Goal: Task Accomplishment & Management: Complete application form

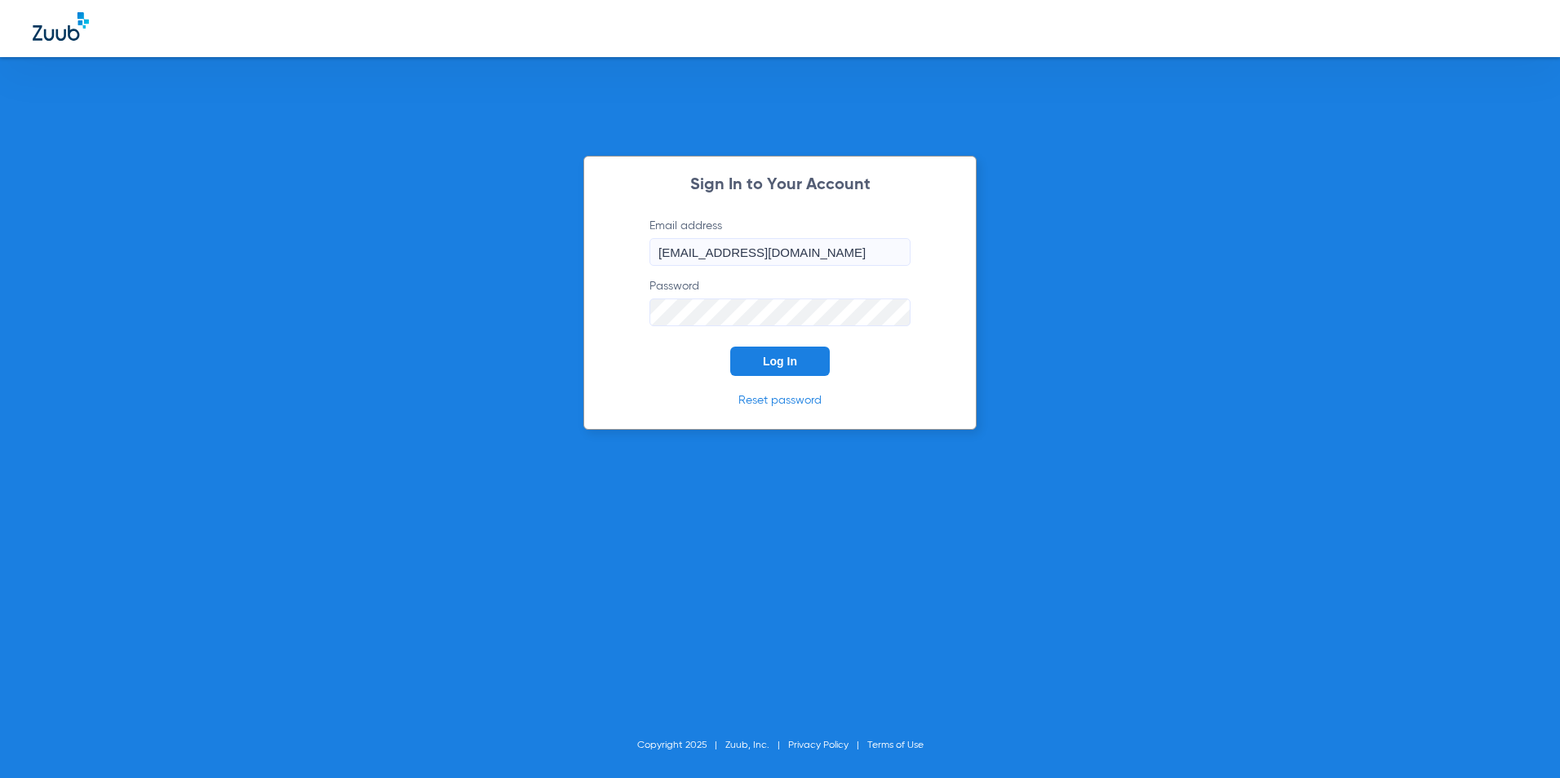
click at [767, 362] on span "Log In" at bounding box center [780, 361] width 34 height 13
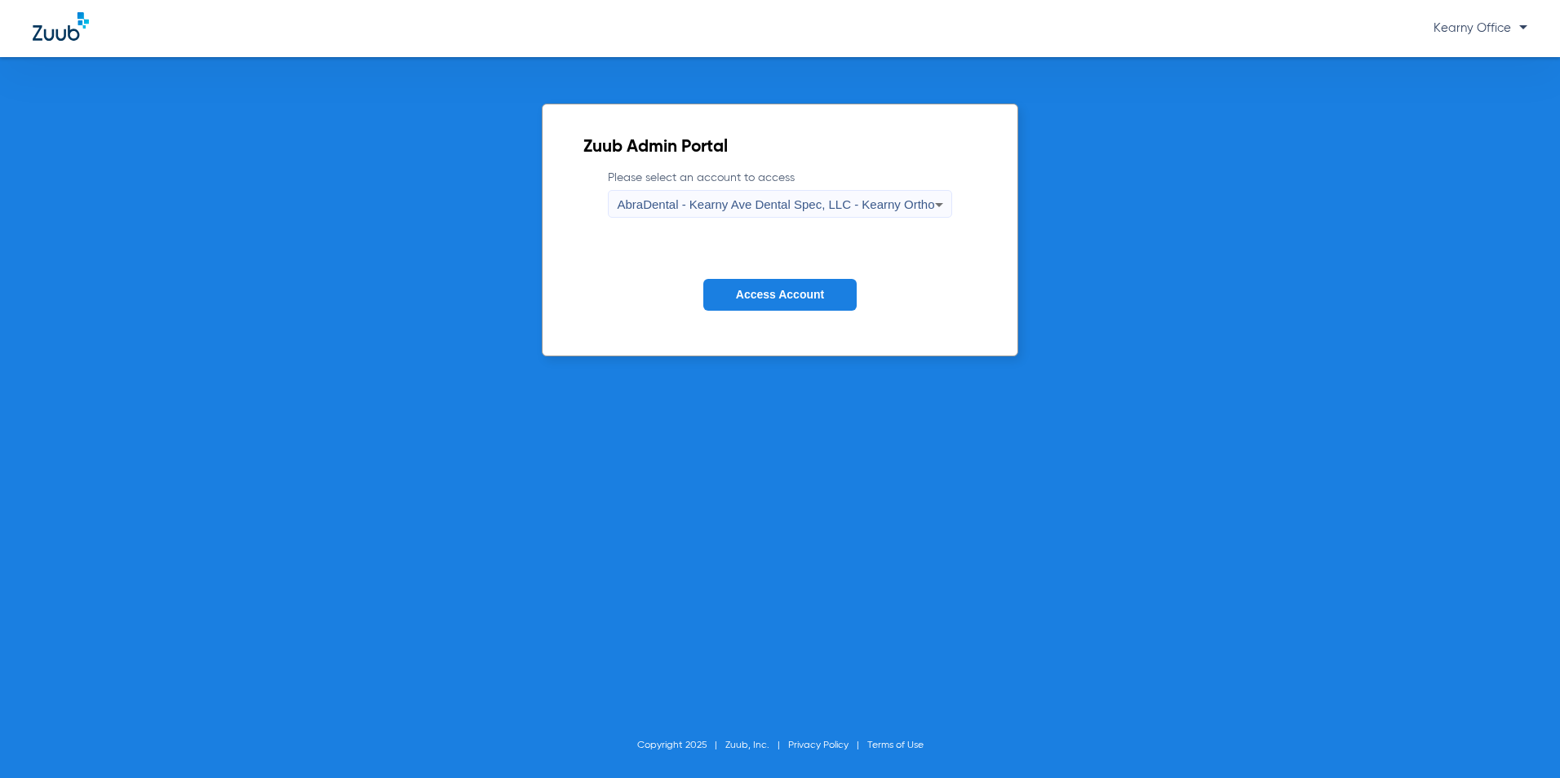
click at [846, 213] on div "AbraDental - Kearny Ave Dental Spec, LLC - Kearny Ortho" at bounding box center [775, 205] width 317 height 28
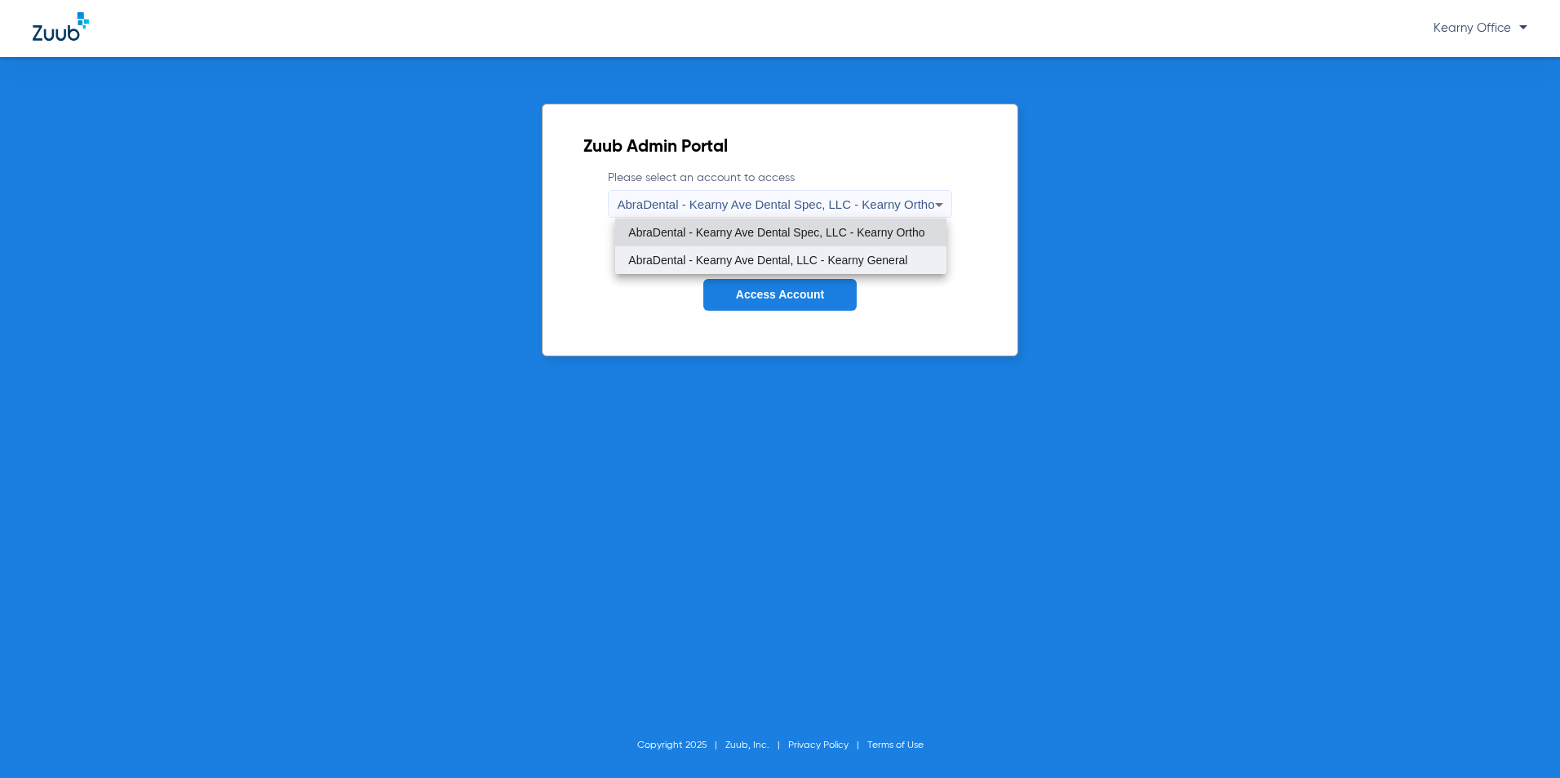
click at [853, 255] on span "AbraDental - Kearny Ave Dental, LLC - Kearny General" at bounding box center [767, 260] width 279 height 11
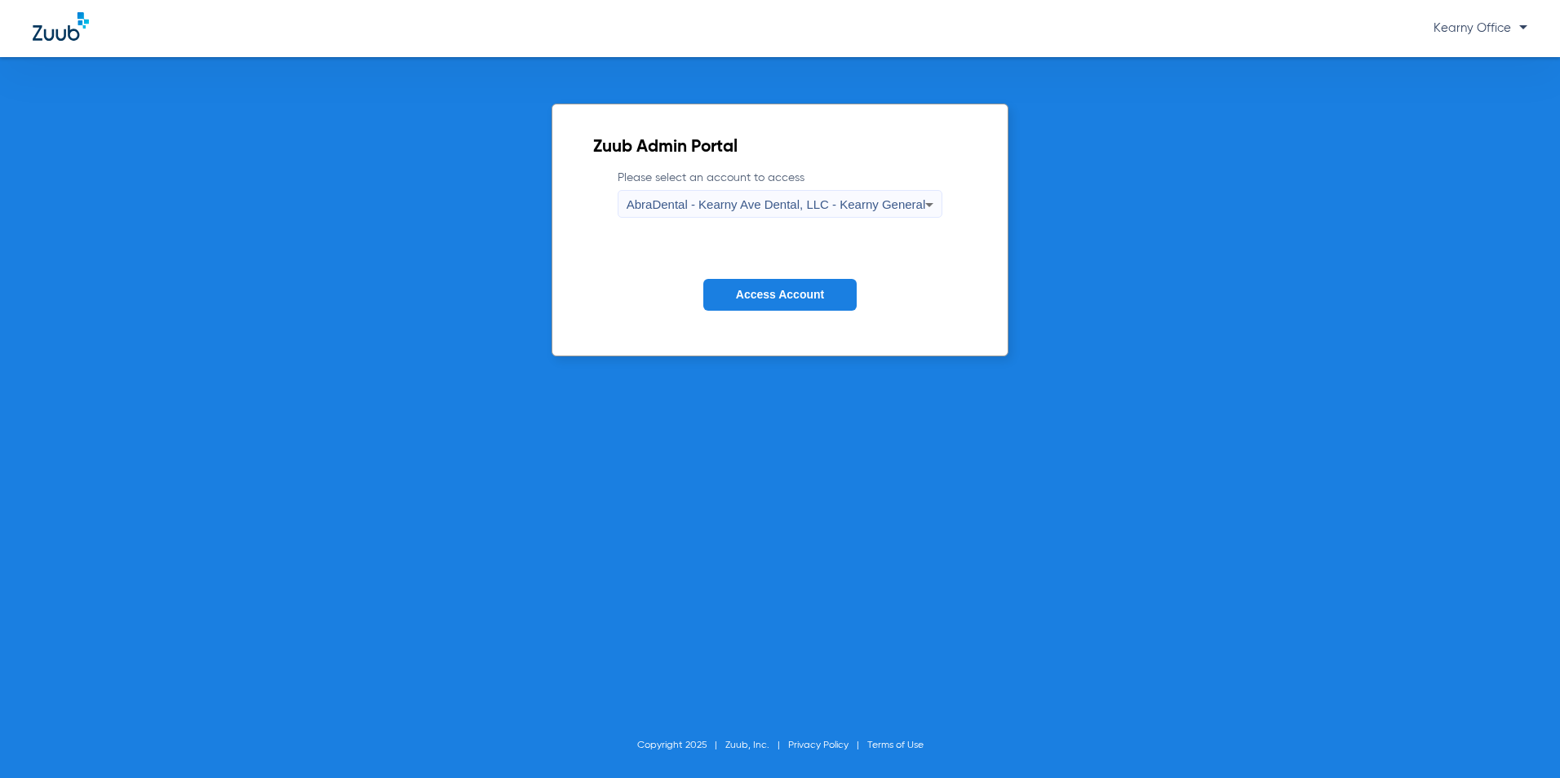
click at [920, 205] on icon at bounding box center [930, 205] width 20 height 20
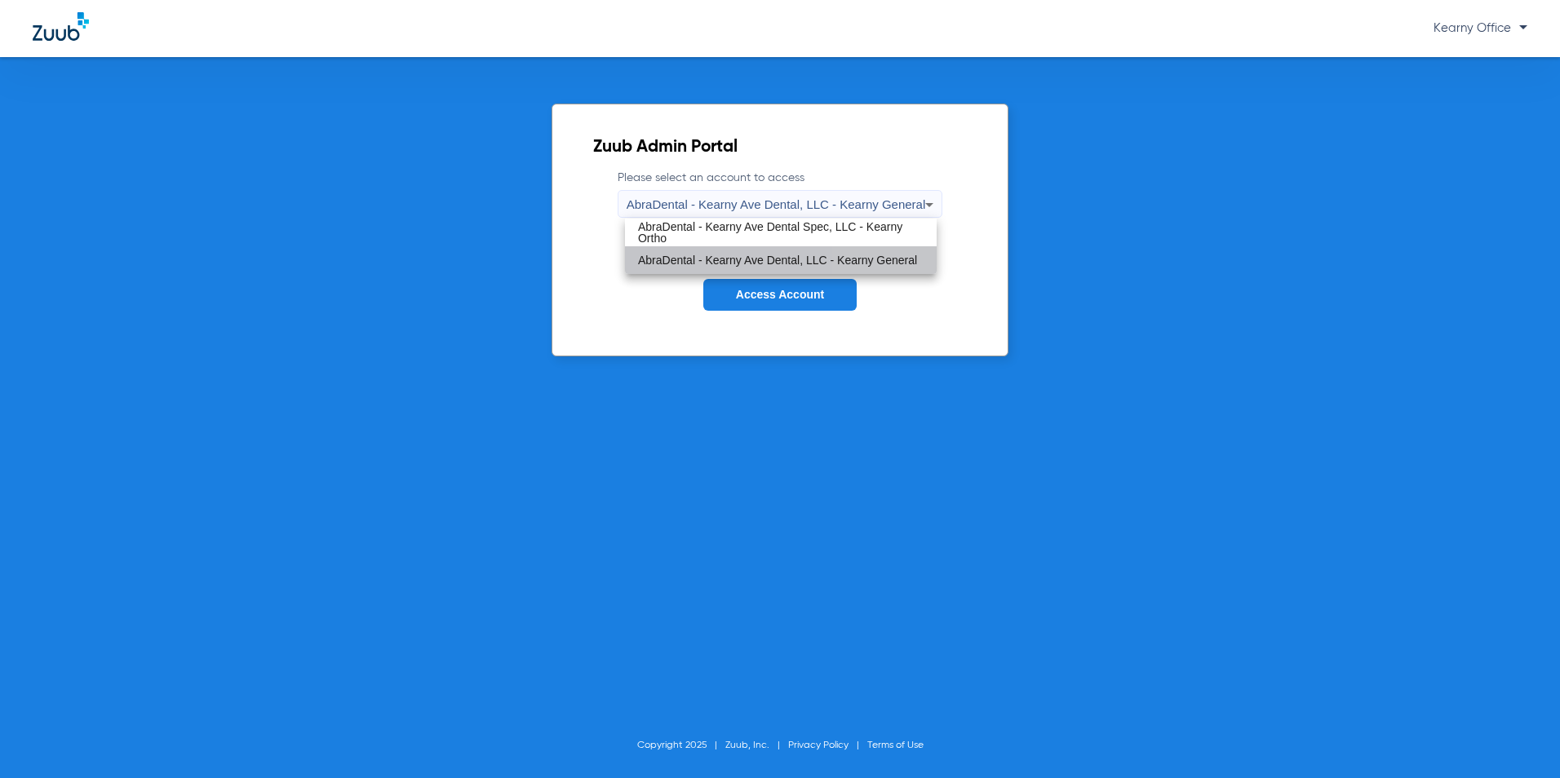
click at [868, 264] on span "AbraDental - Kearny Ave Dental, LLC - Kearny General" at bounding box center [777, 260] width 279 height 11
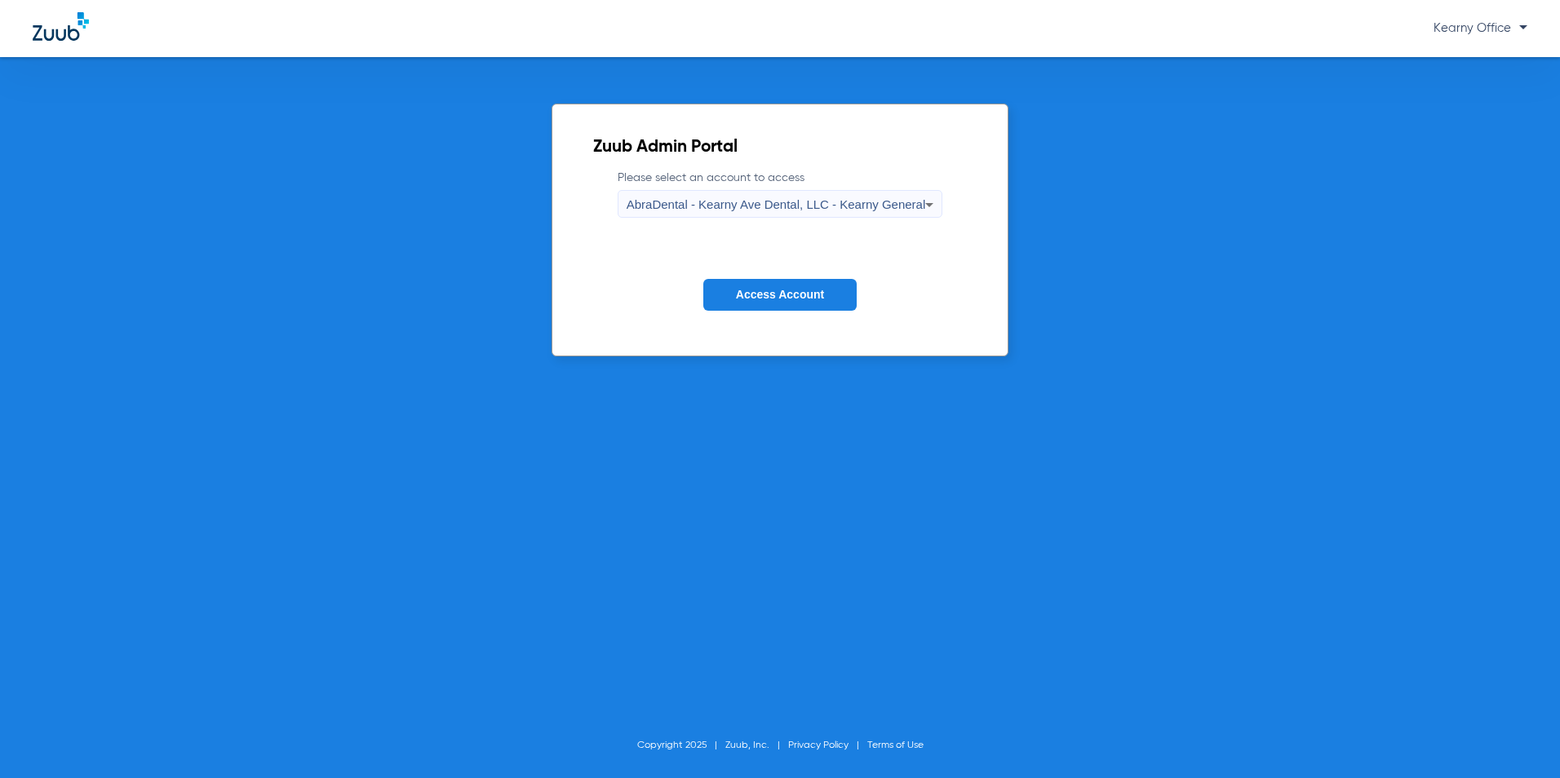
click at [779, 277] on form "Please select an account to access AbraDental - Kearny Ave Dental, LLC - Kearny…" at bounding box center [780, 253] width 375 height 166
click at [758, 291] on span "Access Account" at bounding box center [780, 294] width 88 height 13
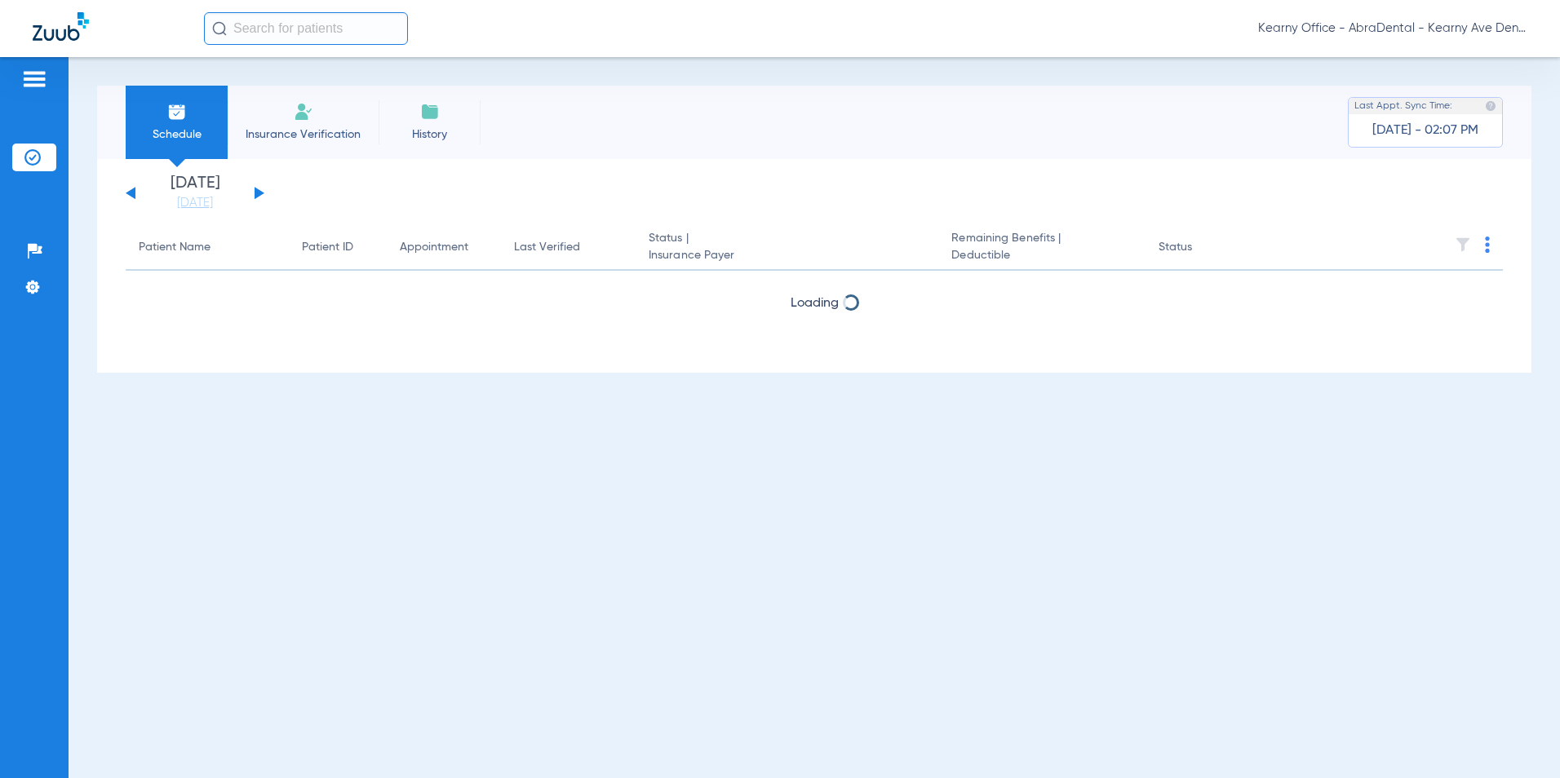
click at [301, 148] on li "Insurance Verification" at bounding box center [303, 122] width 151 height 73
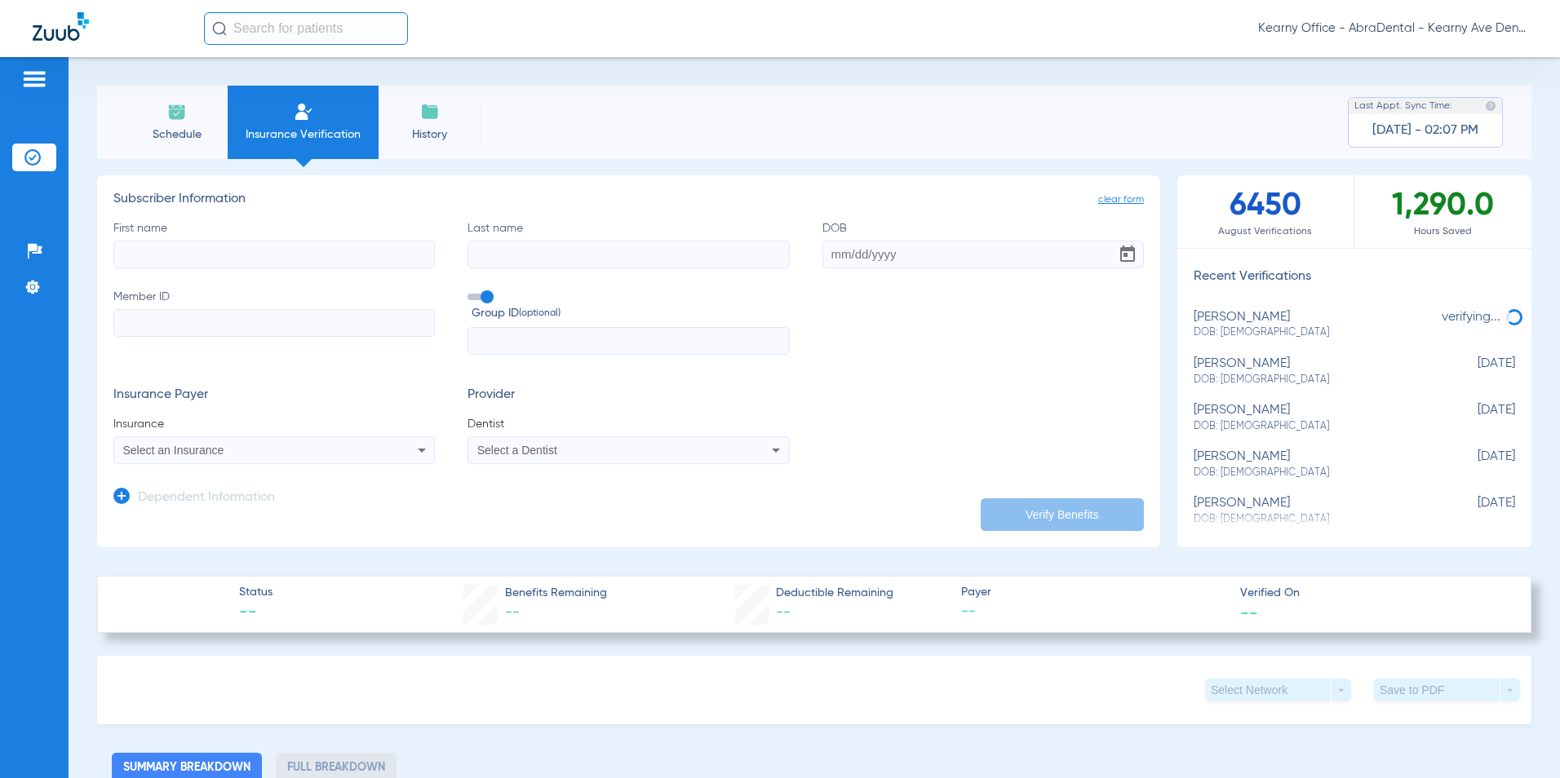
click at [211, 266] on input "First name" at bounding box center [273, 255] width 321 height 28
click at [141, 262] on input "First name Required" at bounding box center [273, 255] width 321 height 28
paste input "[PERSON_NAME]"
type input "[PERSON_NAME]"
click at [571, 266] on input "Last name" at bounding box center [628, 255] width 321 height 28
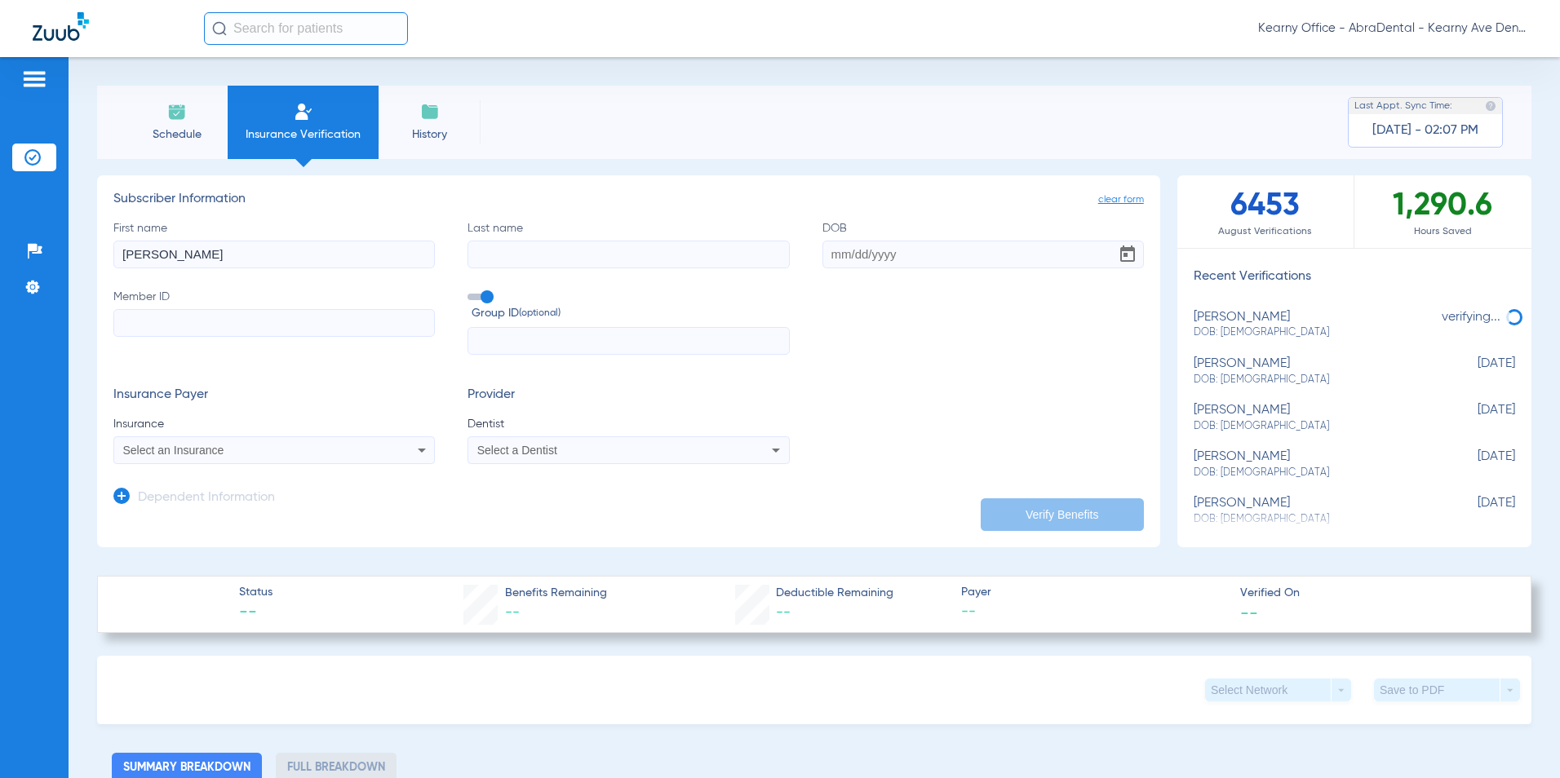
paste input "[PERSON_NAME]"
type input "[PERSON_NAME]"
click at [893, 259] on input "DOB" at bounding box center [982, 255] width 321 height 28
paste input "[DATE]"
type input "[DATE]"
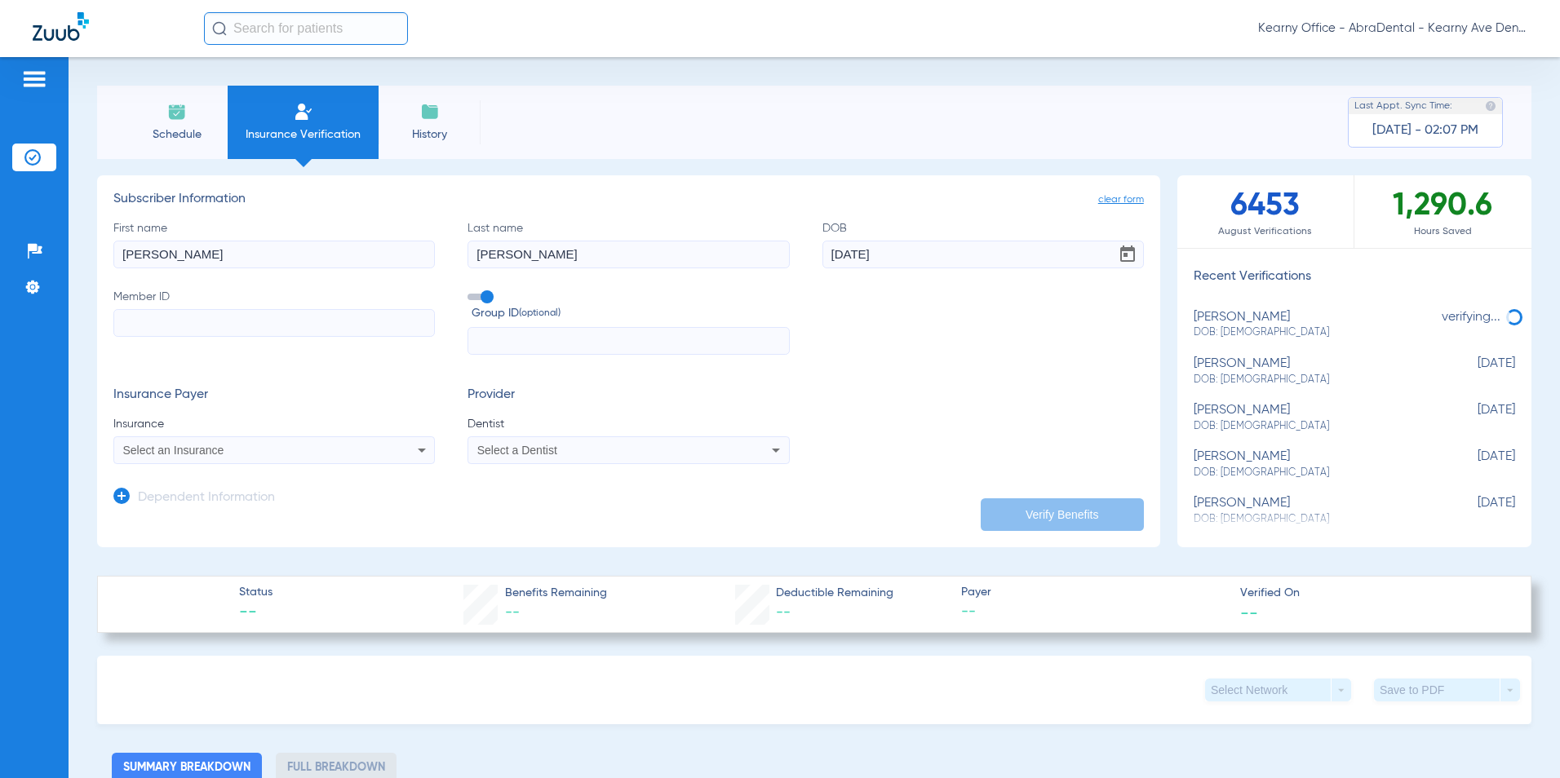
click at [171, 332] on input "Member ID" at bounding box center [273, 323] width 321 height 28
click at [185, 312] on input "Member ID Required" at bounding box center [273, 323] width 321 height 28
paste input "948546981"
type input "948546981"
click at [583, 348] on input "text" at bounding box center [628, 341] width 321 height 28
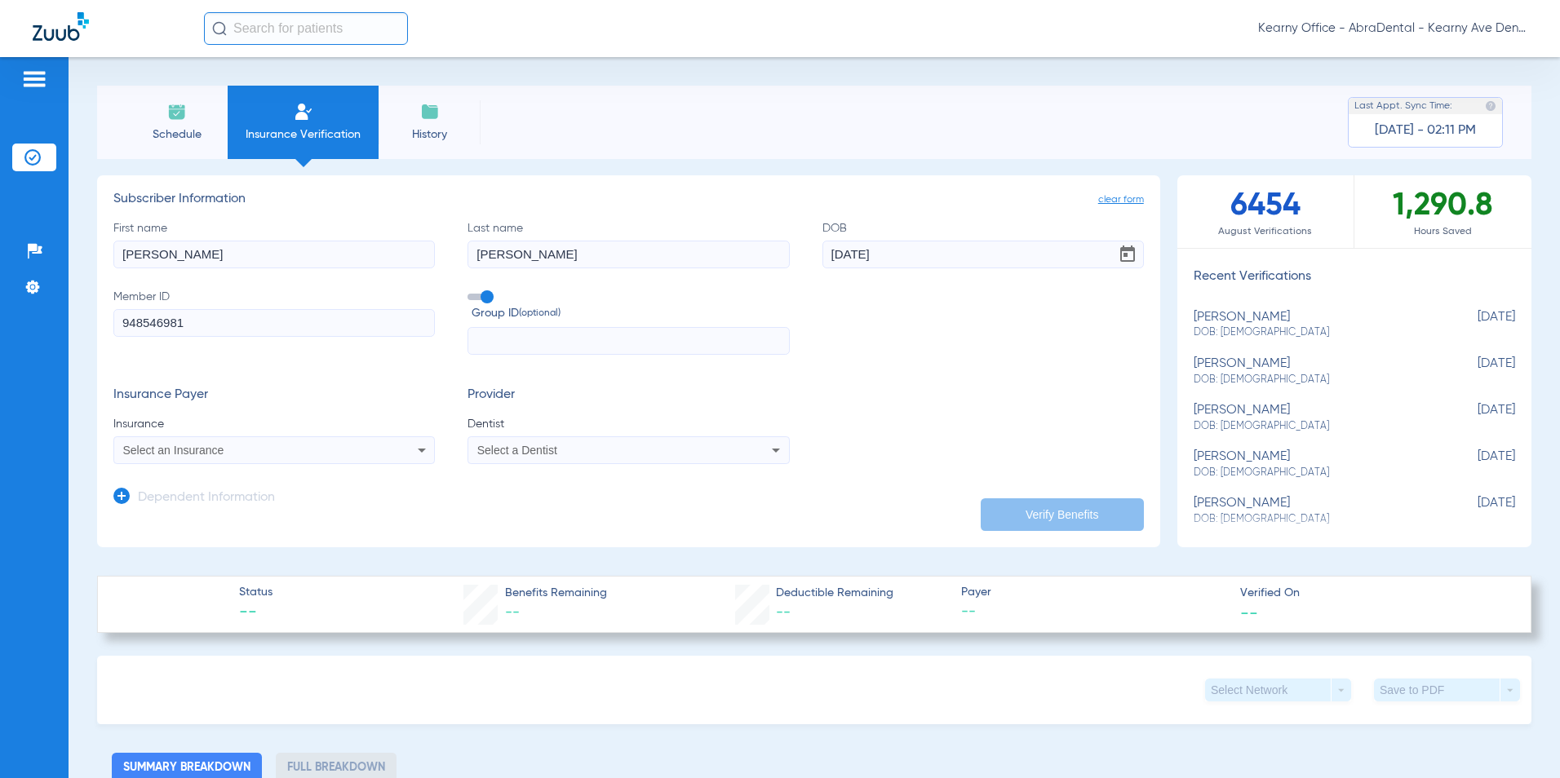
paste input "00056485"
type input "00056485"
click at [201, 441] on div "Select an Insurance" at bounding box center [274, 451] width 320 height 20
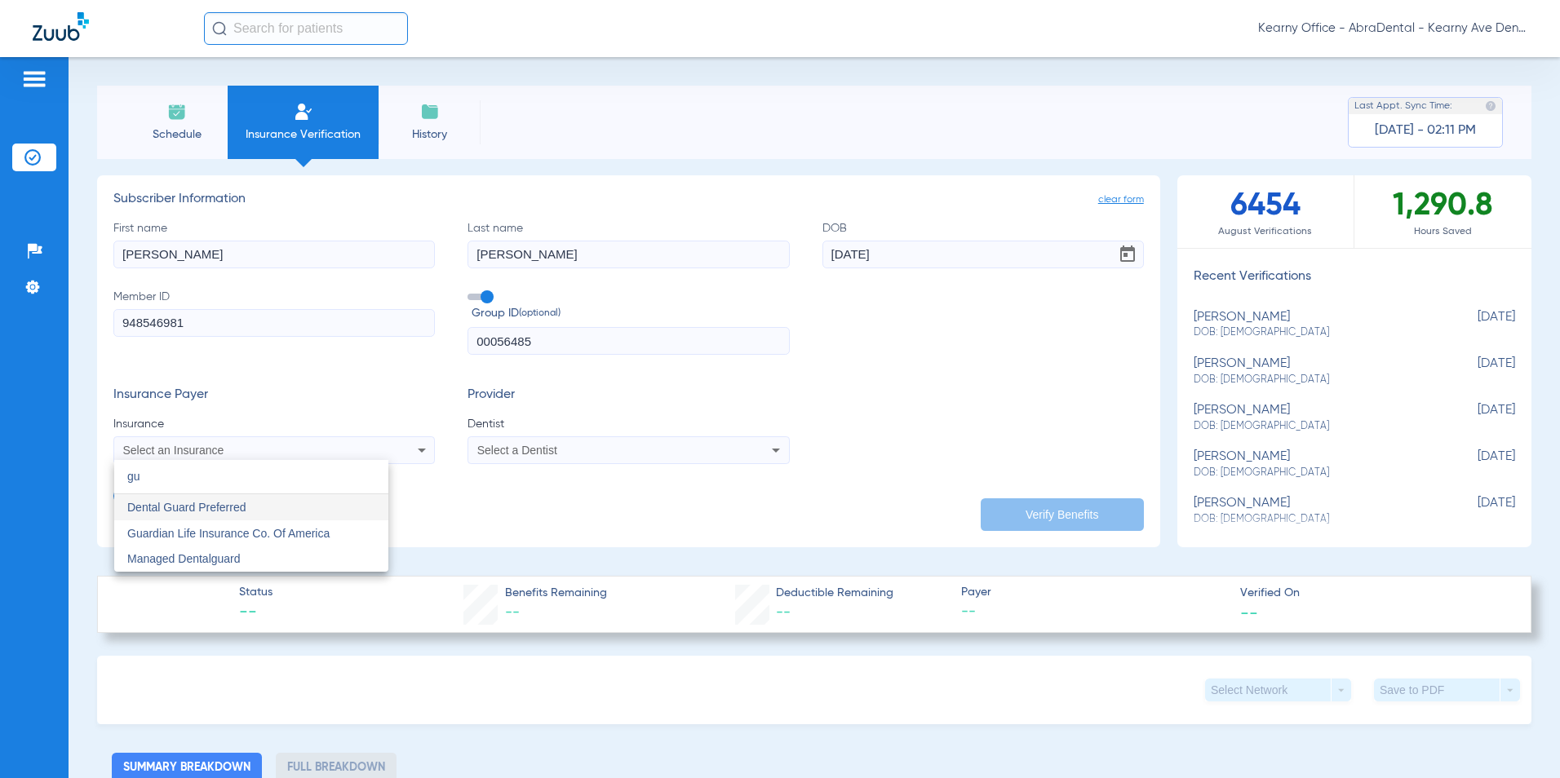
type input "g"
type input "GUARDIAN"
click at [265, 520] on mat-option "Guardian Life Insurance Co. Of America" at bounding box center [251, 507] width 274 height 26
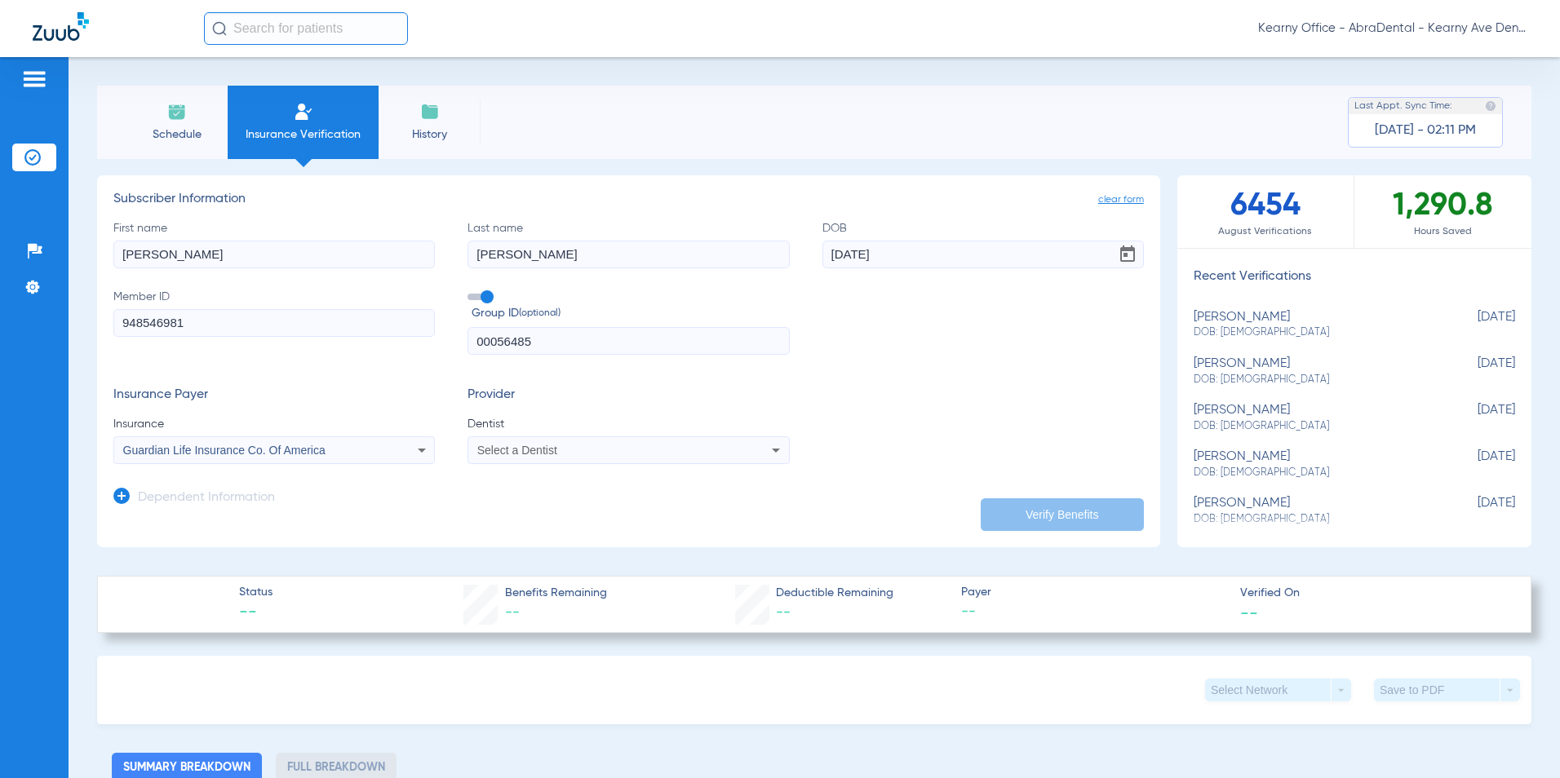
click at [567, 450] on div "Select a Dentist" at bounding box center [598, 450] width 242 height 11
type input "GAN LI"
click at [543, 506] on span "[PERSON_NAME] 1124722202" at bounding box center [558, 507] width 159 height 11
click at [1010, 523] on button "Verify Benefits" at bounding box center [1062, 515] width 163 height 33
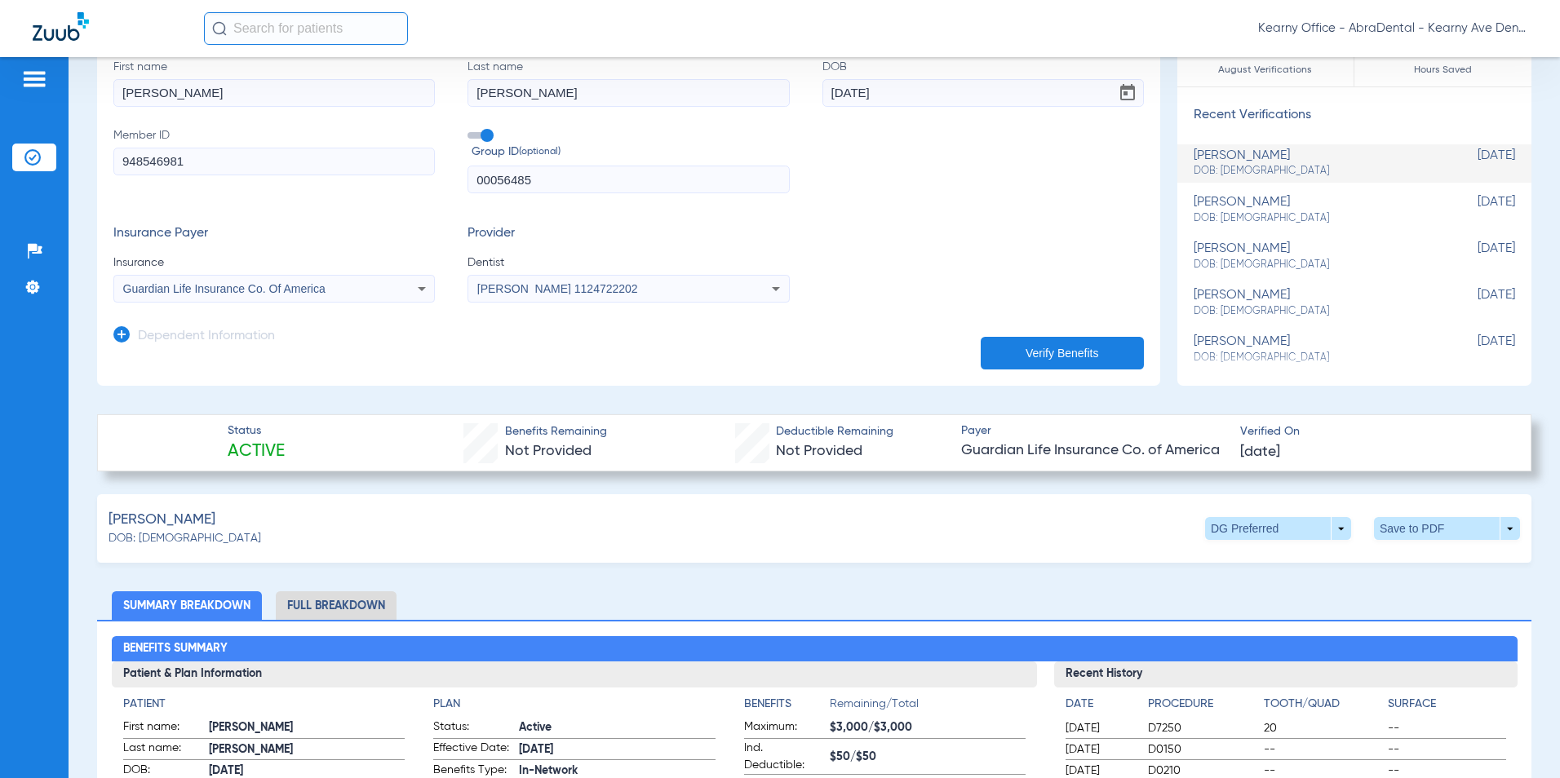
scroll to position [163, 0]
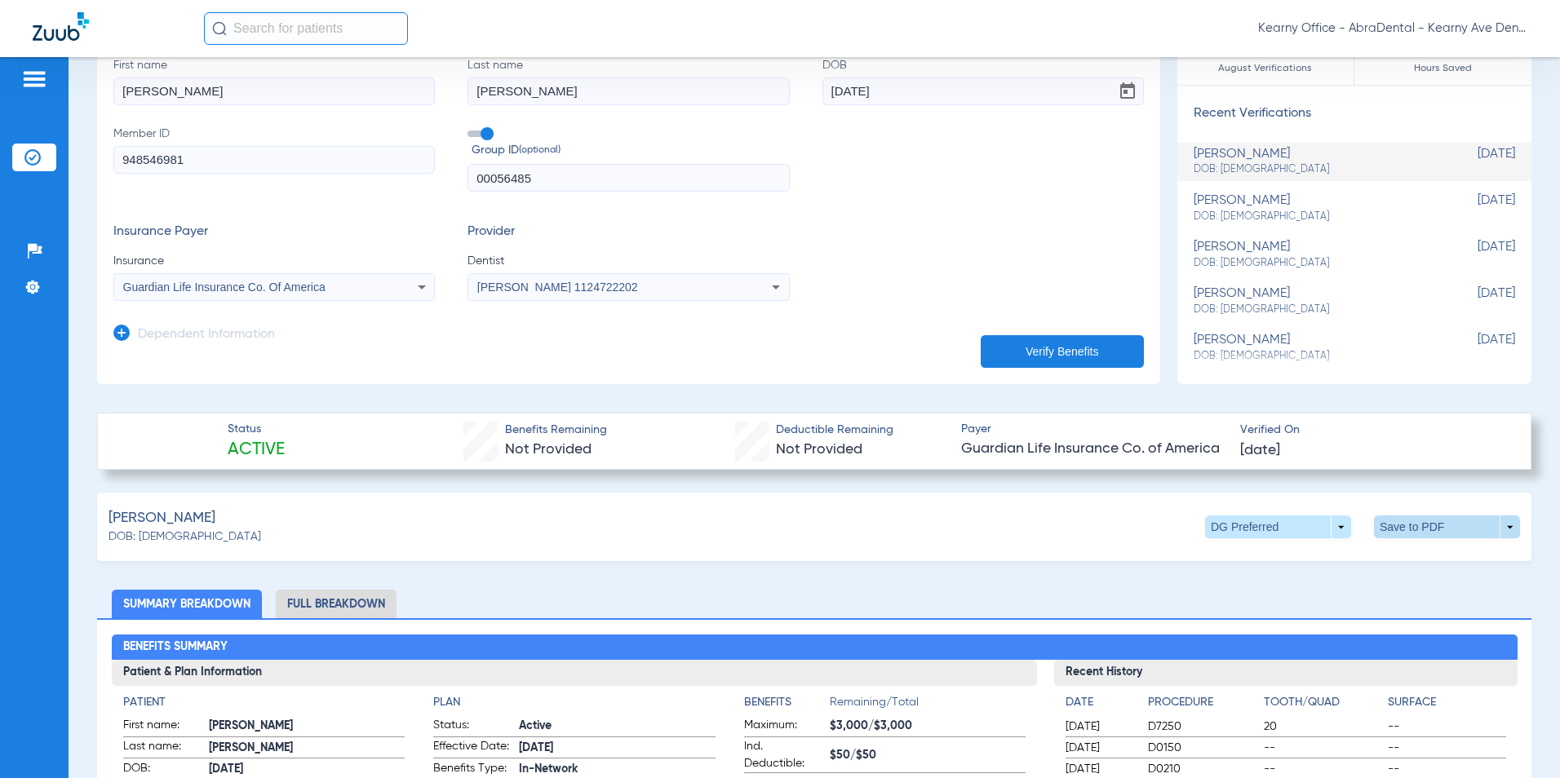
click at [1412, 527] on span at bounding box center [1447, 527] width 146 height 23
click at [1330, 565] on button "insert_drive_file Save to PDF" at bounding box center [1295, 558] width 123 height 33
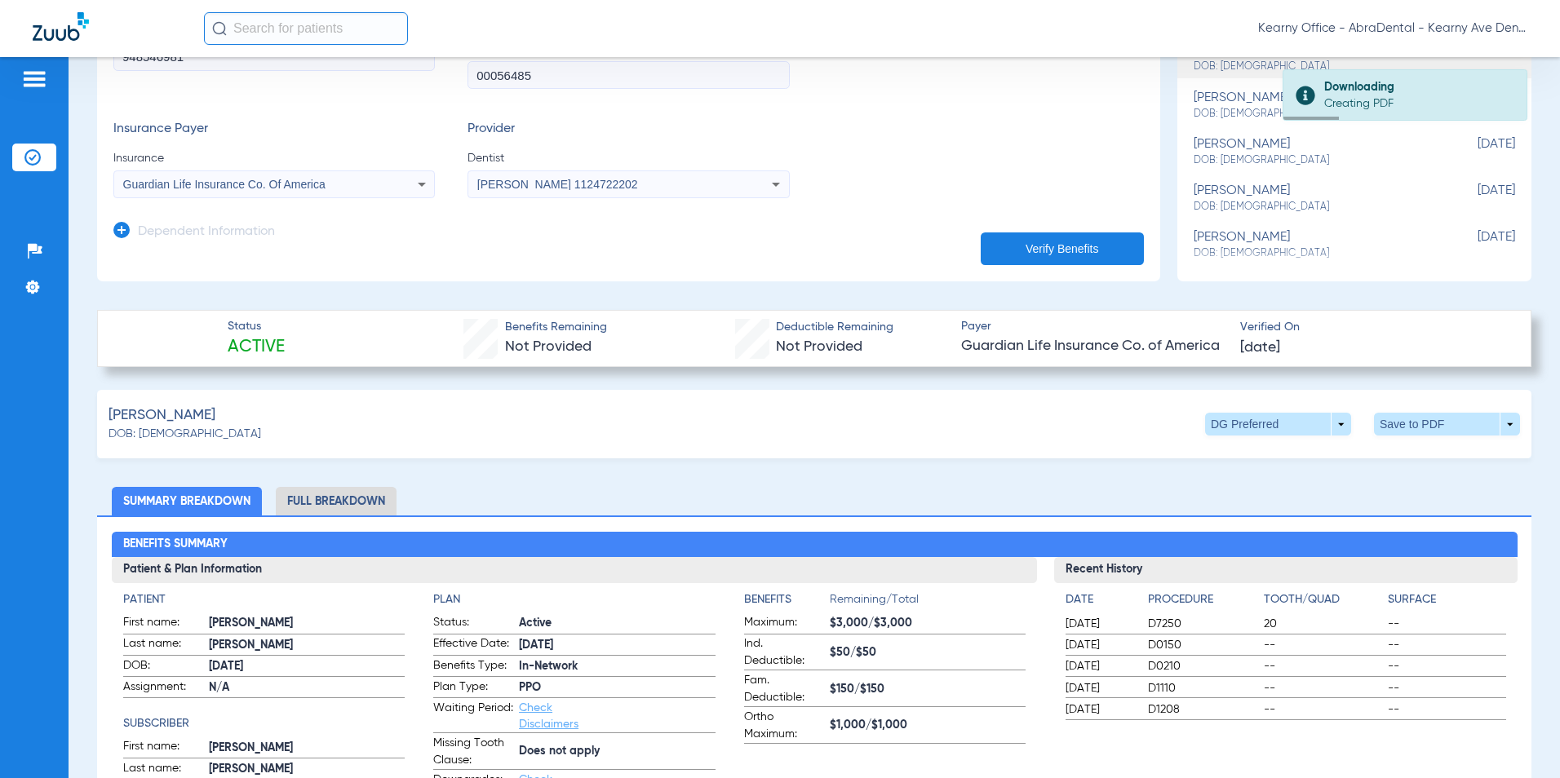
scroll to position [326, 0]
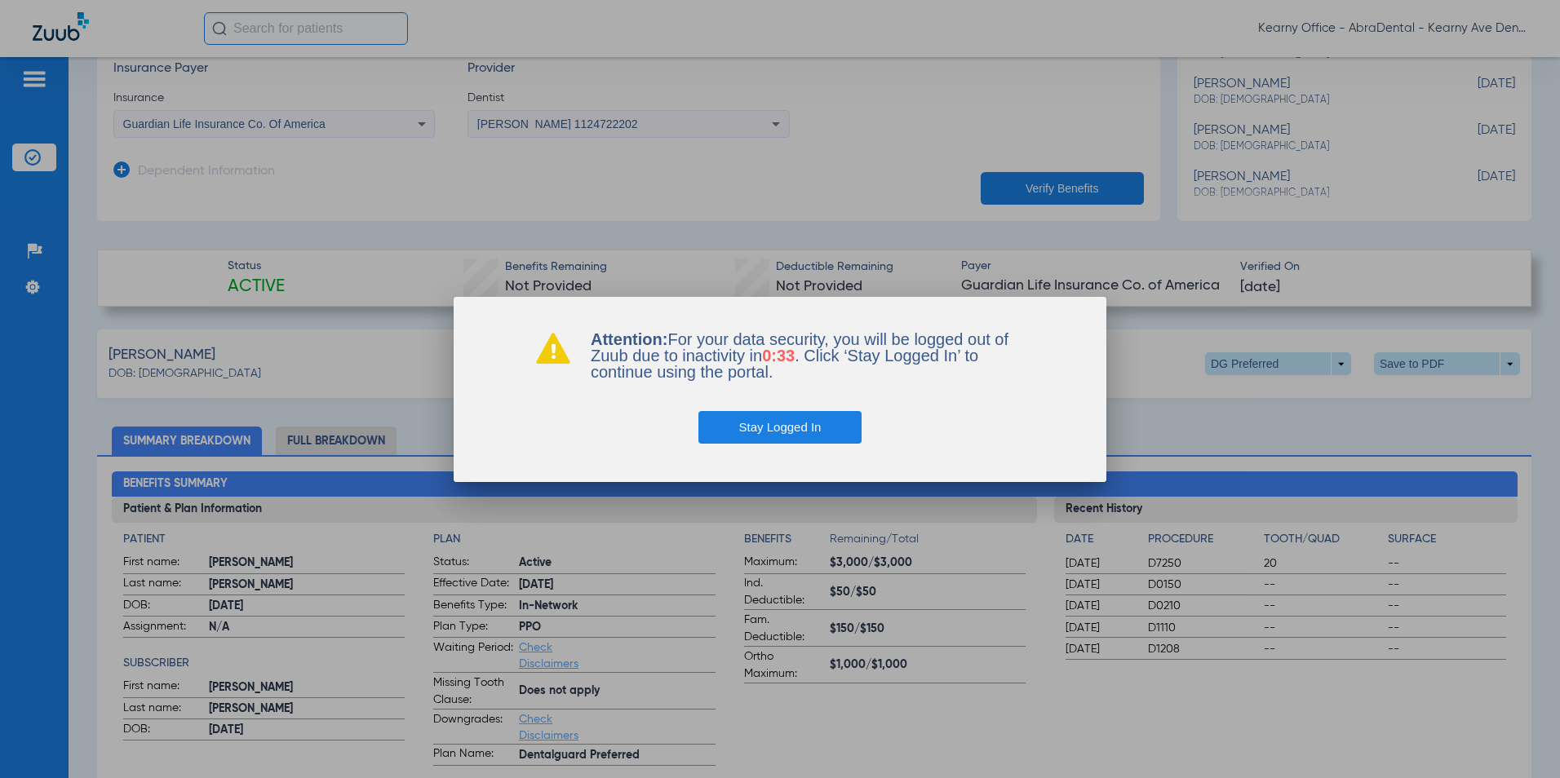
click at [768, 431] on button "Stay Logged In" at bounding box center [780, 427] width 164 height 33
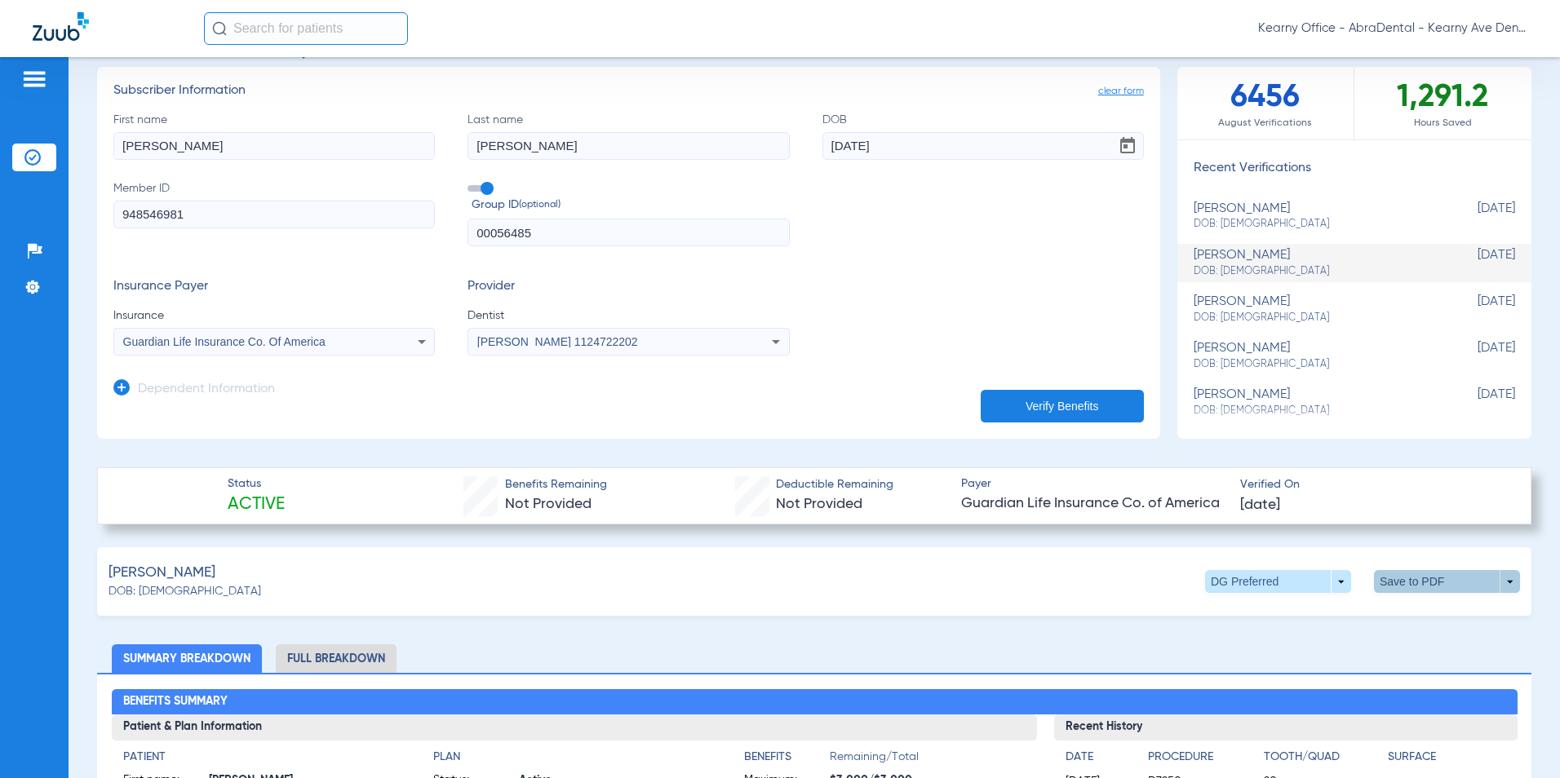
scroll to position [0, 0]
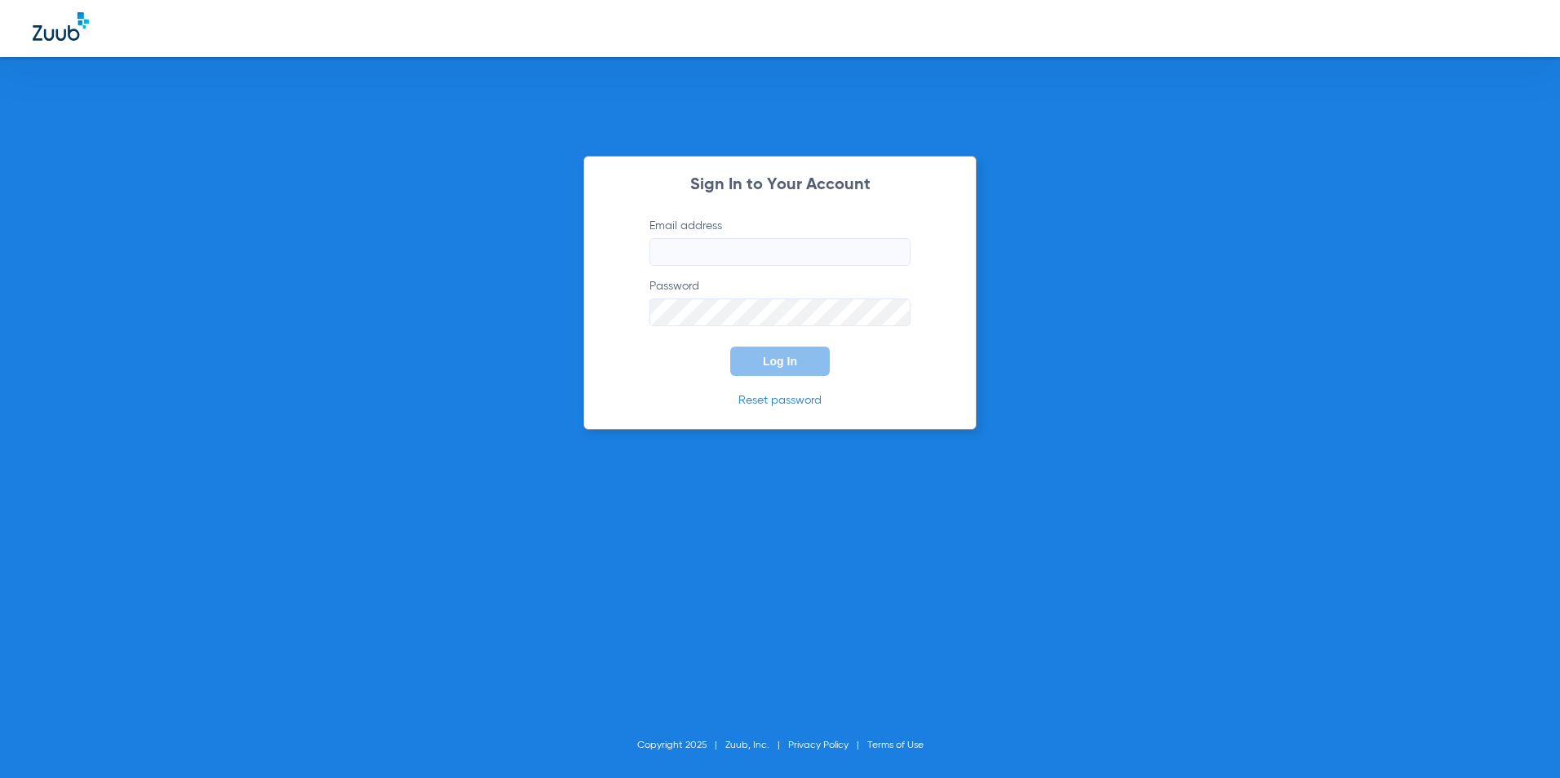
type input "[EMAIL_ADDRESS][DOMAIN_NAME]"
click at [763, 357] on span "Log In" at bounding box center [780, 361] width 34 height 13
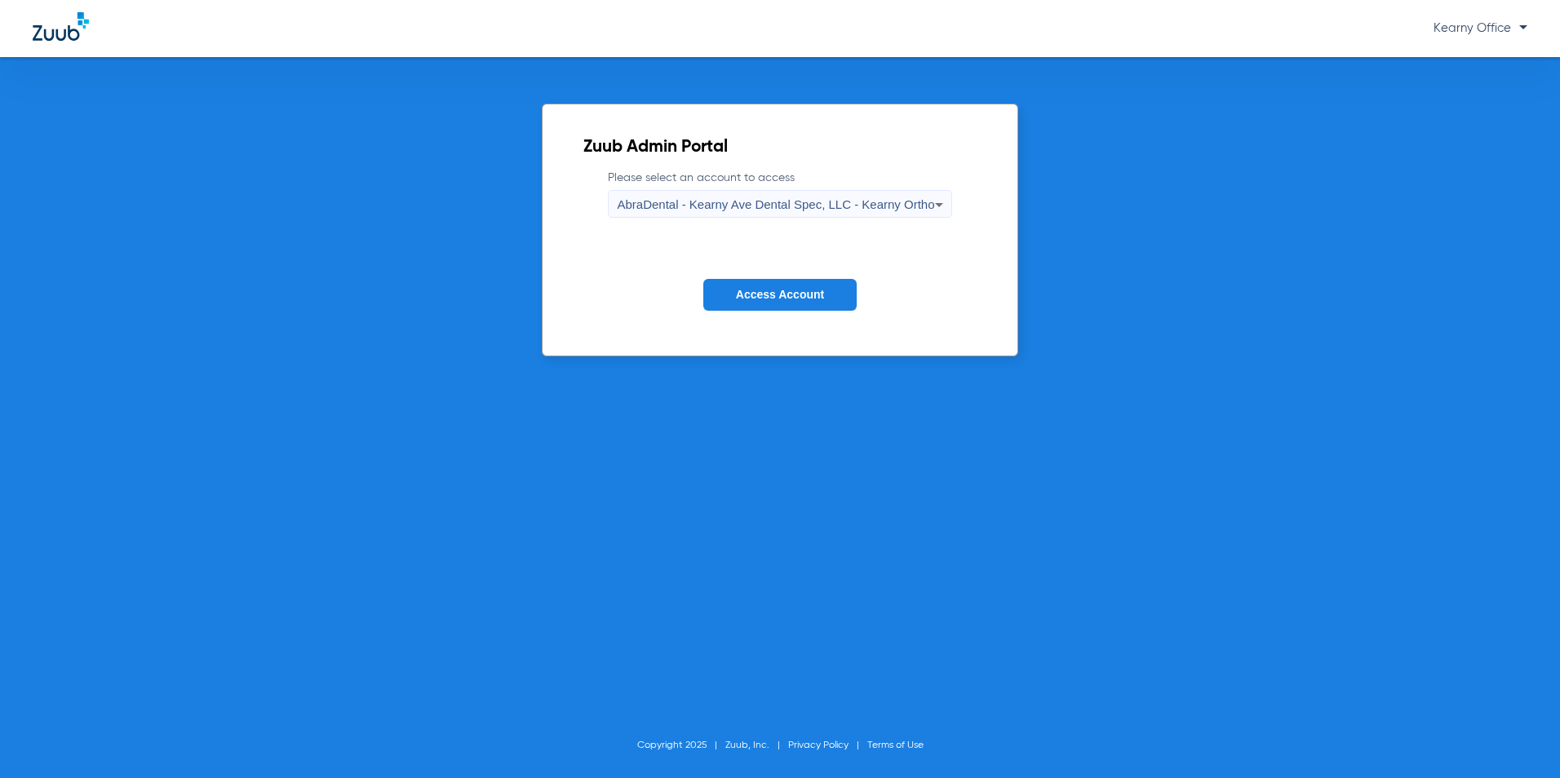
click at [894, 207] on span "AbraDental - Kearny Ave Dental Spec, LLC - Kearny Ortho" at bounding box center [775, 204] width 317 height 14
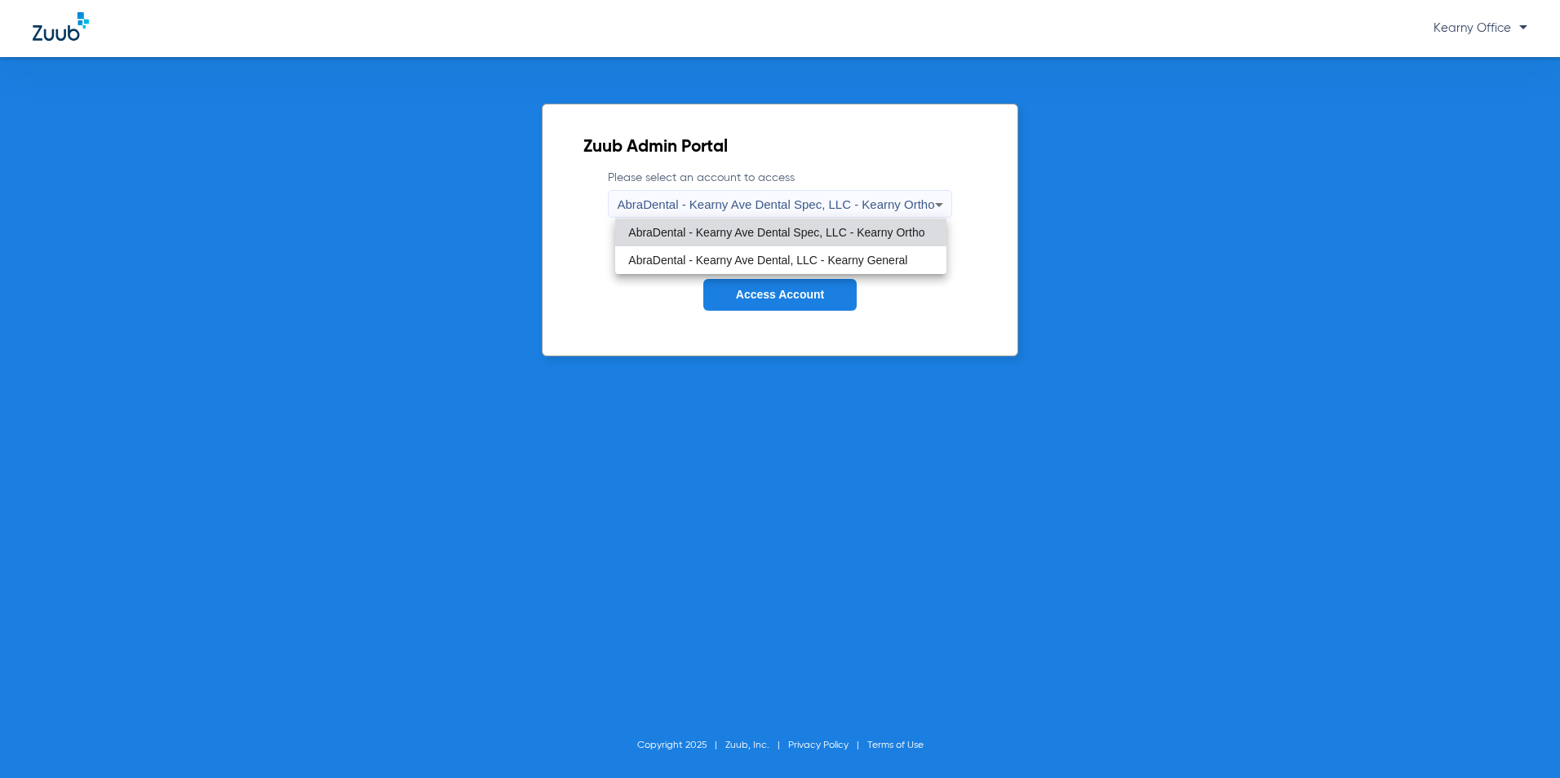
drag, startPoint x: 838, startPoint y: 259, endPoint x: 806, endPoint y: 286, distance: 41.7
click at [839, 259] on span "AbraDental - Kearny Ave Dental, LLC - Kearny General" at bounding box center [767, 260] width 279 height 11
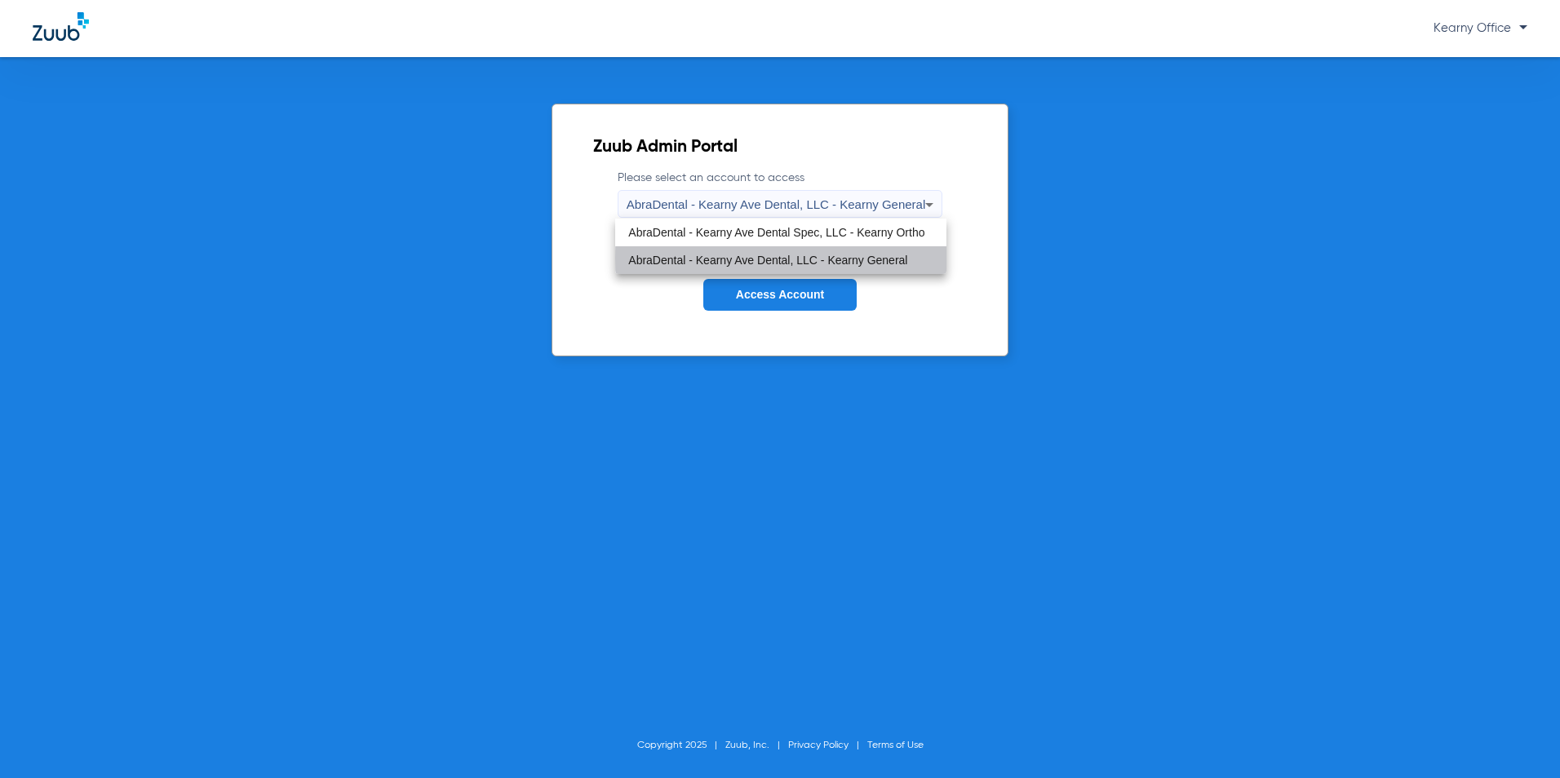
drag, startPoint x: 782, startPoint y: 303, endPoint x: 774, endPoint y: 291, distance: 13.6
click at [782, 302] on button "Access Account" at bounding box center [779, 295] width 153 height 32
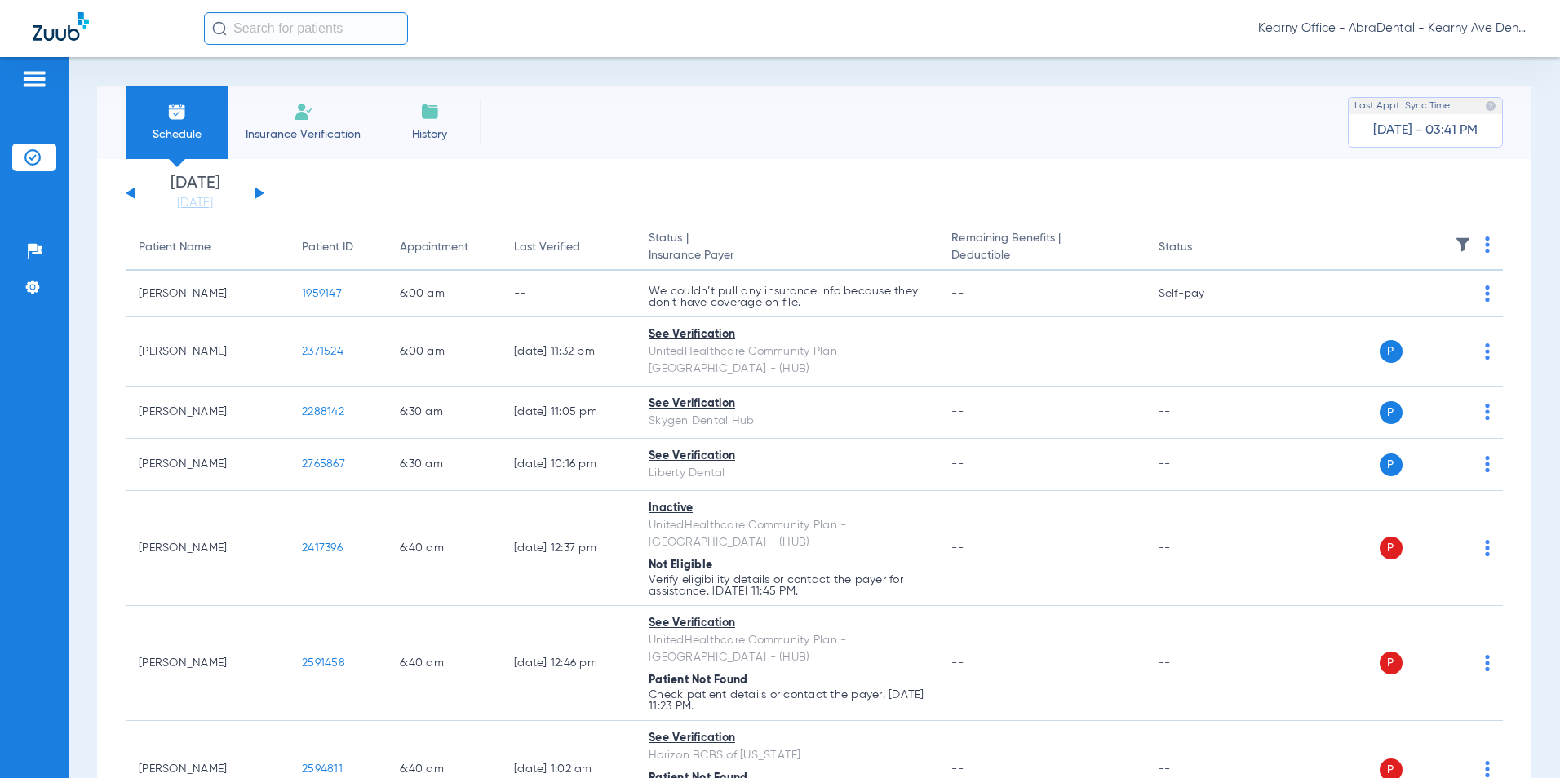
drag, startPoint x: 290, startPoint y: 126, endPoint x: 339, endPoint y: 6, distance: 129.5
click at [291, 125] on li "Insurance Verification" at bounding box center [303, 122] width 151 height 73
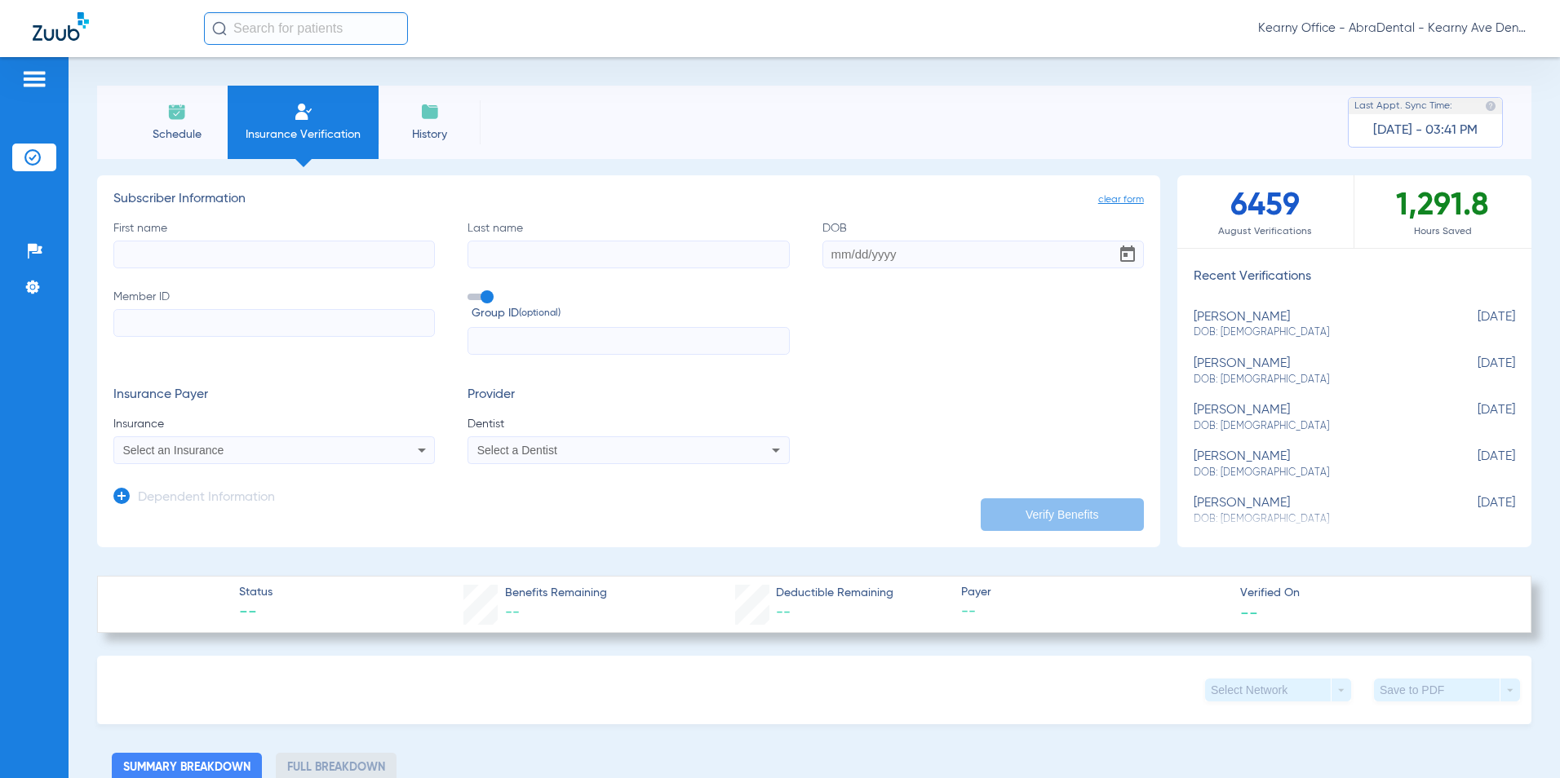
click at [259, 262] on input "First name" at bounding box center [273, 255] width 321 height 28
click at [188, 259] on input "First name Required" at bounding box center [273, 255] width 321 height 28
paste input "[PERSON_NAME]"
type input "[PERSON_NAME]"
click at [660, 256] on input "Last name" at bounding box center [628, 255] width 321 height 28
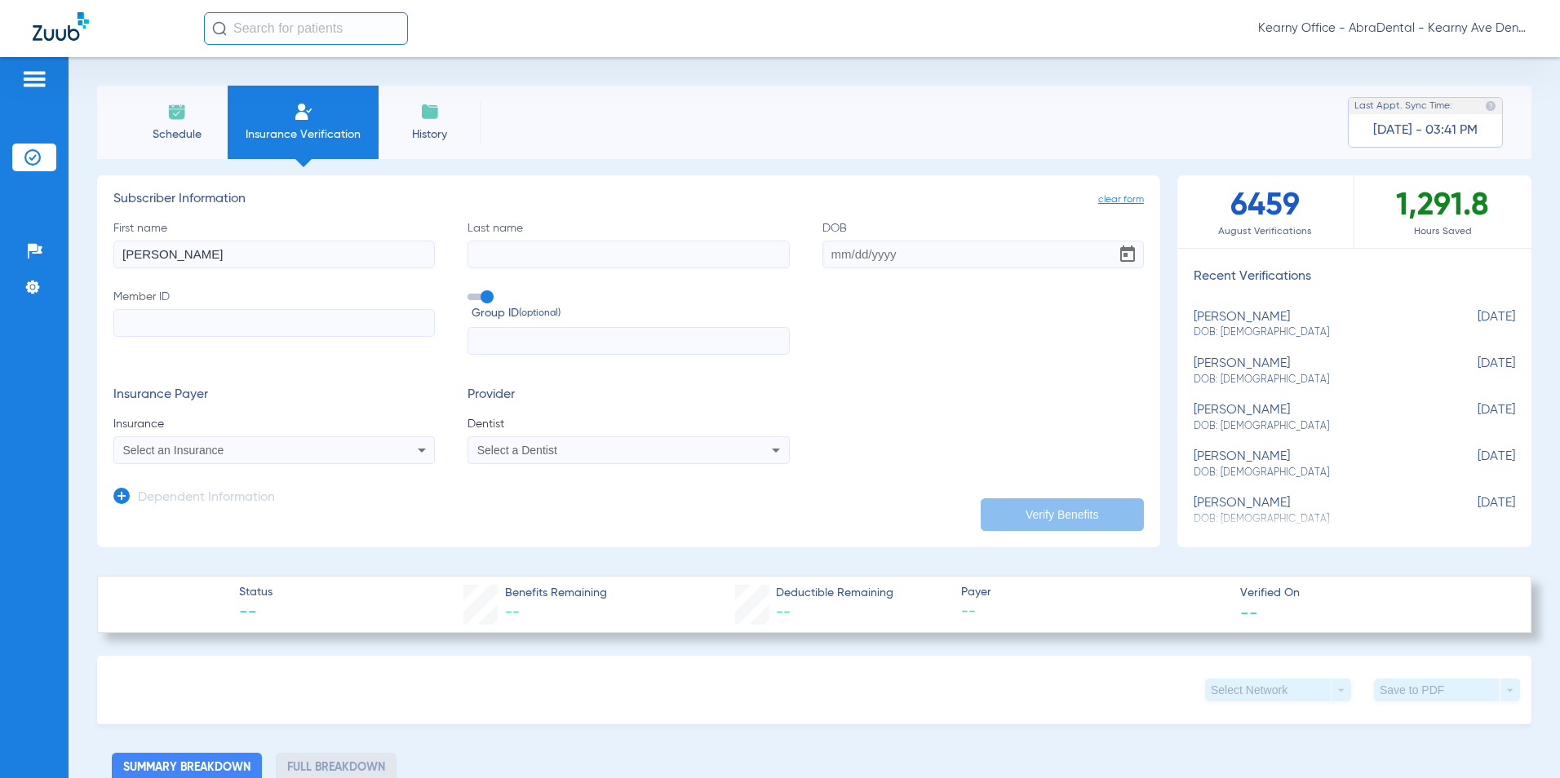
paste input "[PERSON_NAME]"
type input "[PERSON_NAME]"
click at [950, 266] on input "DOB" at bounding box center [982, 255] width 321 height 28
paste input "[DATE]"
type input "[DATE]"
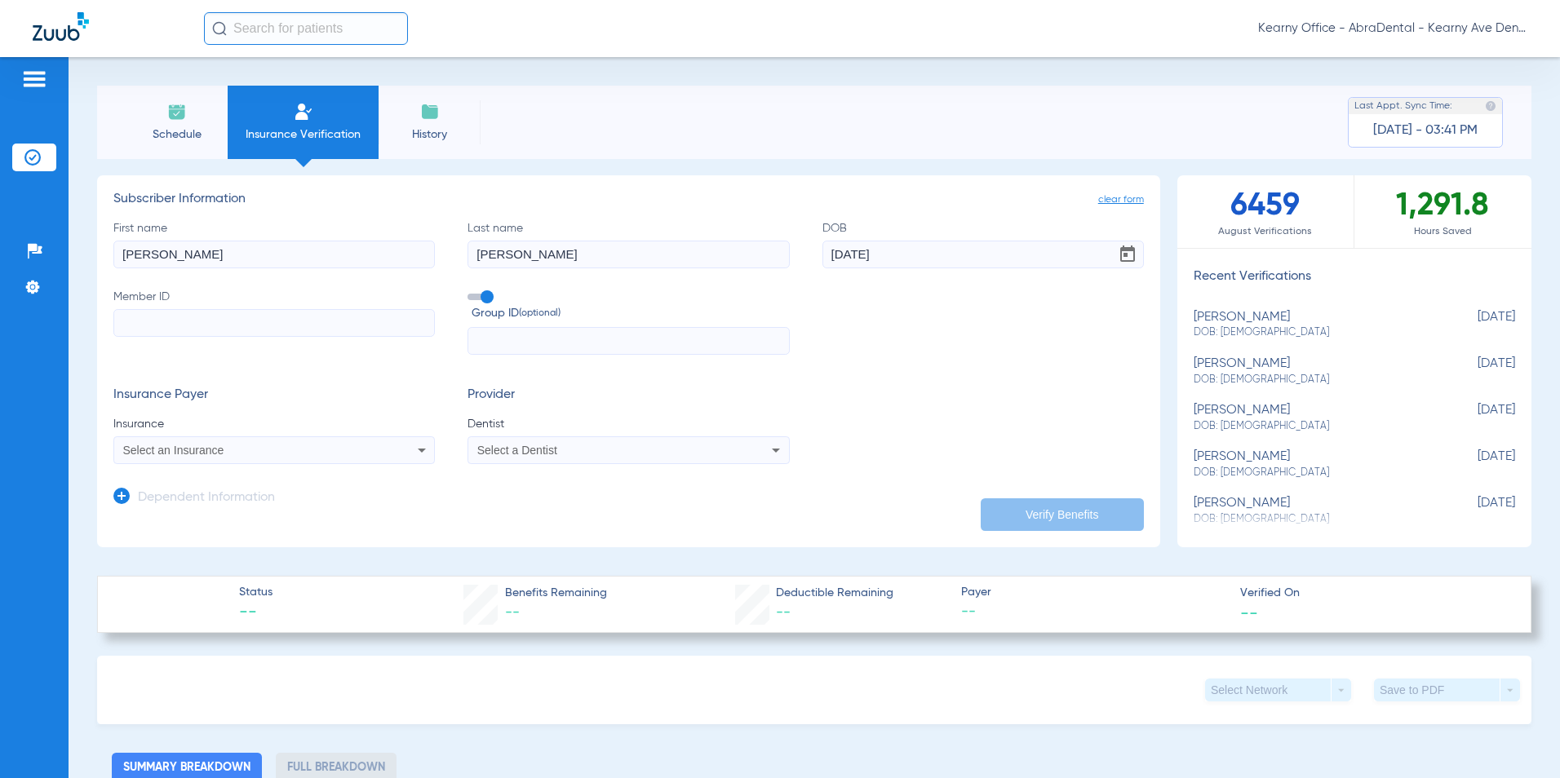
click at [159, 331] on input "Member ID" at bounding box center [273, 323] width 321 height 28
paste input "1650734875"
type input "1650734875"
click at [503, 349] on input "text" at bounding box center [628, 341] width 321 height 28
paste input "0916100017"
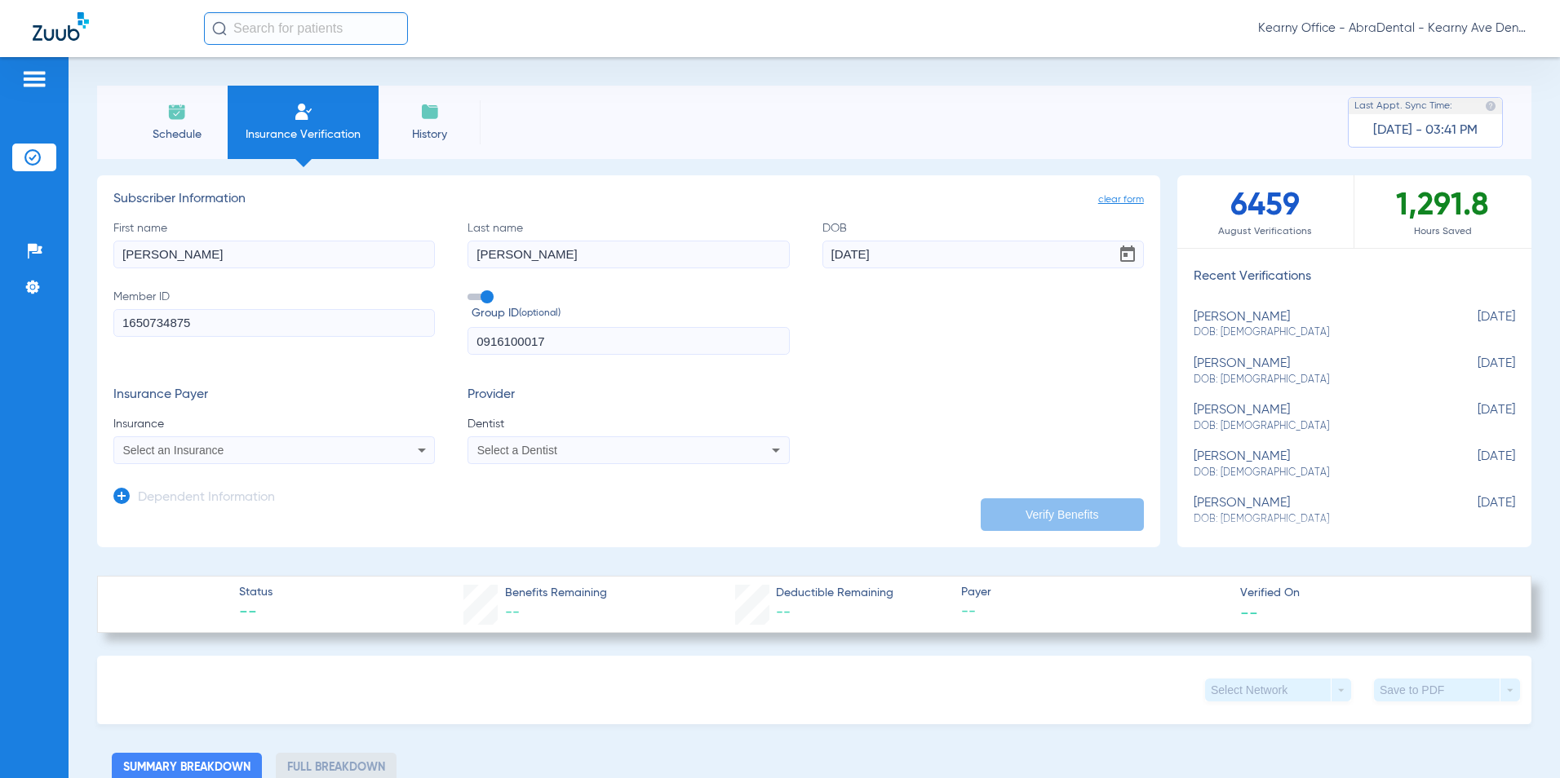
type input "0916100017"
drag, startPoint x: 154, startPoint y: 436, endPoint x: 159, endPoint y: 444, distance: 9.5
click at [155, 437] on app-form-autocomplete "Insurance Select an Insurance" at bounding box center [273, 440] width 321 height 48
click at [163, 449] on span "Select an Insurance" at bounding box center [173, 450] width 101 height 13
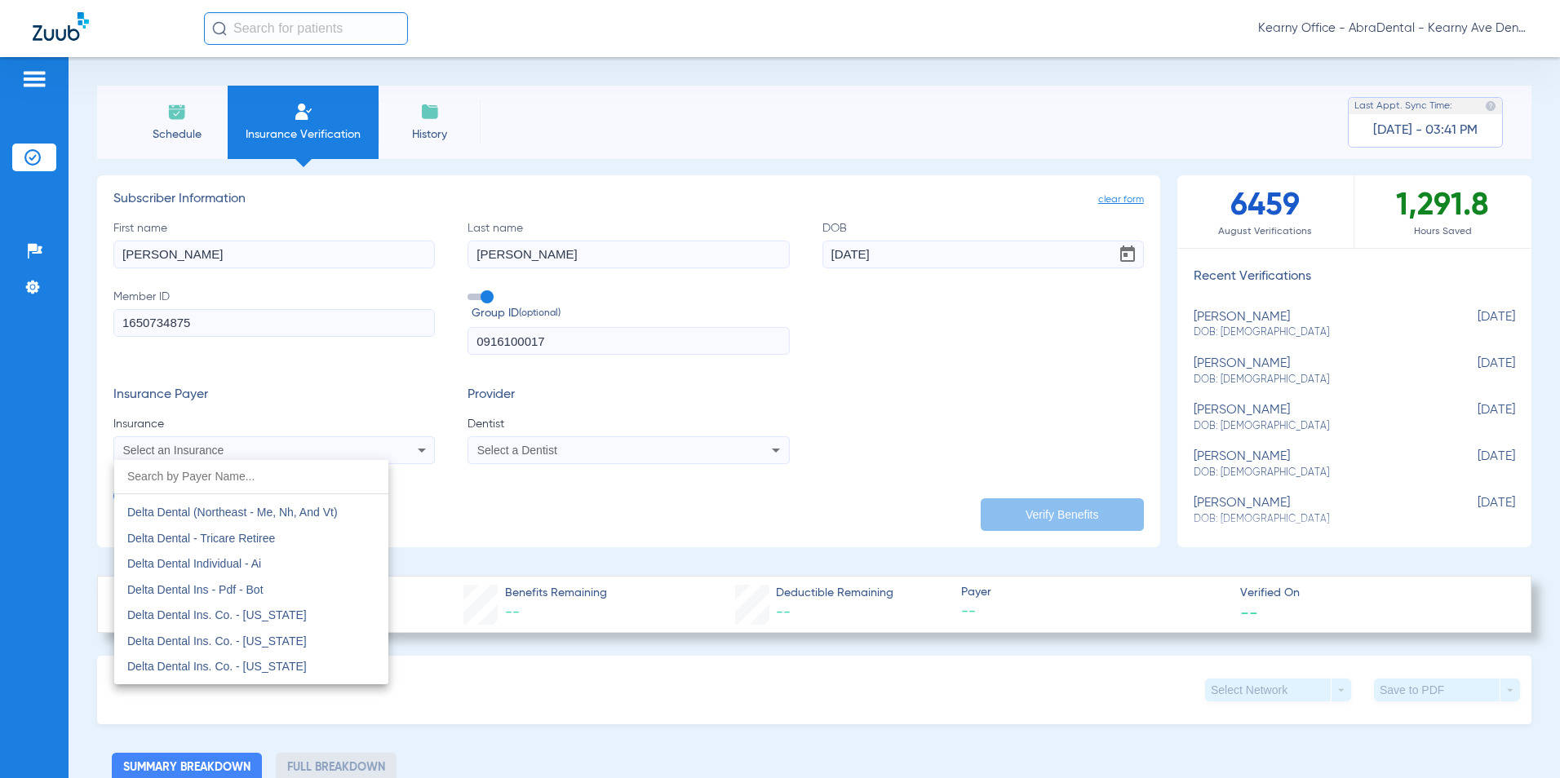
scroll to position [2693, 0]
click at [141, 512] on span "Delta Dental" at bounding box center [158, 513] width 63 height 13
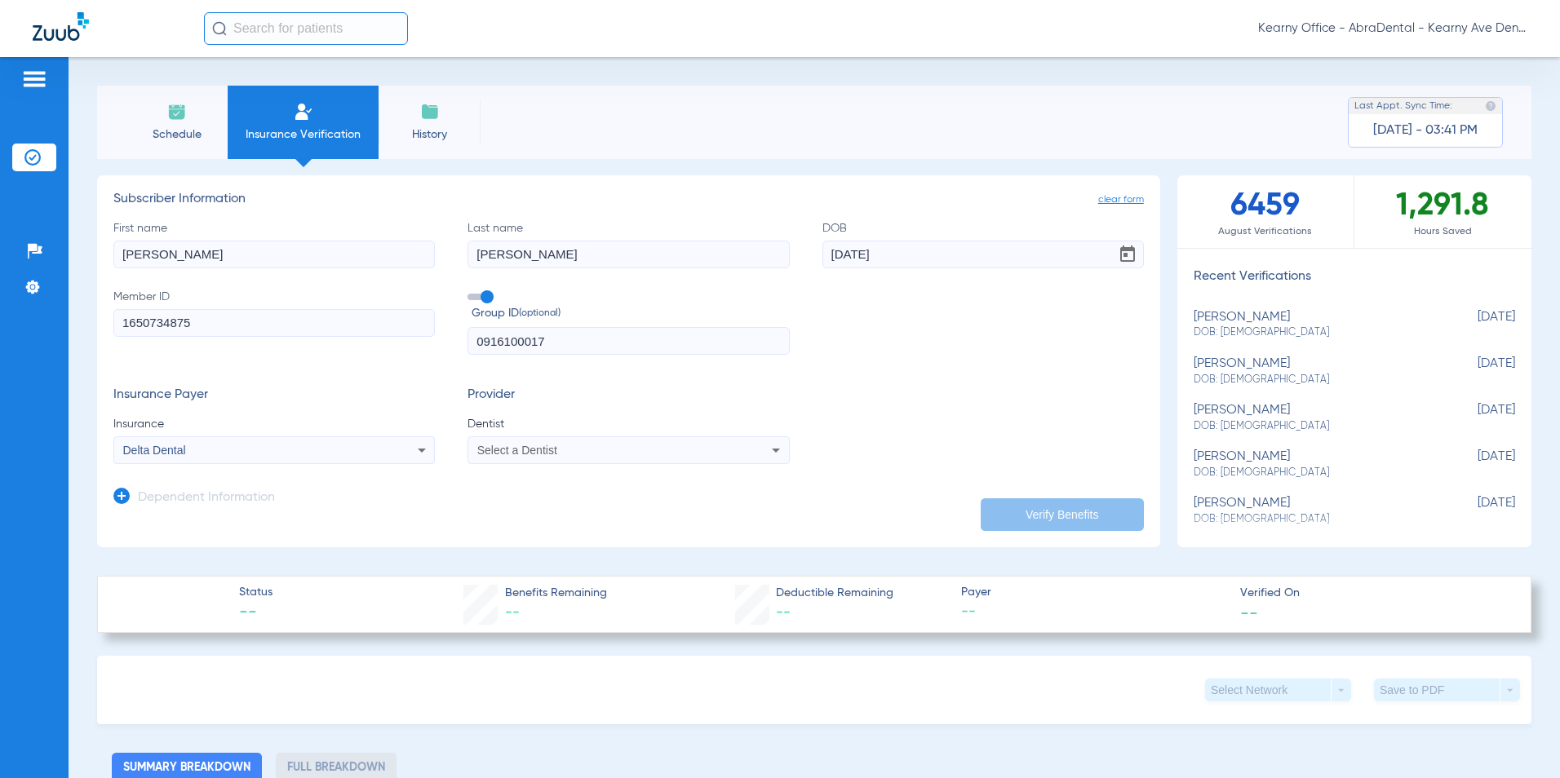
click at [499, 459] on div "Select a Dentist" at bounding box center [628, 451] width 320 height 20
type input "PRASA"
drag, startPoint x: 593, startPoint y: 519, endPoint x: 604, endPoint y: 507, distance: 16.2
click at [594, 510] on mat-option "[PERSON_NAME] 1770918609" at bounding box center [603, 507] width 274 height 26
click at [1022, 516] on button "Verify Benefits" at bounding box center [1062, 515] width 163 height 33
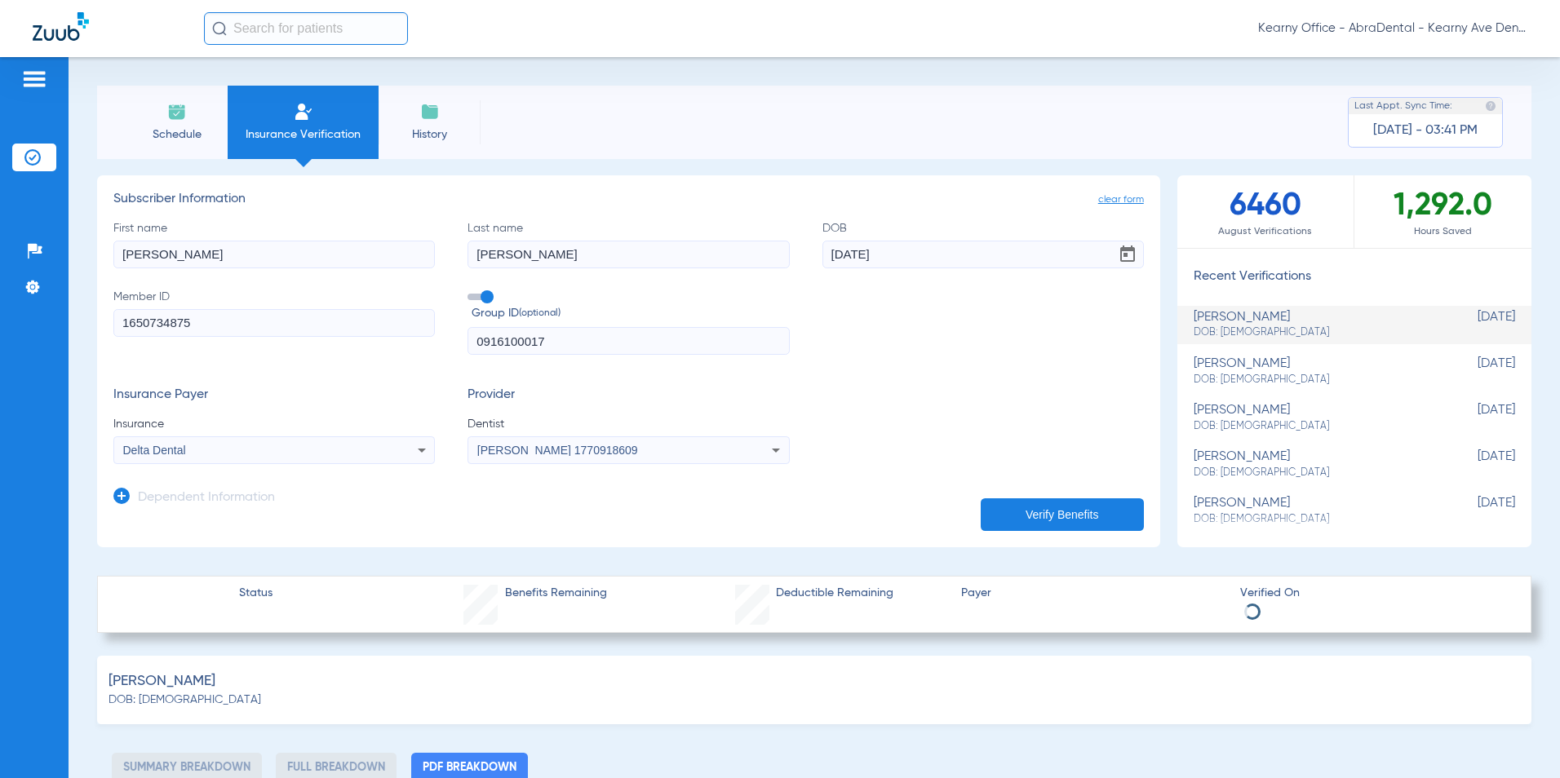
select select "page-width"
type input "1"
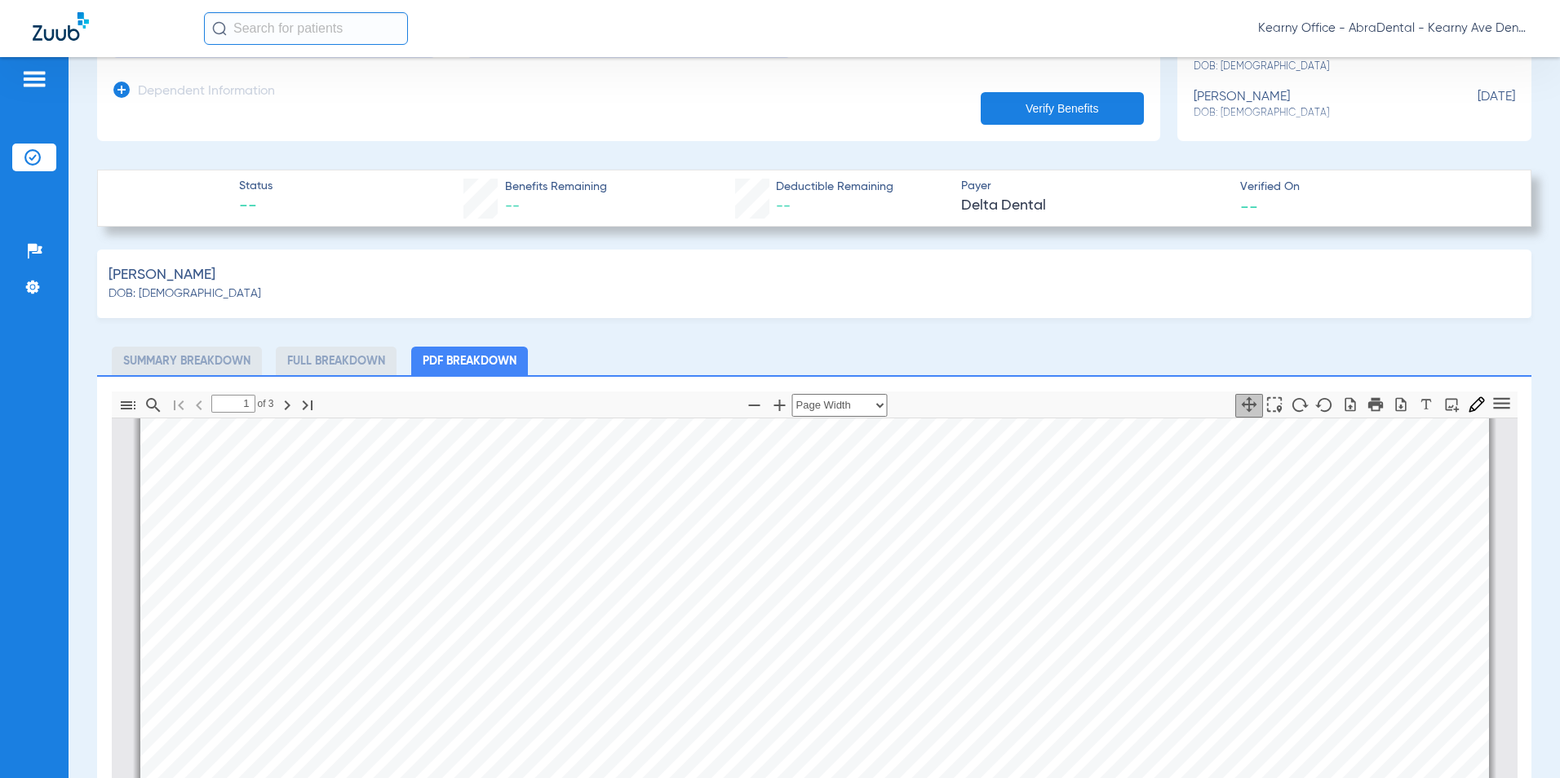
scroll to position [408, 0]
click at [1395, 397] on icon "button" at bounding box center [1400, 403] width 11 height 14
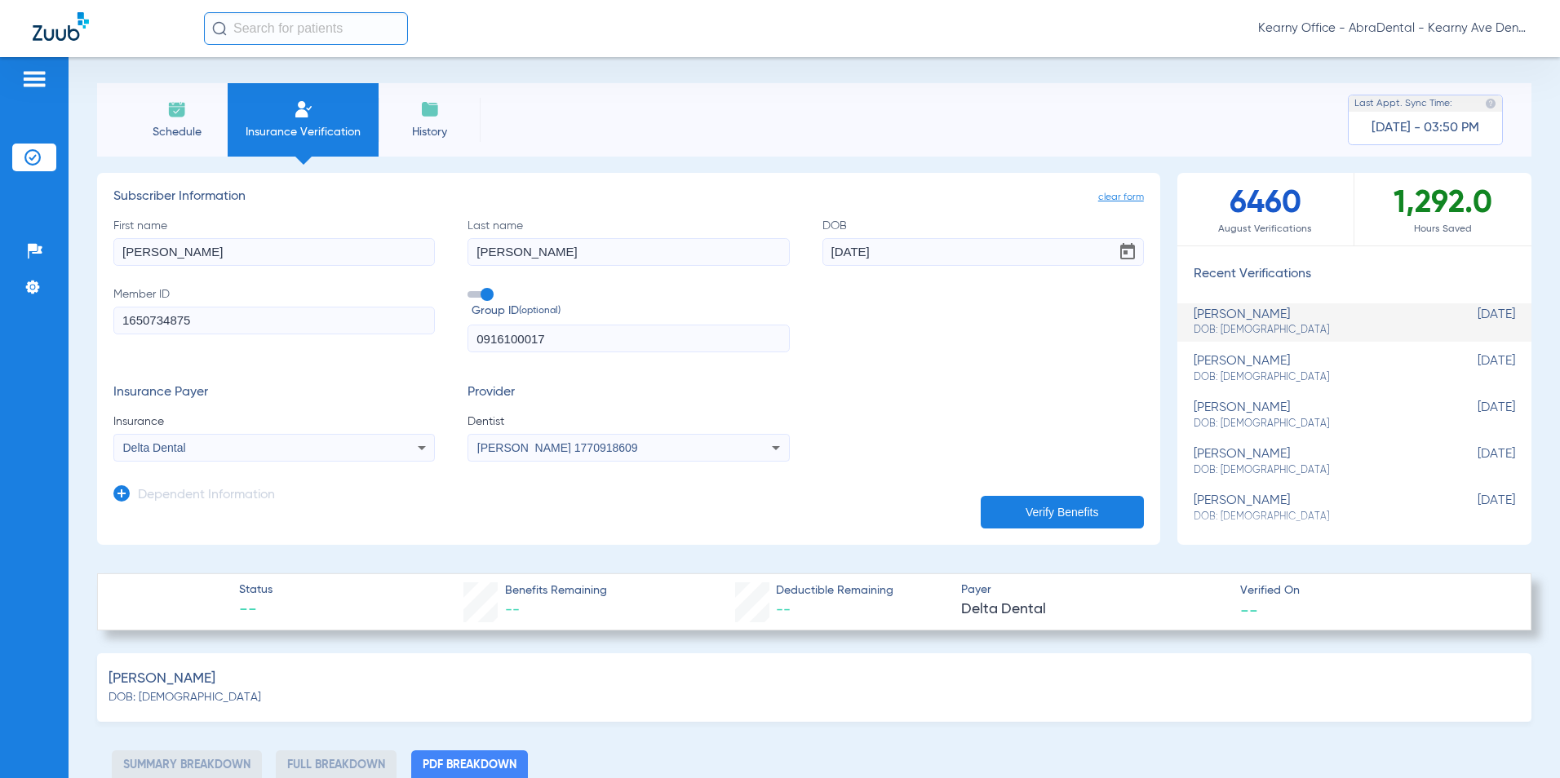
scroll to position [0, 0]
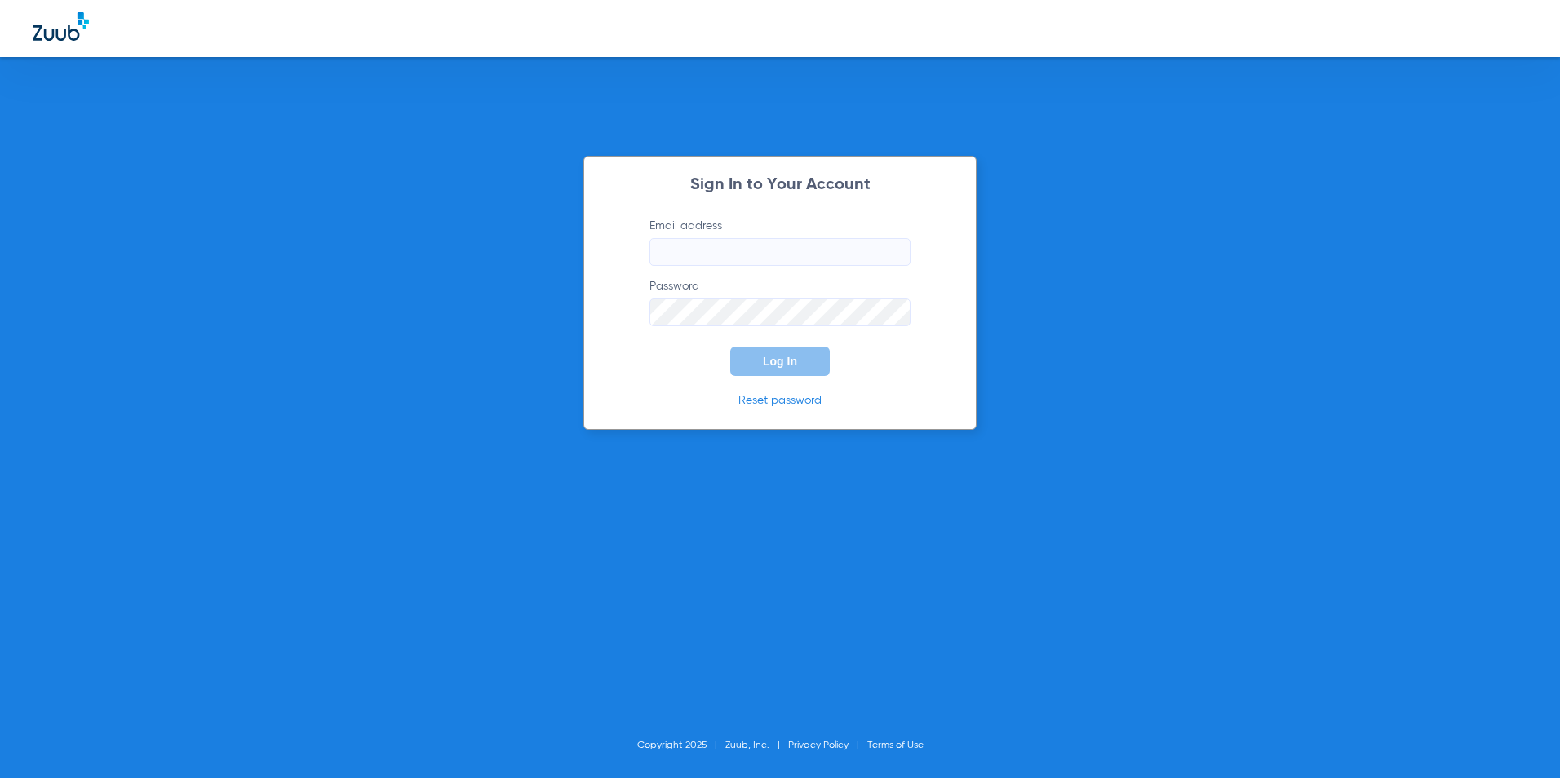
type input "[EMAIL_ADDRESS][DOMAIN_NAME]"
click at [796, 367] on span "Log In" at bounding box center [780, 361] width 34 height 13
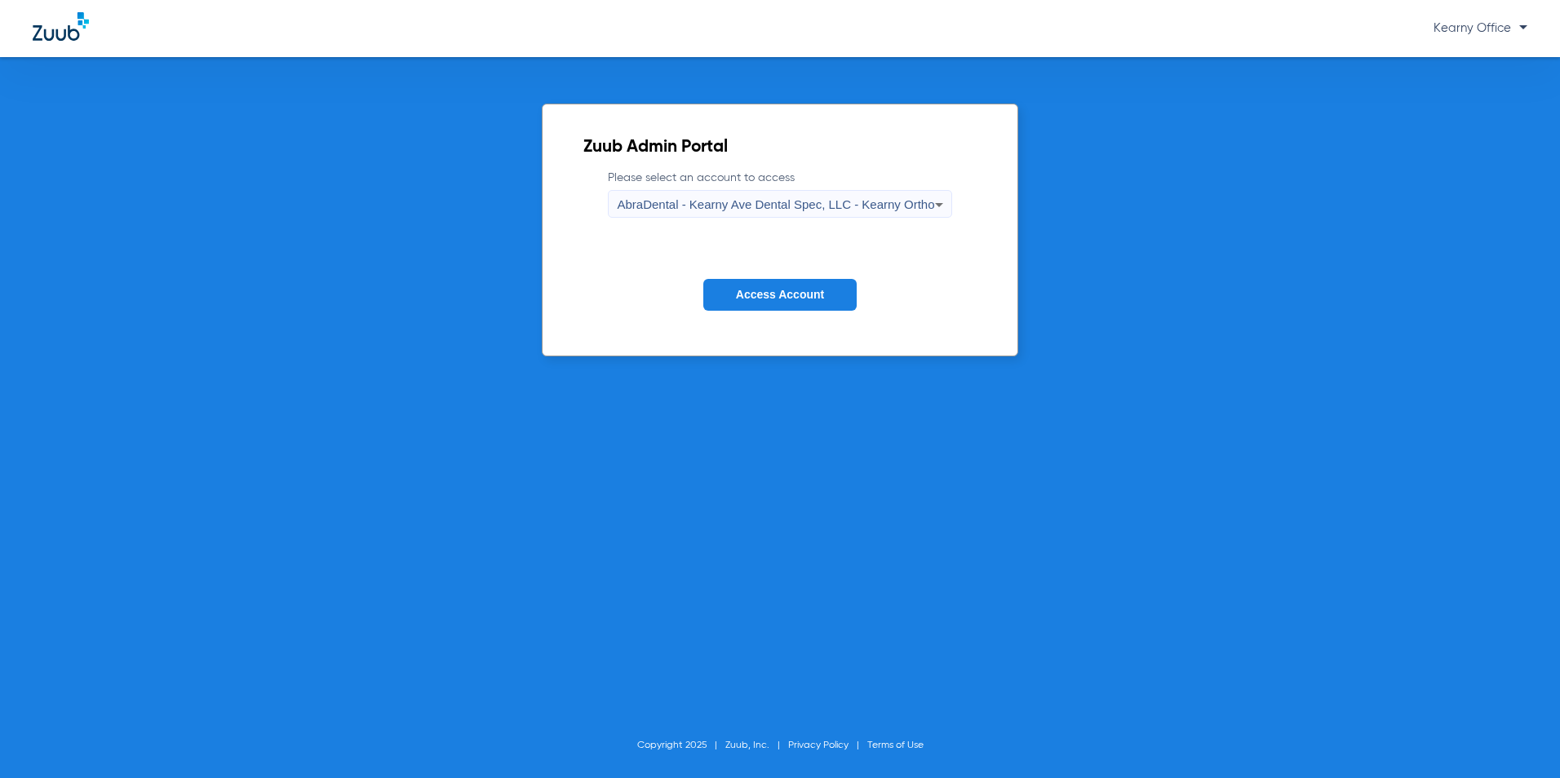
click at [830, 195] on div "AbraDental - Kearny Ave Dental Spec, LLC - Kearny Ortho" at bounding box center [775, 205] width 317 height 28
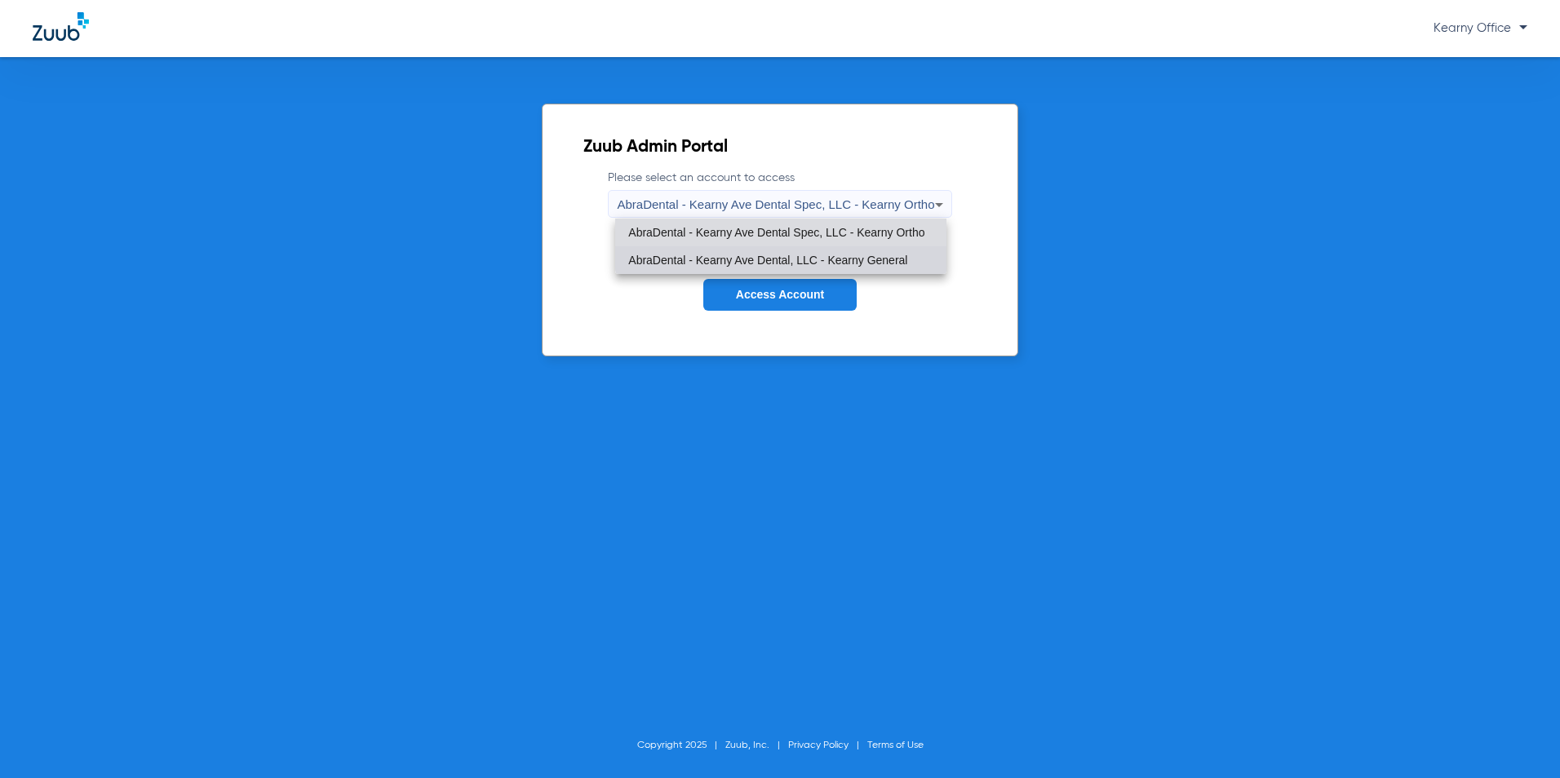
click at [830, 251] on mat-option "AbraDental - Kearny Ave Dental, LLC - Kearny General" at bounding box center [780, 260] width 330 height 28
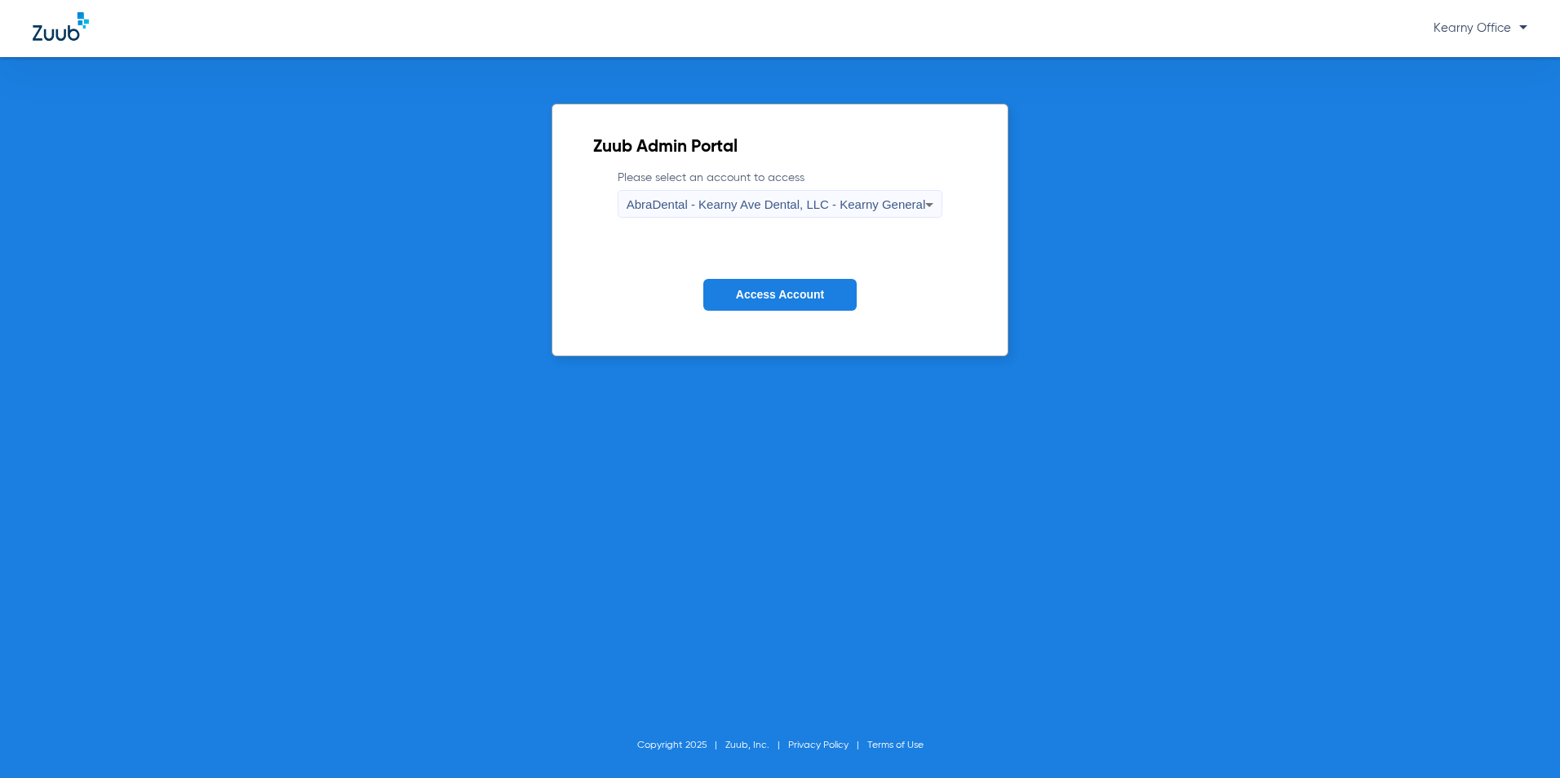
click at [802, 290] on span "Access Account" at bounding box center [780, 294] width 88 height 13
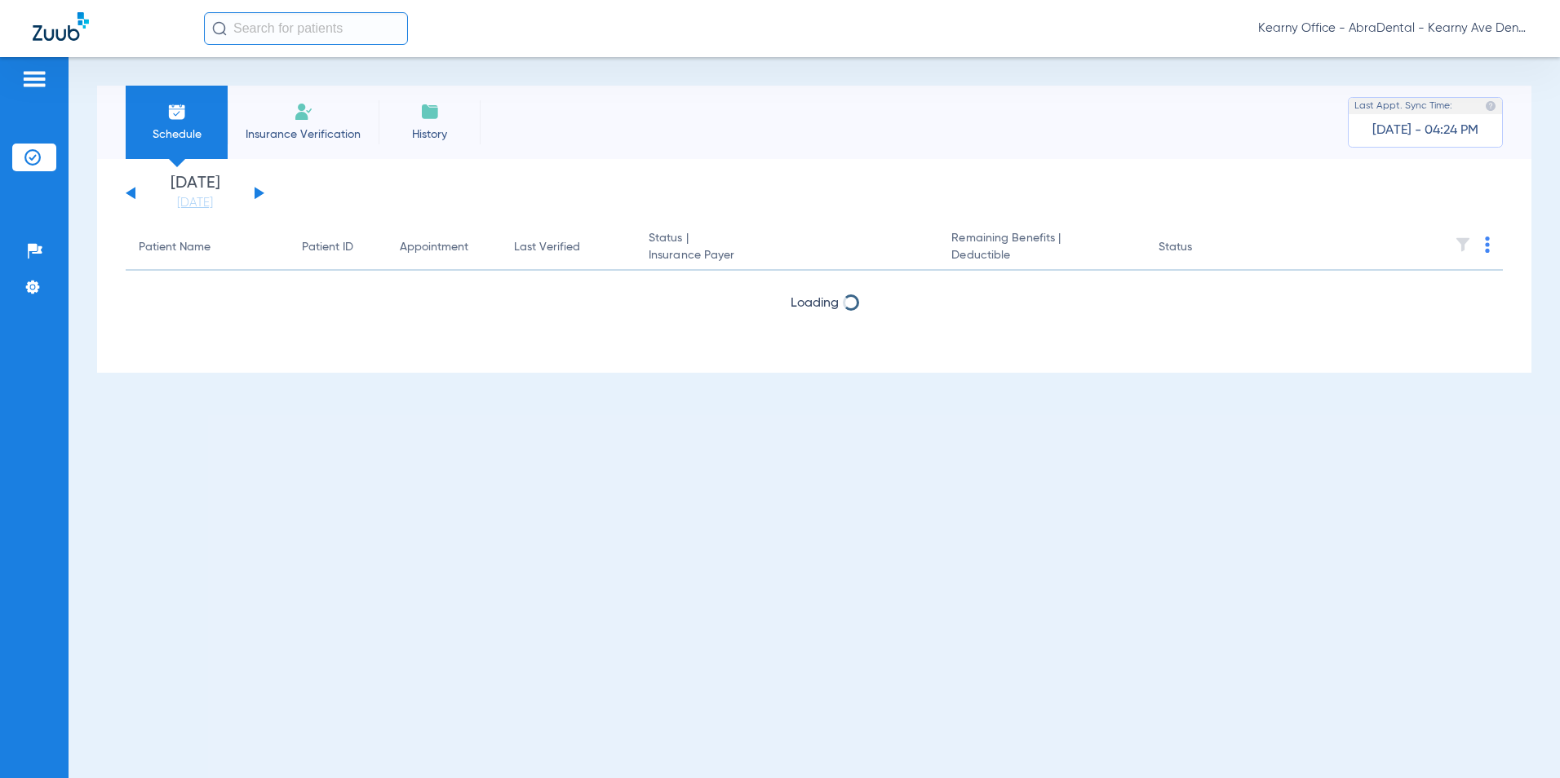
click at [326, 131] on span "Insurance Verification" at bounding box center [303, 134] width 126 height 16
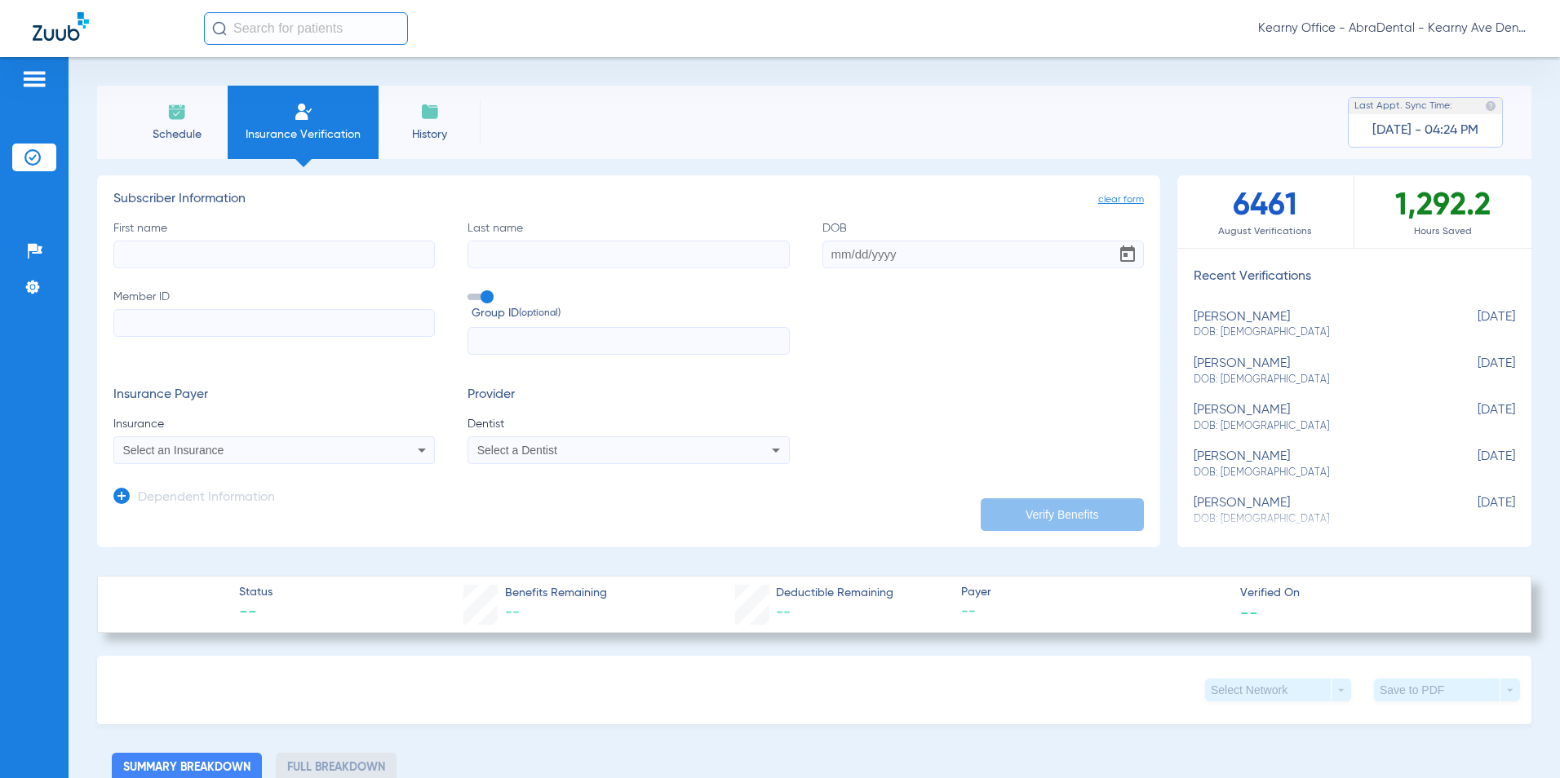
click at [241, 326] on input "Member ID" at bounding box center [273, 323] width 321 height 28
paste input "3HZN39028330"
type input "3HZN39028330"
click at [516, 349] on input "text" at bounding box center [628, 341] width 321 height 28
paste input "05352I-0000"
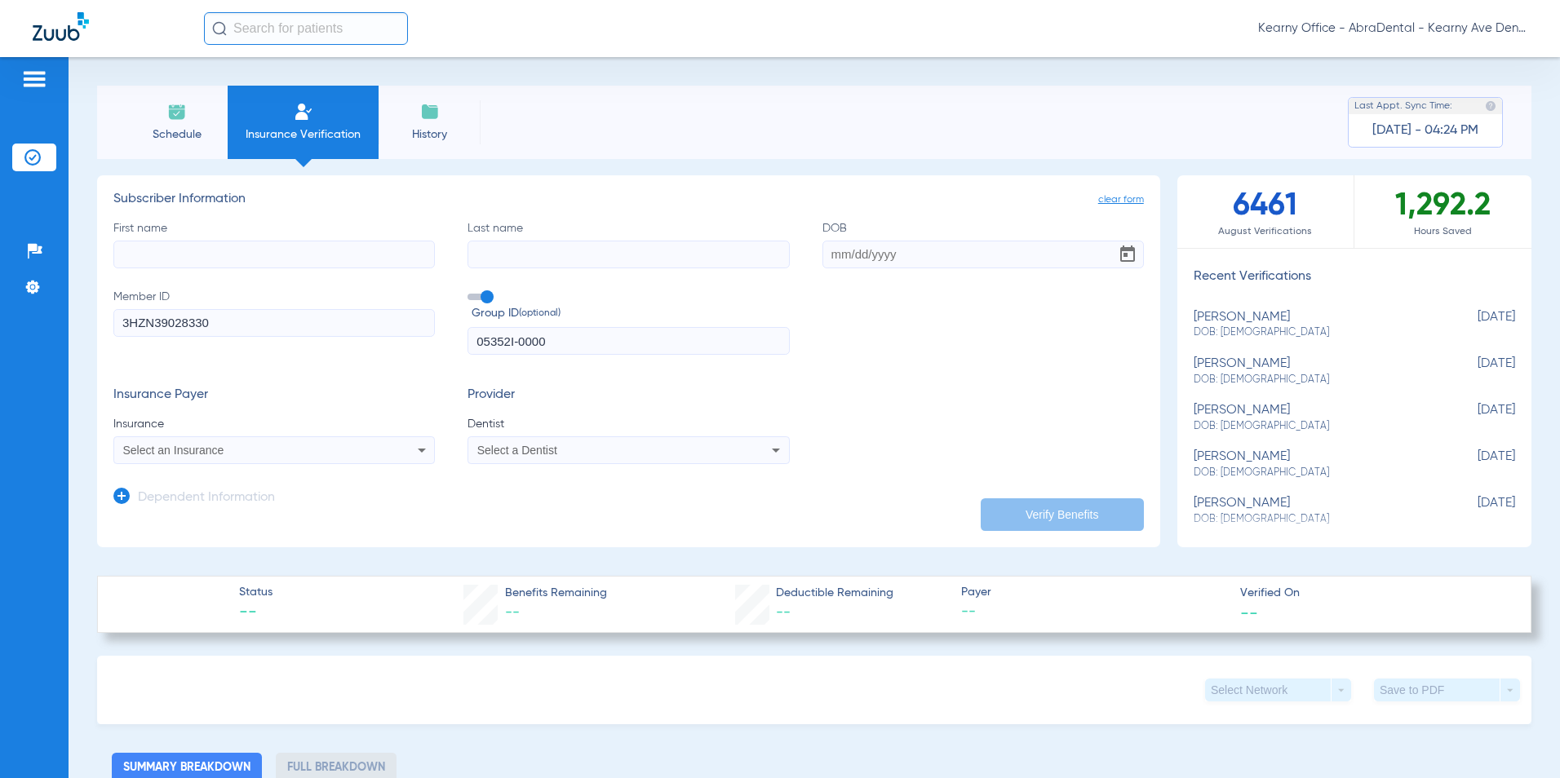
type input "05352I-0000"
click at [180, 255] on input "First name" at bounding box center [273, 255] width 321 height 28
click at [161, 259] on input "First name Required" at bounding box center [273, 255] width 321 height 28
paste input "GAKRIEL"
type input "GAKRIEL"
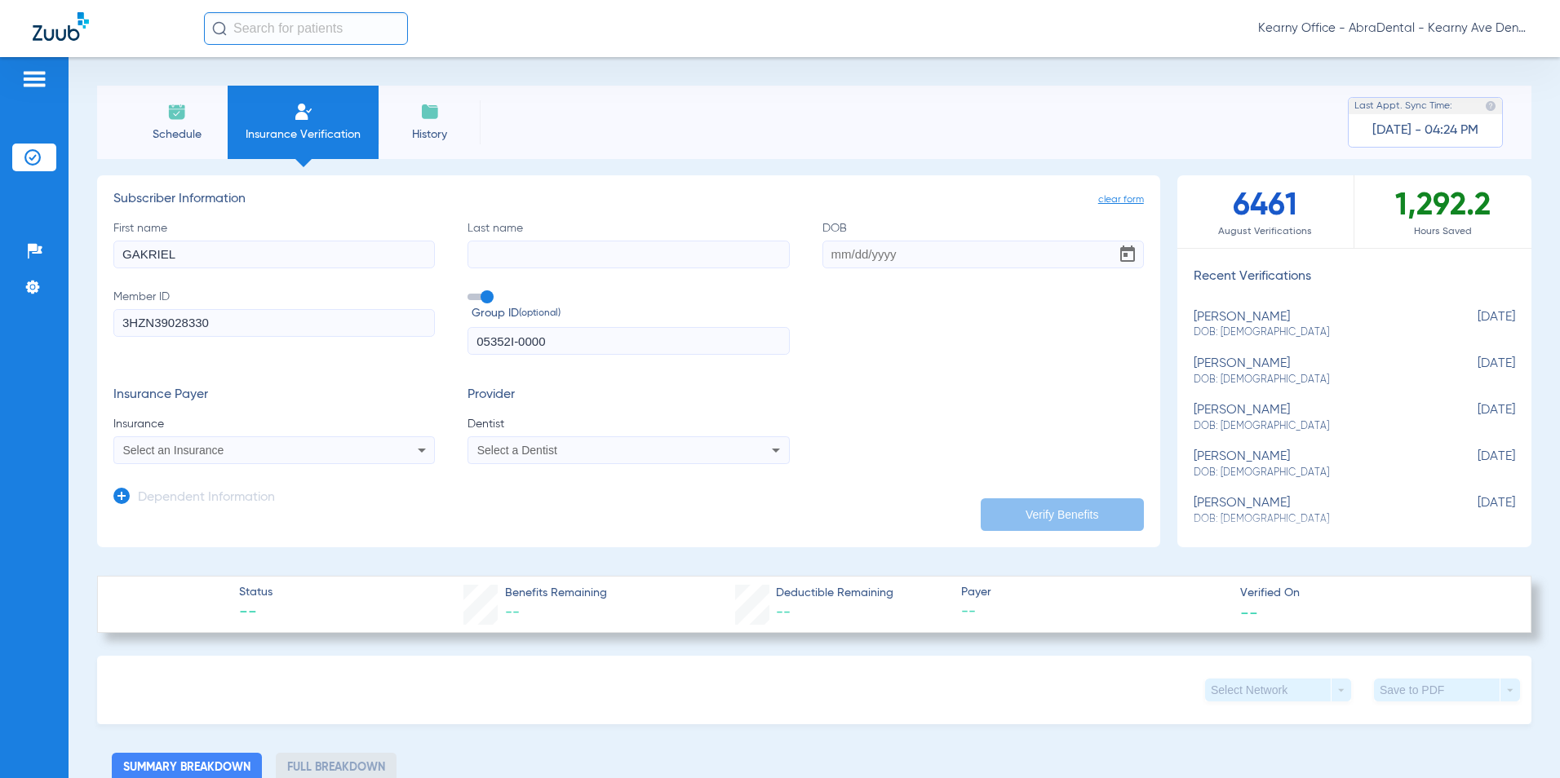
click at [530, 256] on input "Last name" at bounding box center [628, 255] width 321 height 28
paste input "[PERSON_NAME]"
type input "[PERSON_NAME]"
click at [867, 263] on input "DOB" at bounding box center [982, 255] width 321 height 28
paste input "[DATE]"
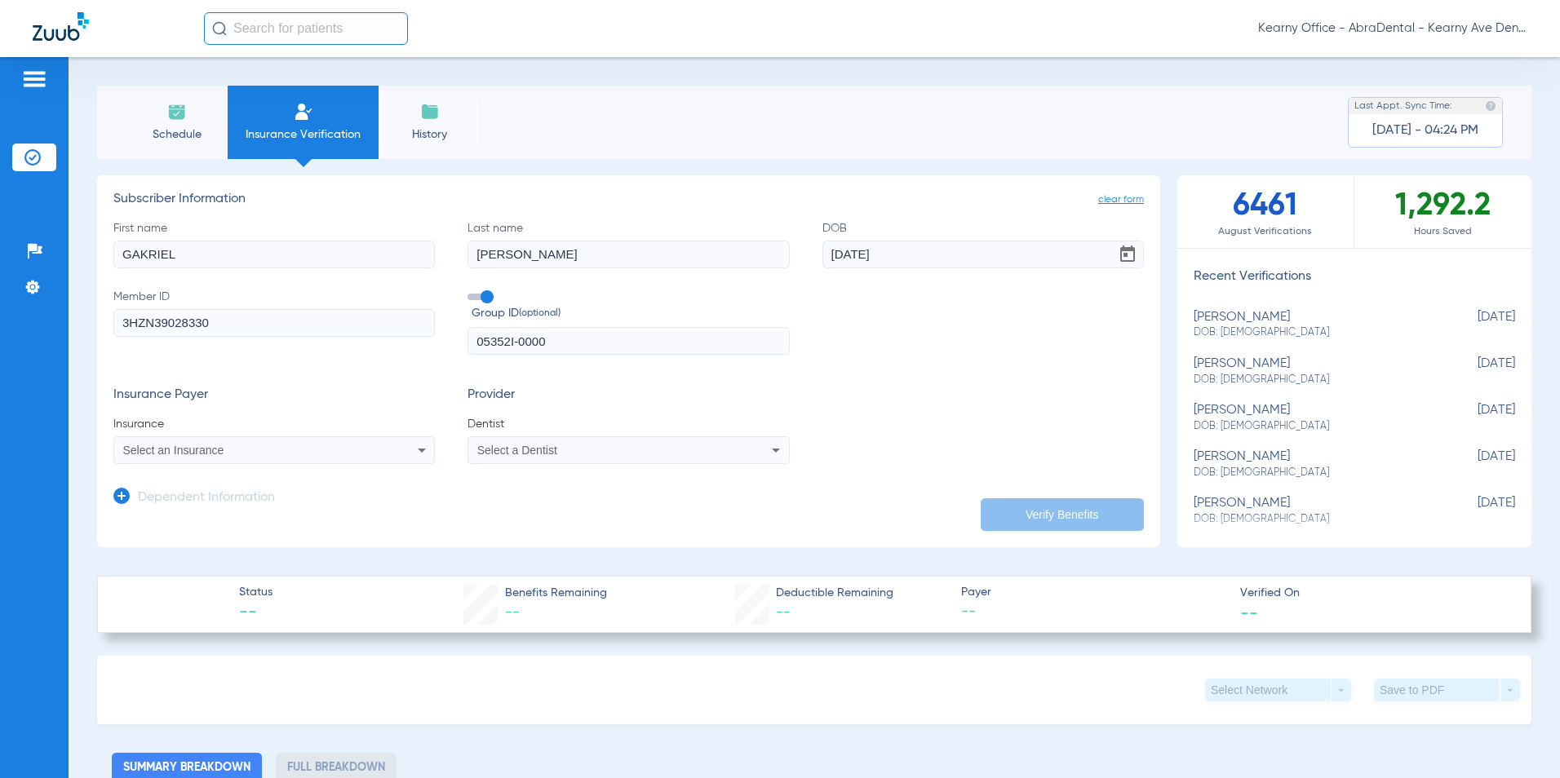
type input "[DATE]"
click at [231, 442] on div "Select an Insurance" at bounding box center [274, 451] width 320 height 20
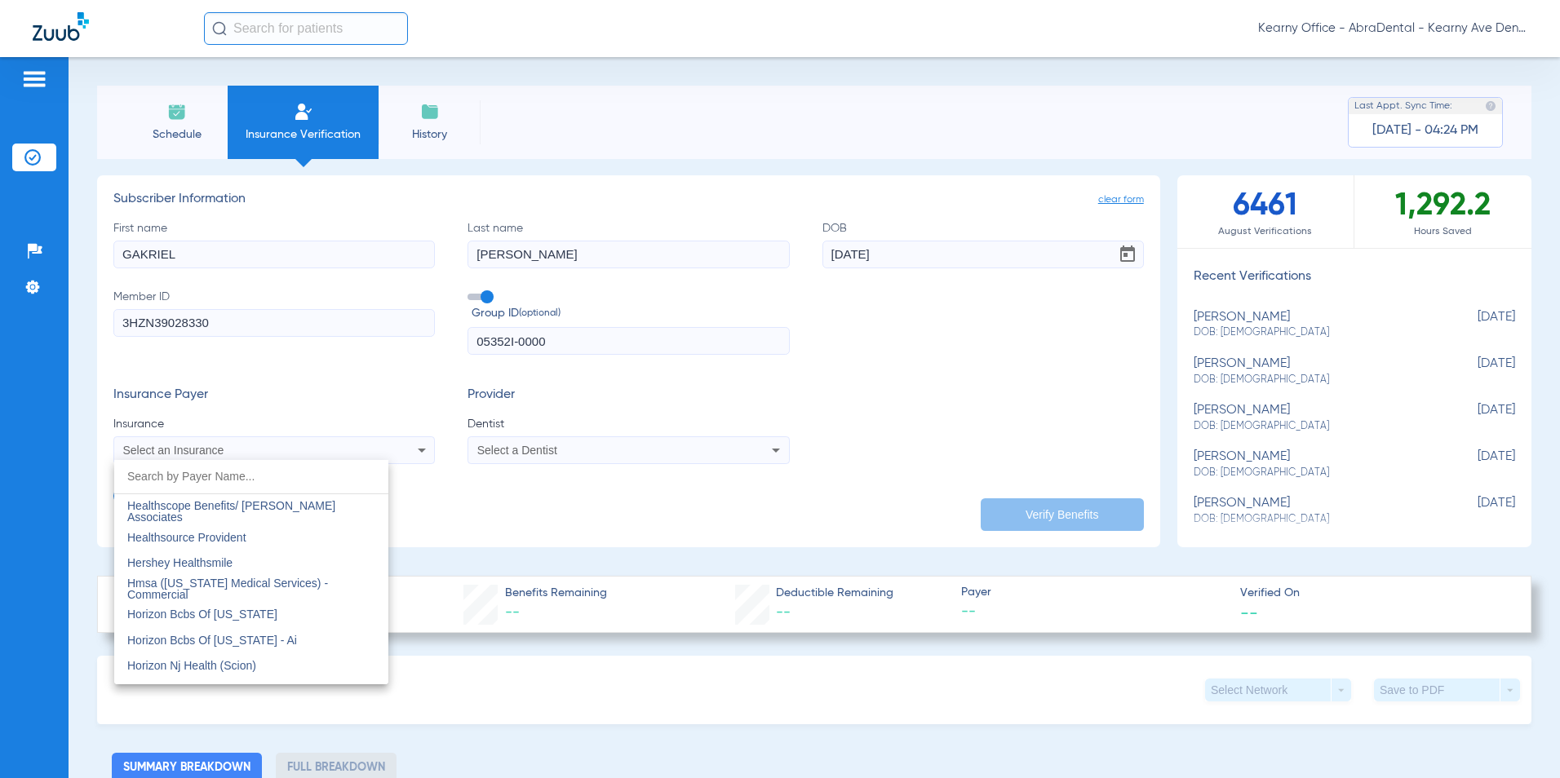
scroll to position [5875, 0]
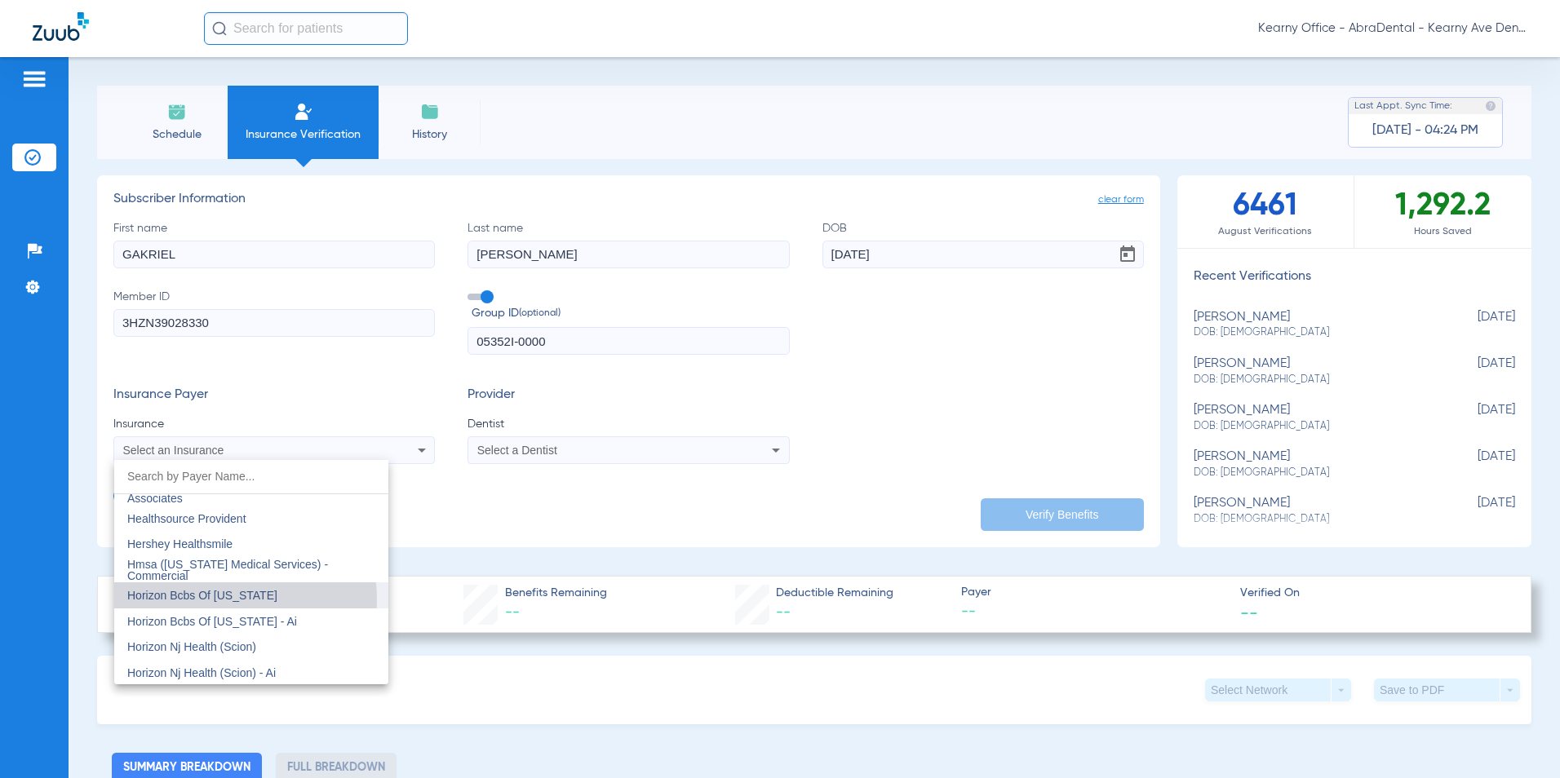
click at [219, 600] on span "Horizon Bcbs Of [US_STATE]" at bounding box center [202, 595] width 150 height 13
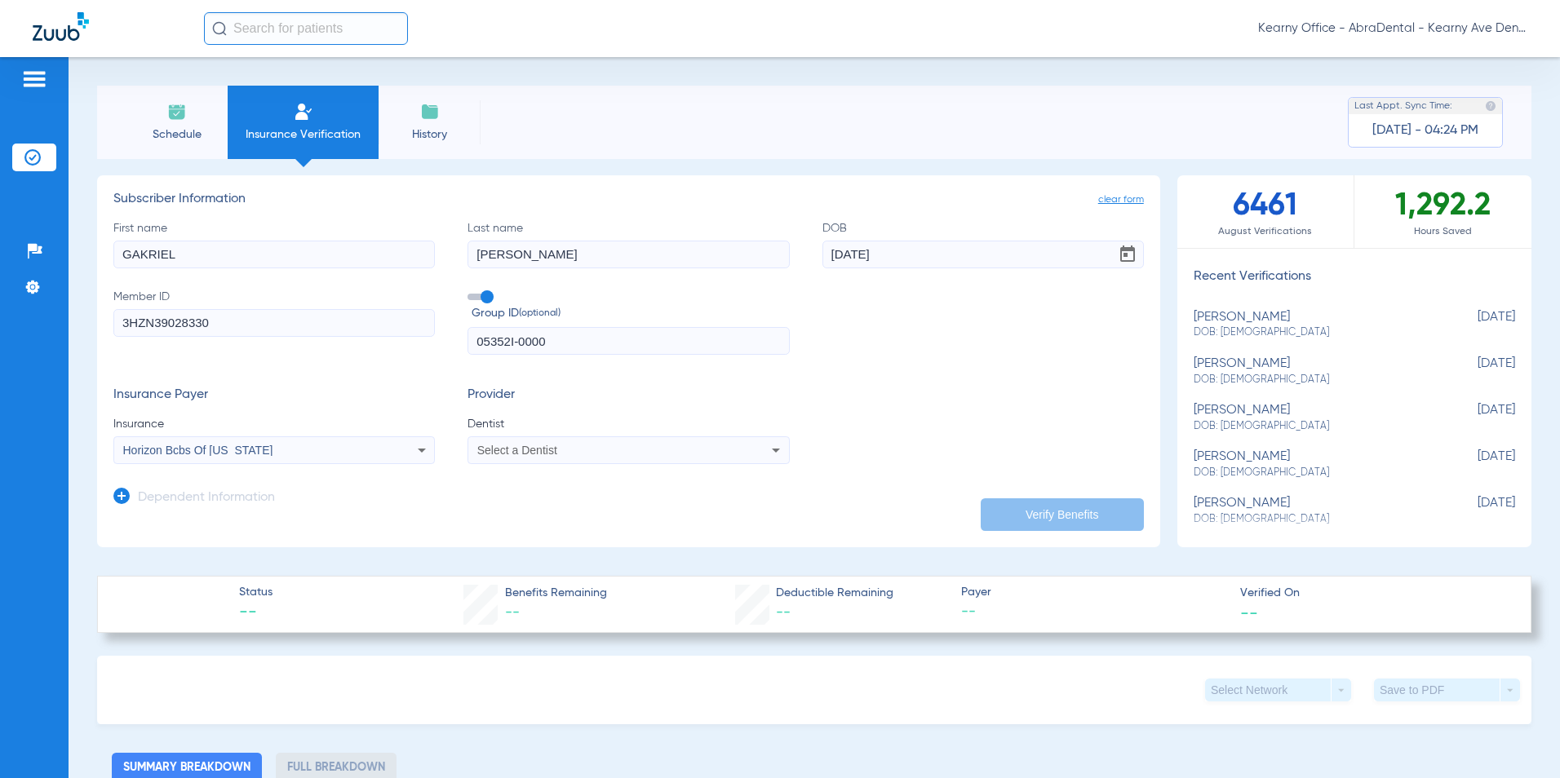
click at [502, 446] on span "Select a Dentist" at bounding box center [517, 450] width 80 height 13
type input "PRASA"
click at [520, 507] on span "[PERSON_NAME]" at bounding box center [526, 507] width 95 height 13
click at [987, 512] on button "Verify Benefits" at bounding box center [1062, 515] width 163 height 33
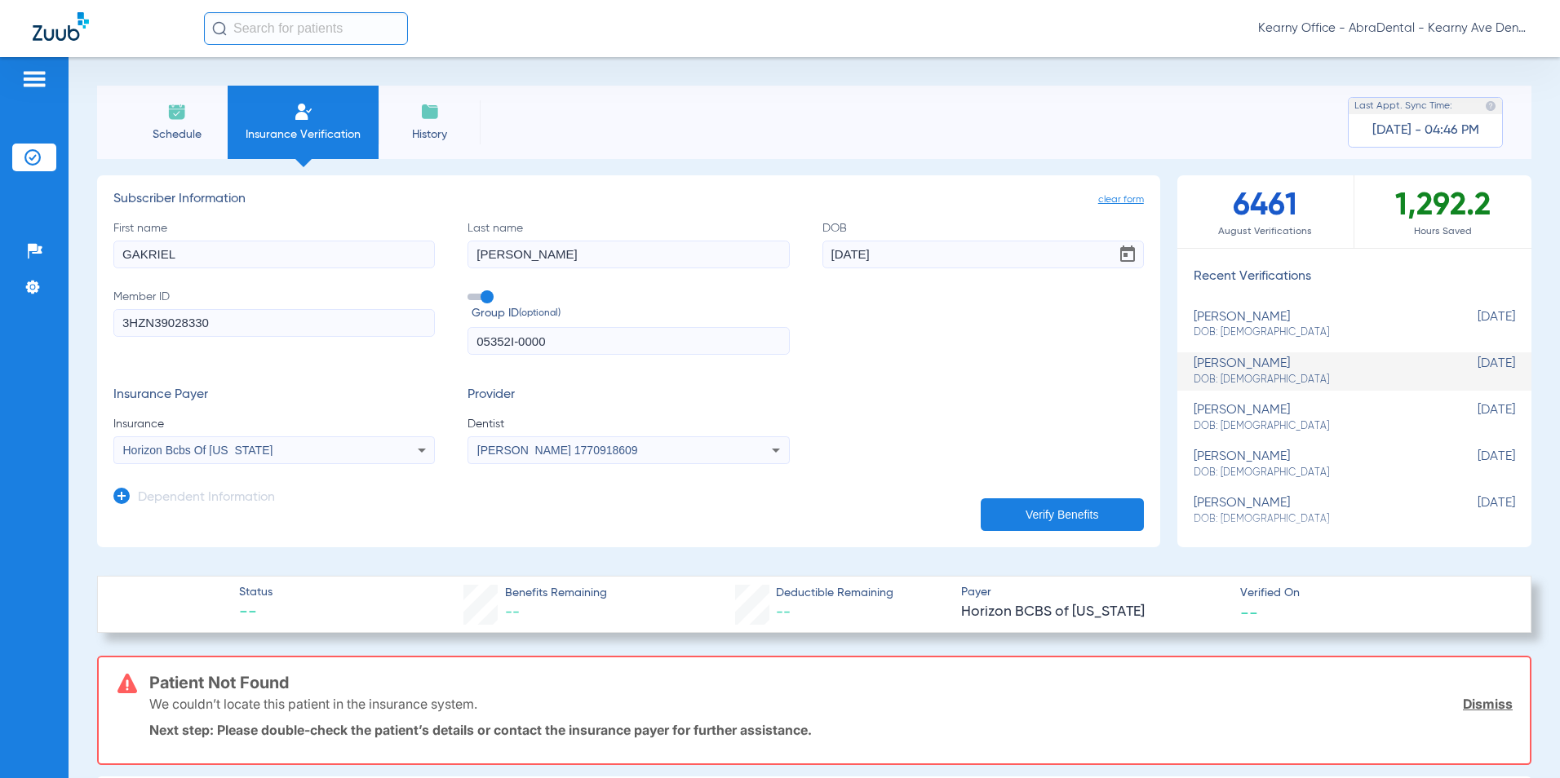
click at [953, 104] on div "Schedule Insurance Verification History Last Appt. Sync Time: [DATE] - 04:46 PM" at bounding box center [814, 122] width 1434 height 73
drag, startPoint x: 185, startPoint y: 256, endPoint x: 11, endPoint y: 251, distance: 174.7
click at [11, 251] on div "Patients Insurance Verification Setup Help Center Settings Schedule Insurance V…" at bounding box center [780, 446] width 1560 height 778
type input "DEINNER"
type input "[PERSON_NAME]"
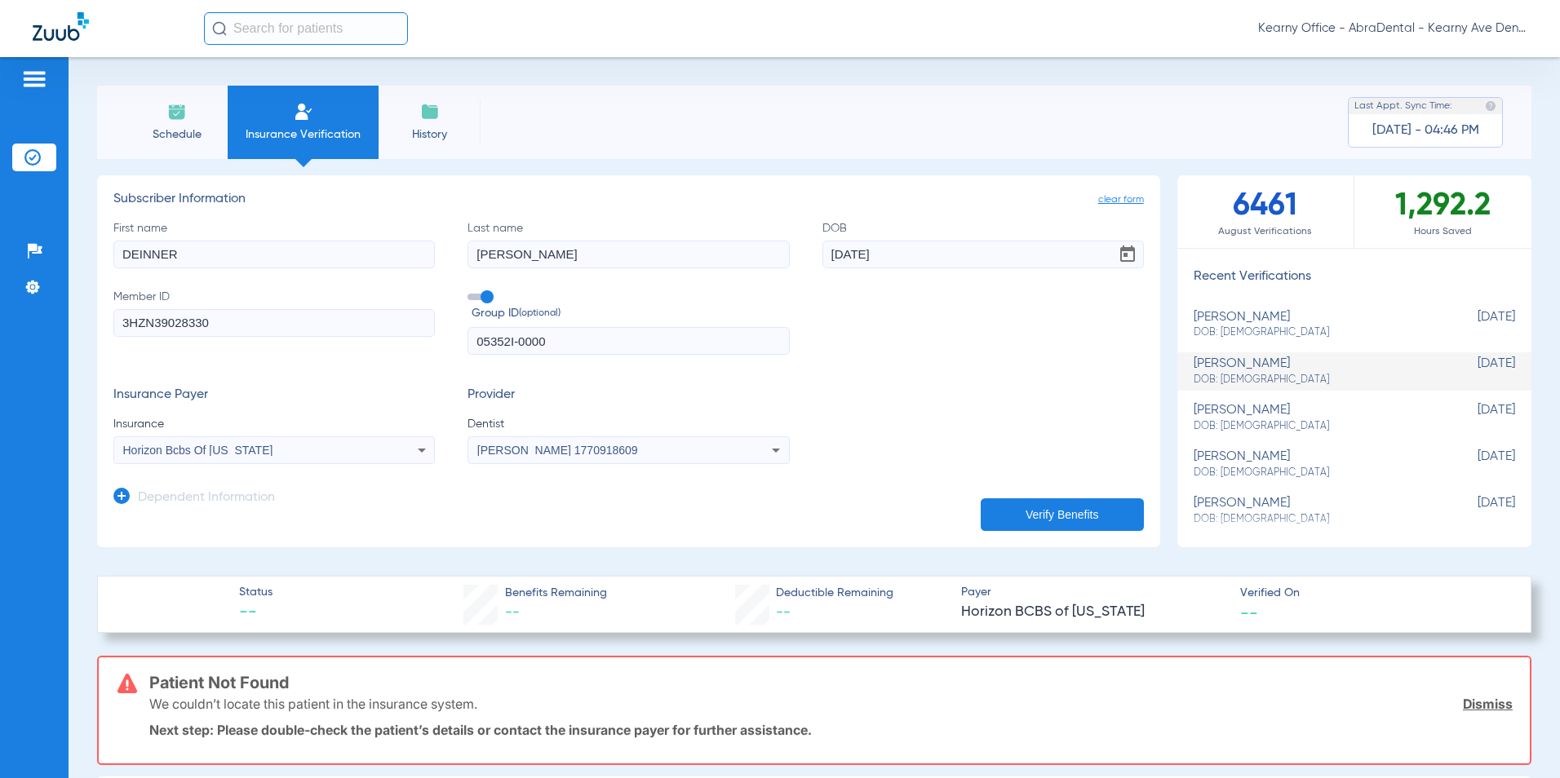
drag, startPoint x: 948, startPoint y: 234, endPoint x: 825, endPoint y: 260, distance: 125.9
click at [825, 260] on label "DOB [DEMOGRAPHIC_DATA]" at bounding box center [982, 244] width 321 height 48
drag, startPoint x: 889, startPoint y: 249, endPoint x: 775, endPoint y: 260, distance: 114.0
click at [775, 260] on div "First name DEINNER Last name [PERSON_NAME] [DEMOGRAPHIC_DATA] Member ID 3HZN390…" at bounding box center [628, 287] width 1031 height 135
type input "[DATE]"
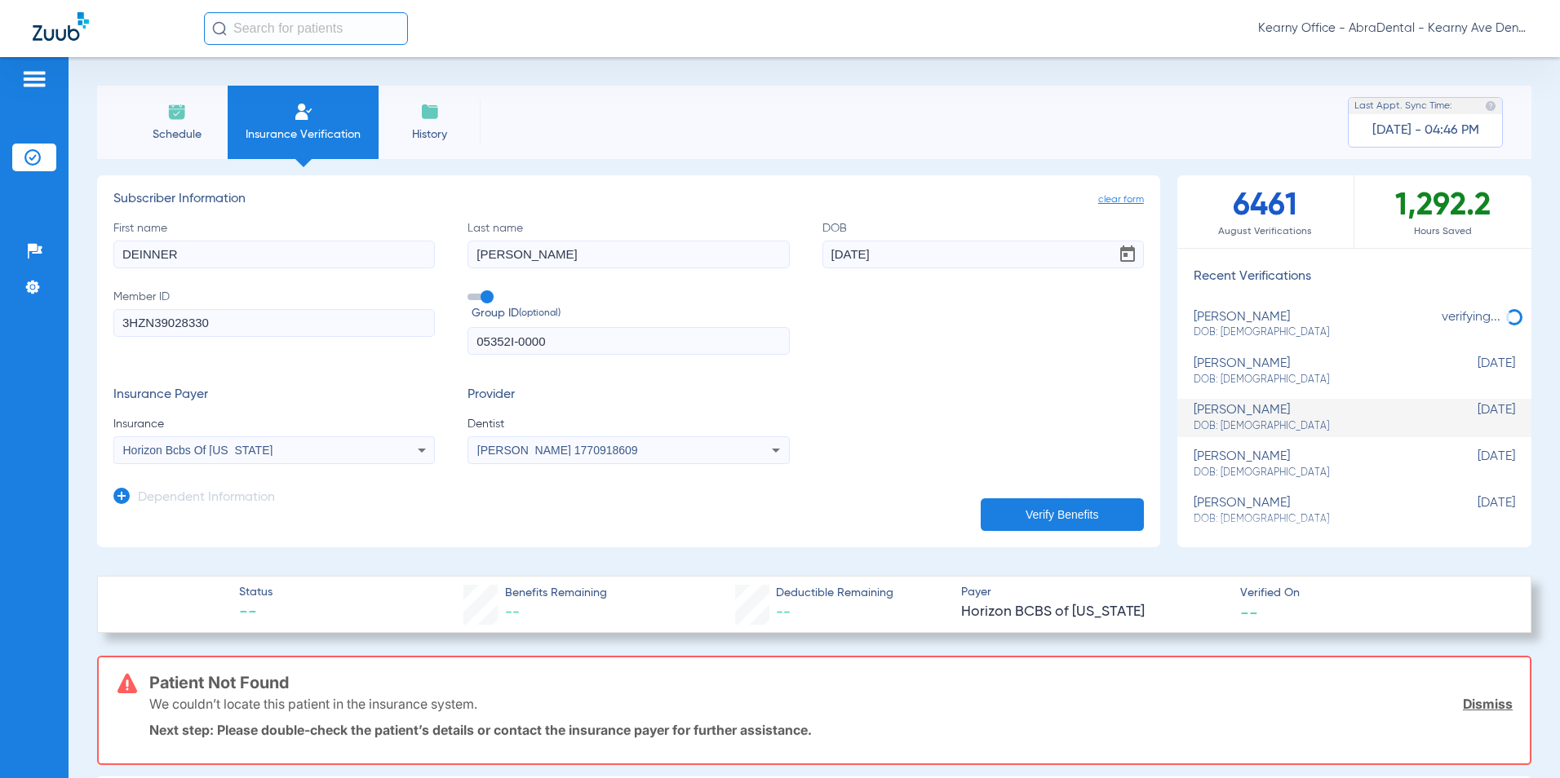
click at [197, 445] on span "Horizon Bcbs Of [US_STATE]" at bounding box center [198, 450] width 150 height 13
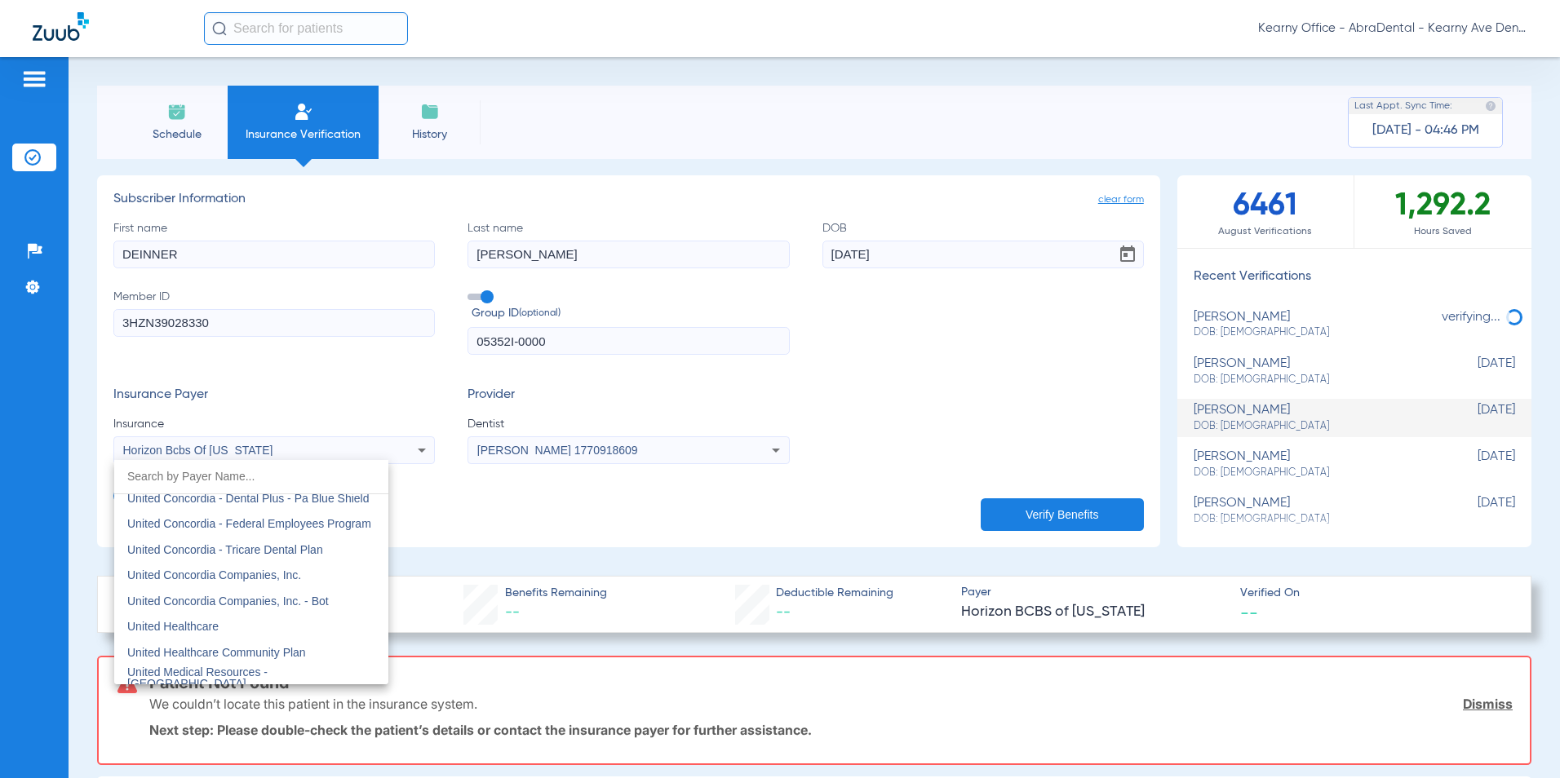
scroll to position [9715, 0]
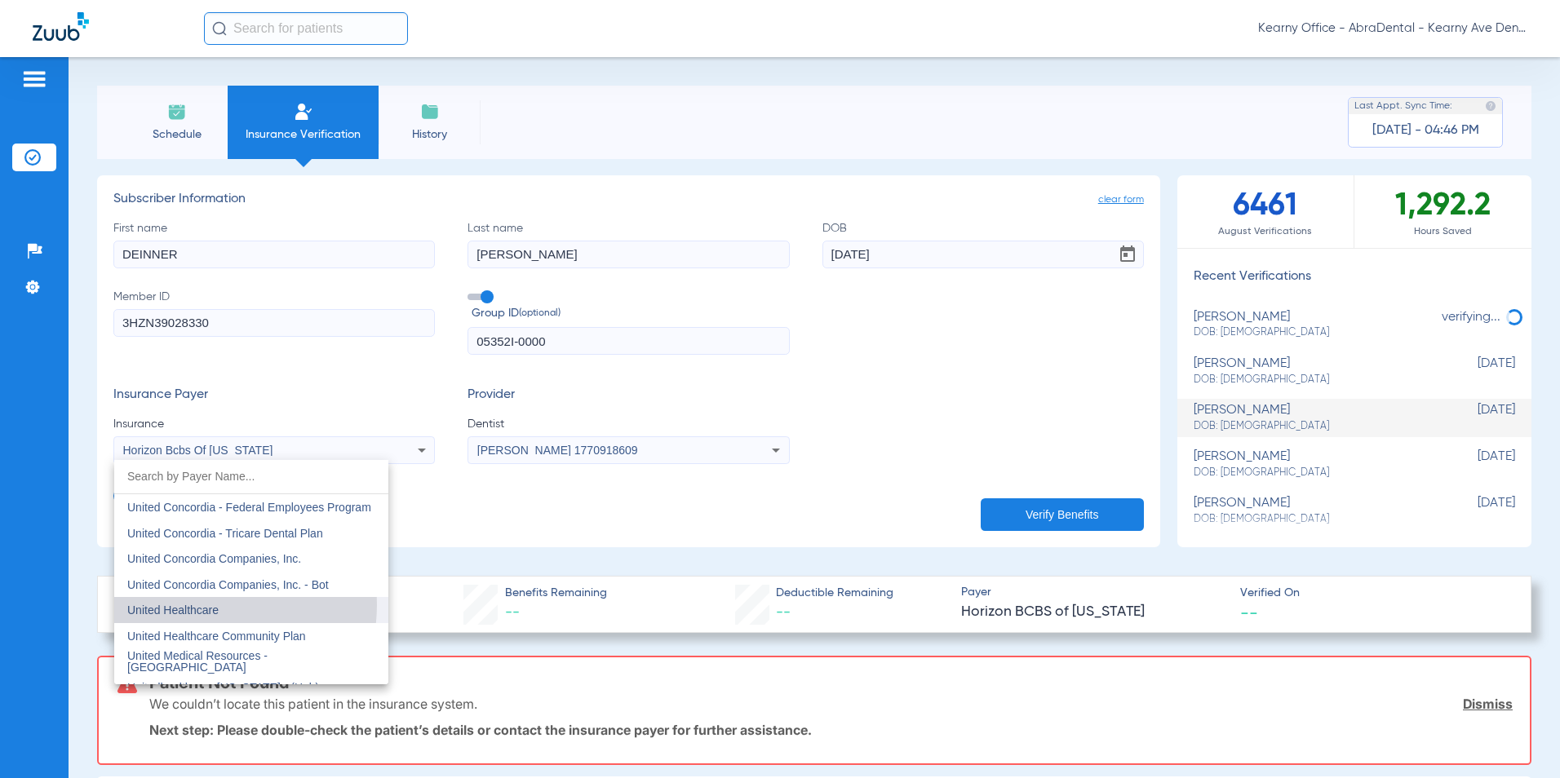
click at [189, 605] on span "United Healthcare" at bounding box center [172, 610] width 91 height 13
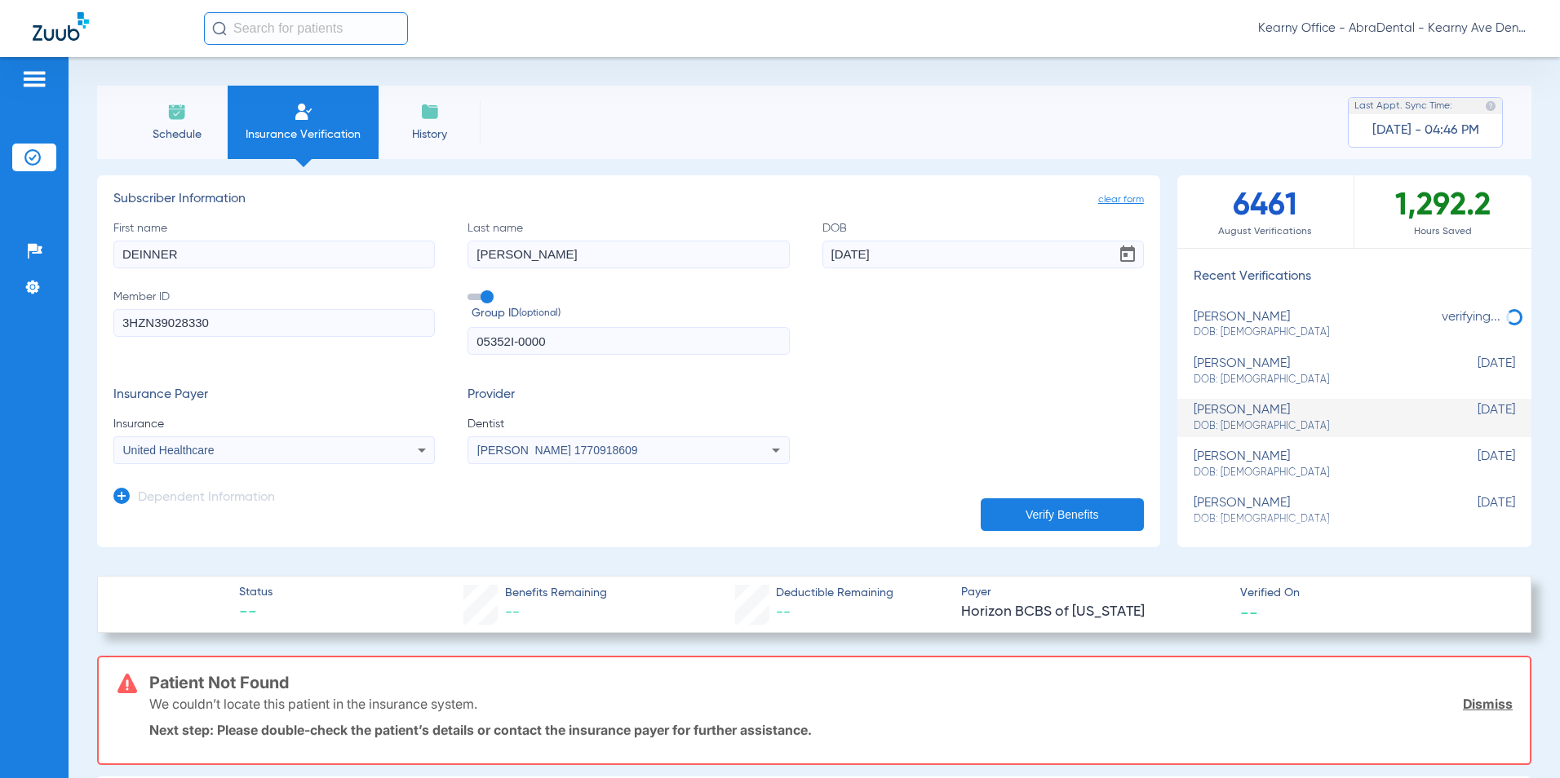
drag, startPoint x: 1028, startPoint y: 516, endPoint x: 1017, endPoint y: 517, distance: 11.5
click at [1025, 516] on button "Verify Benefits" at bounding box center [1062, 515] width 163 height 33
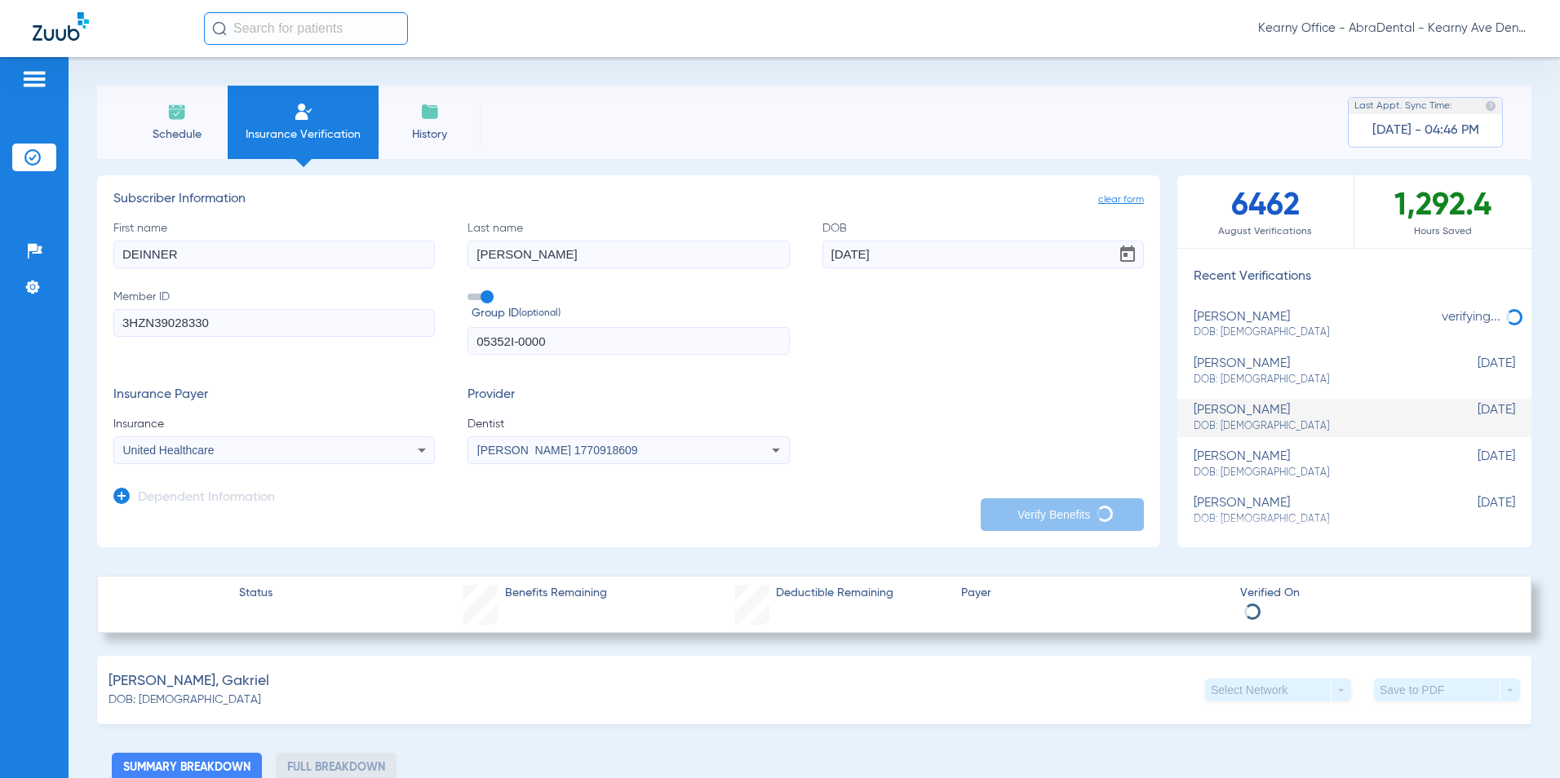
type input "[PERSON_NAME]"
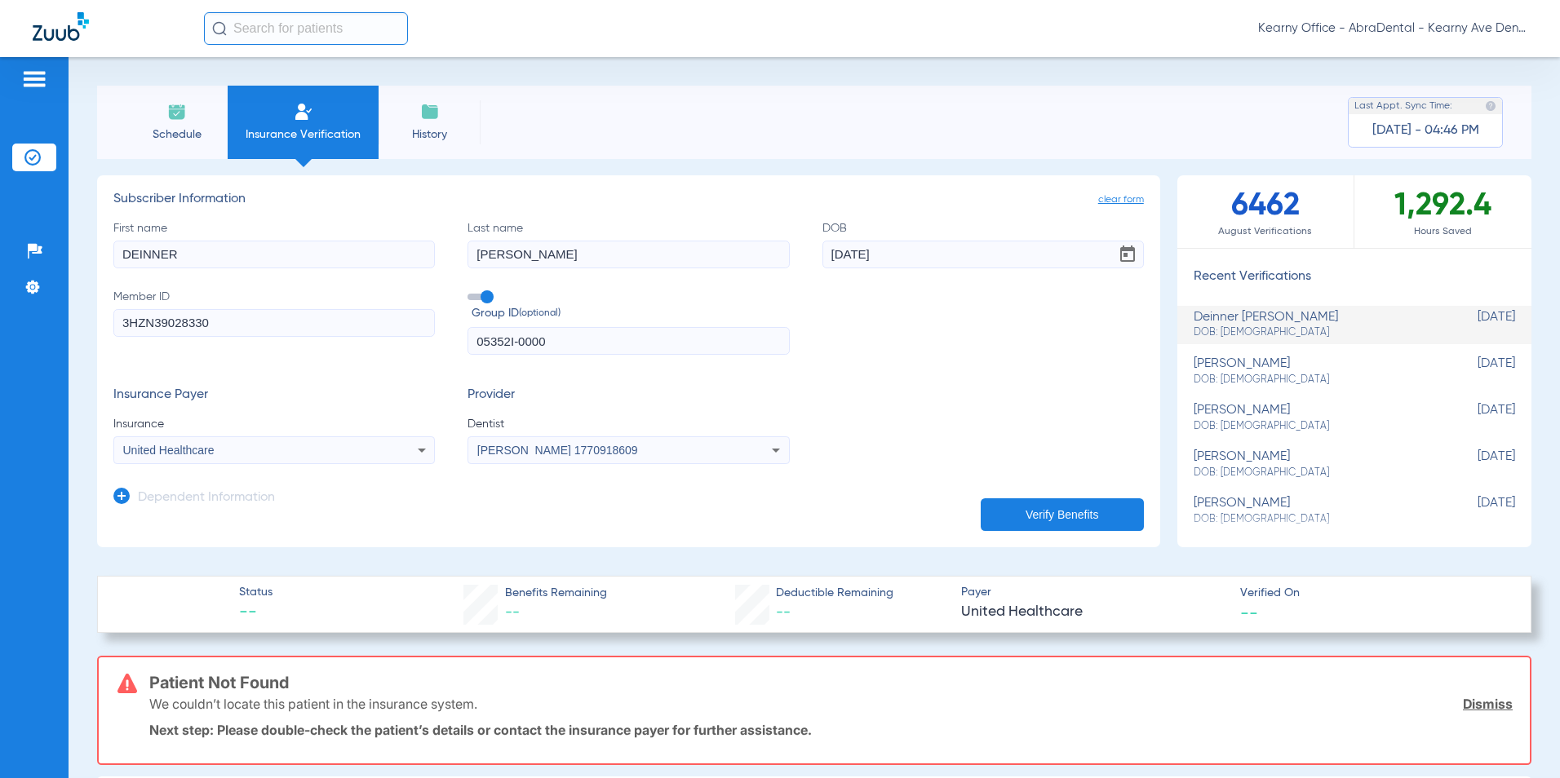
drag, startPoint x: 222, startPoint y: 324, endPoint x: -179, endPoint y: 339, distance: 400.9
click at [0, 339] on html "Kearny Office - AbraDental - Kearny Ave Dental, LLC - Kearny General Patients I…" at bounding box center [780, 389] width 1560 height 778
type input "950303392"
drag, startPoint x: 540, startPoint y: 339, endPoint x: 386, endPoint y: 341, distance: 154.2
click at [394, 339] on div "First name DEINNER Last name [PERSON_NAME] [DEMOGRAPHIC_DATA] Member ID 9503033…" at bounding box center [628, 287] width 1031 height 135
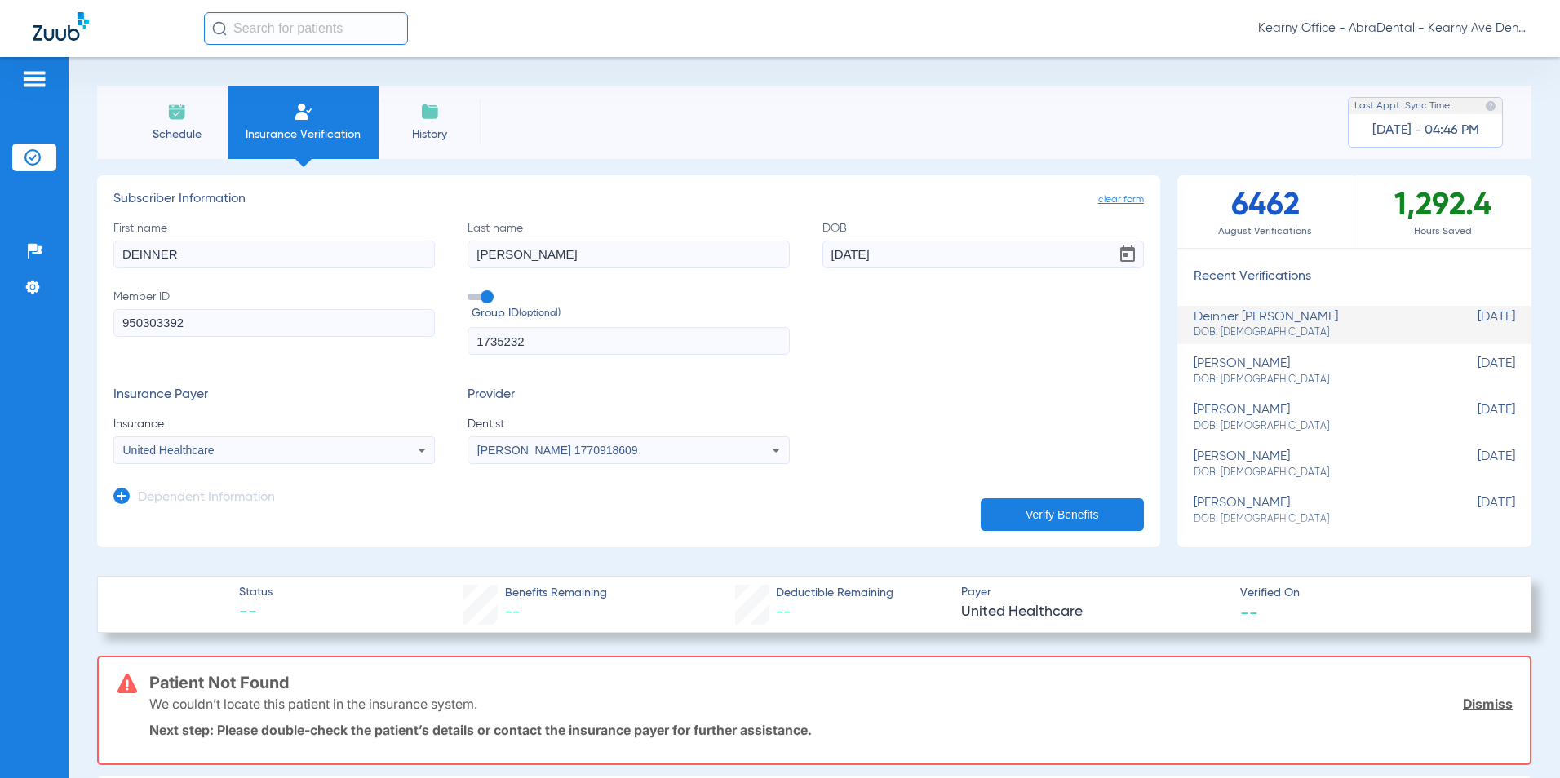
type input "1735232"
click at [1060, 502] on button "Verify Benefits" at bounding box center [1062, 515] width 163 height 33
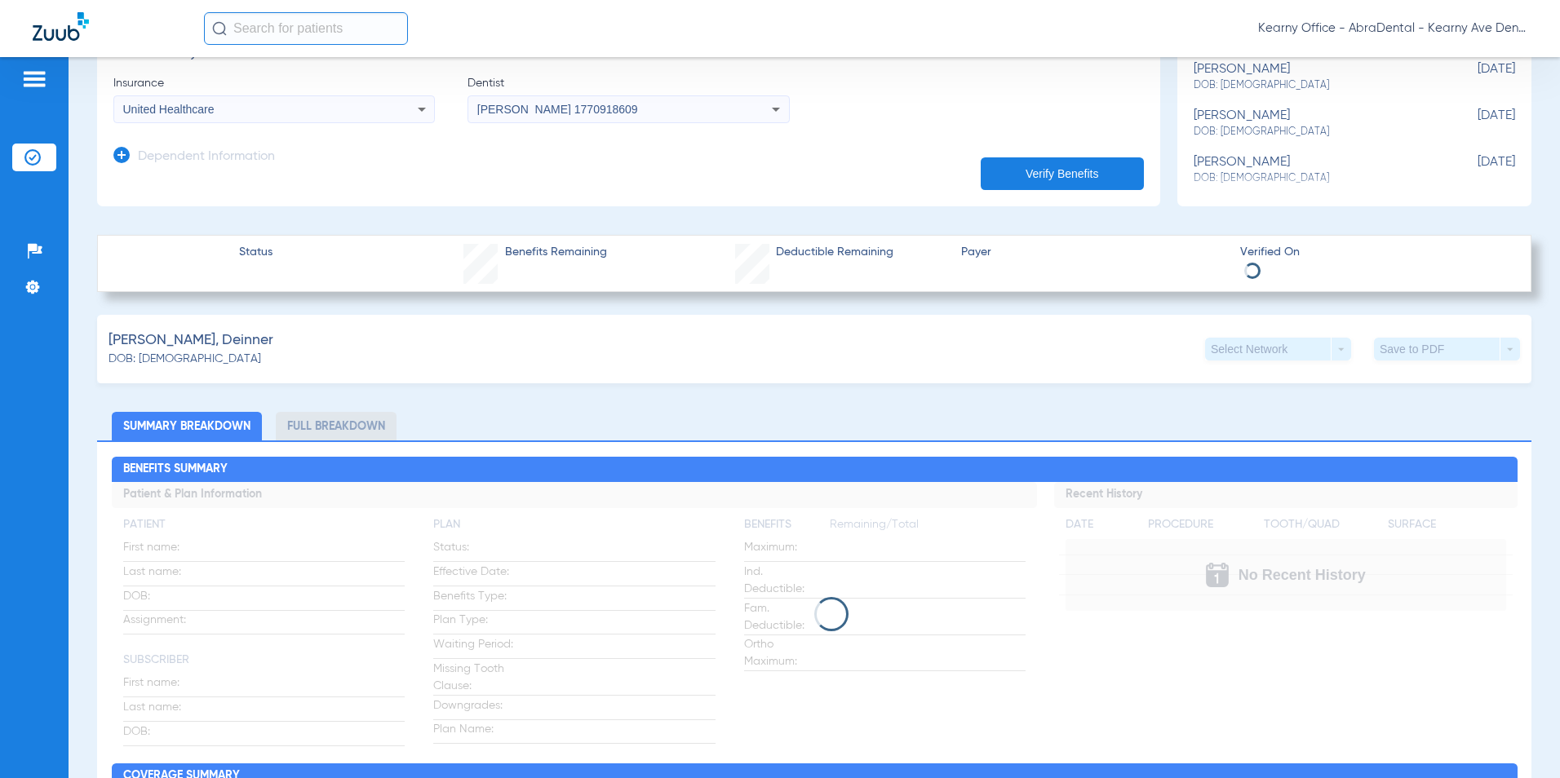
scroll to position [490, 0]
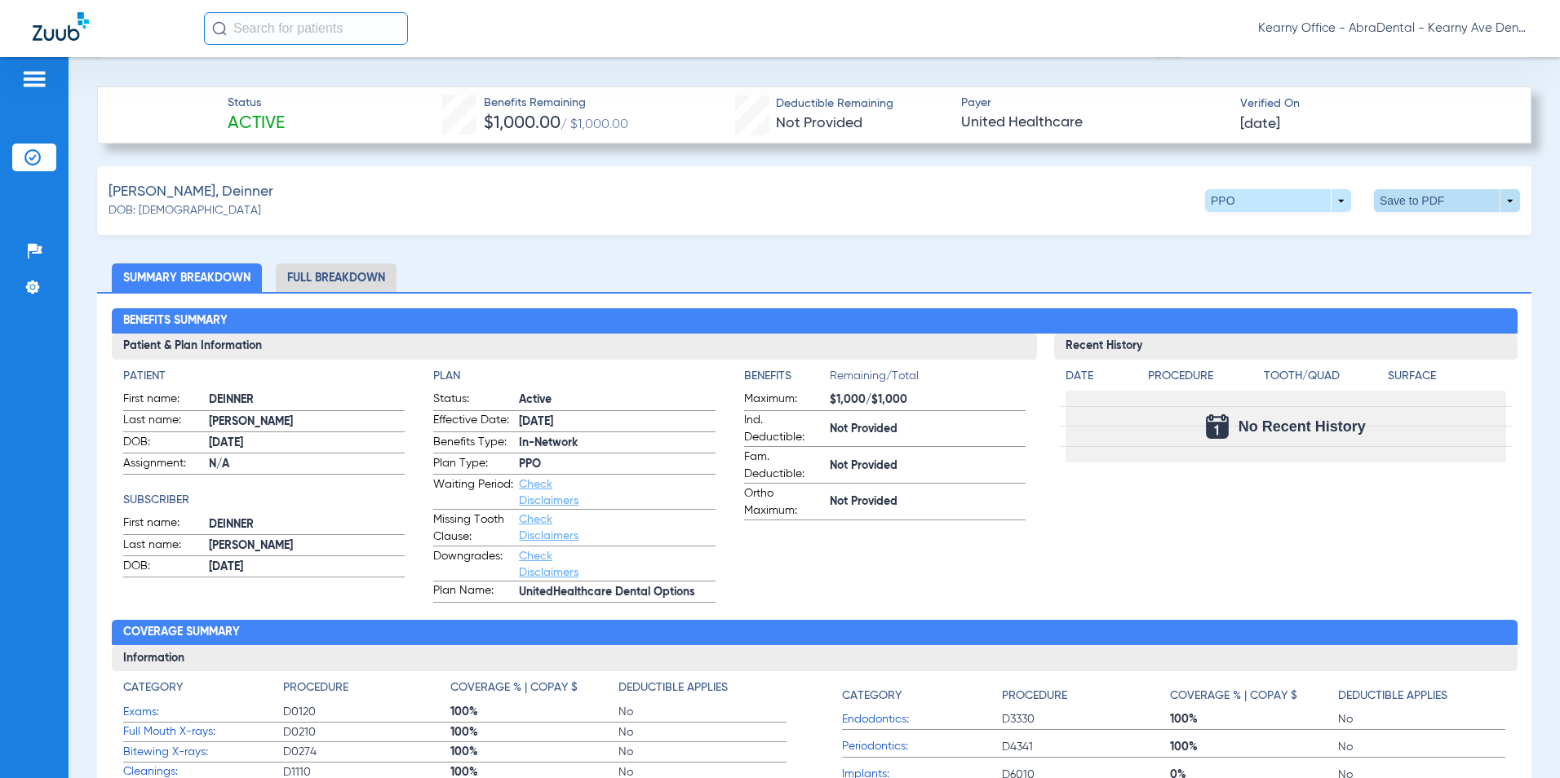
click at [1413, 197] on span at bounding box center [1447, 200] width 146 height 23
click at [1345, 238] on button "insert_drive_file Save to PDF" at bounding box center [1295, 231] width 123 height 33
click at [354, 273] on li "Full Breakdown" at bounding box center [336, 278] width 121 height 29
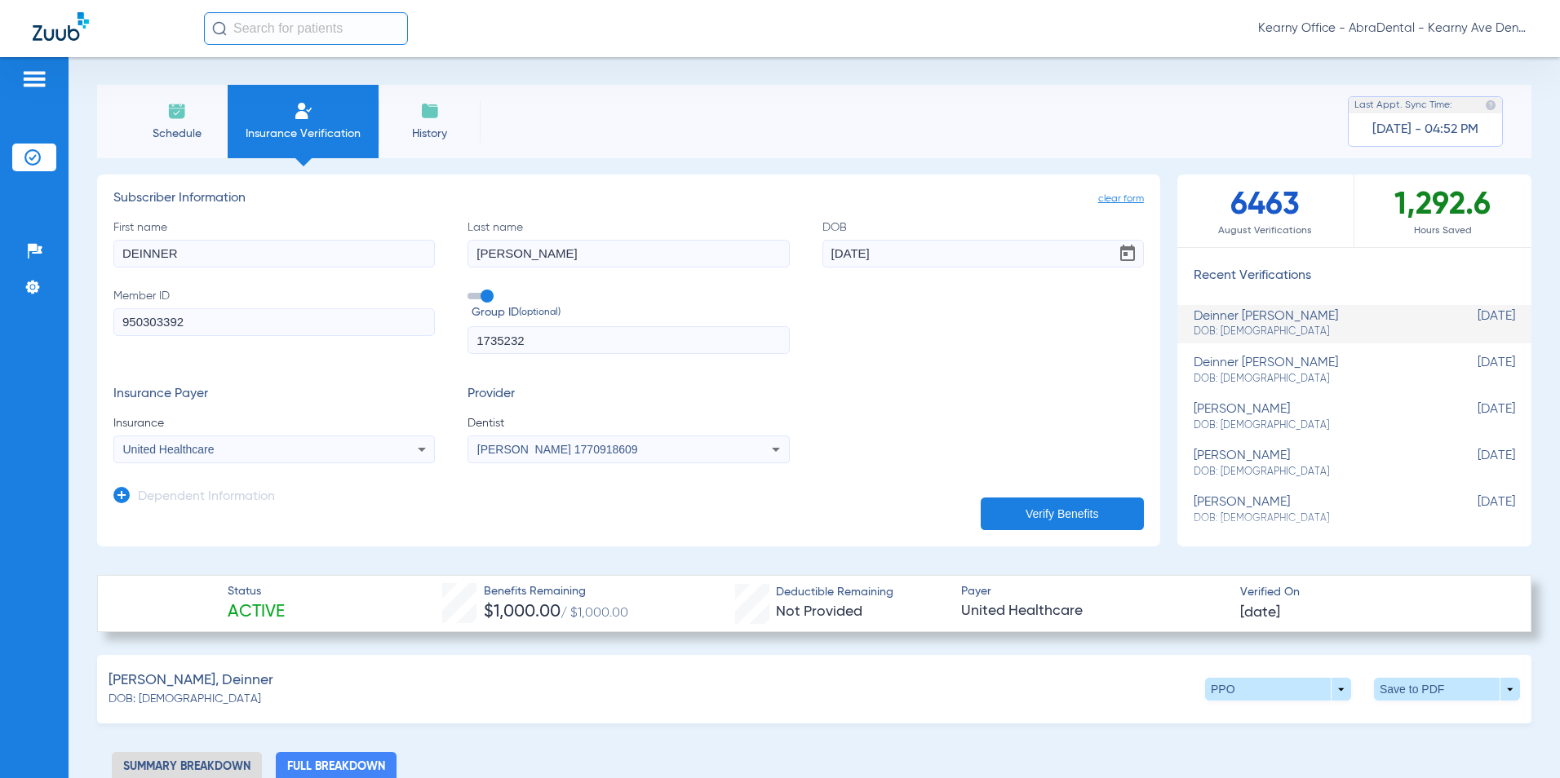
scroll to position [0, 0]
drag, startPoint x: 190, startPoint y: 329, endPoint x: 78, endPoint y: 326, distance: 112.6
click at [76, 329] on div "Schedule Insurance Verification History Last Appt. Sync Time: [DATE] - 04:52 PM…" at bounding box center [814, 417] width 1491 height 721
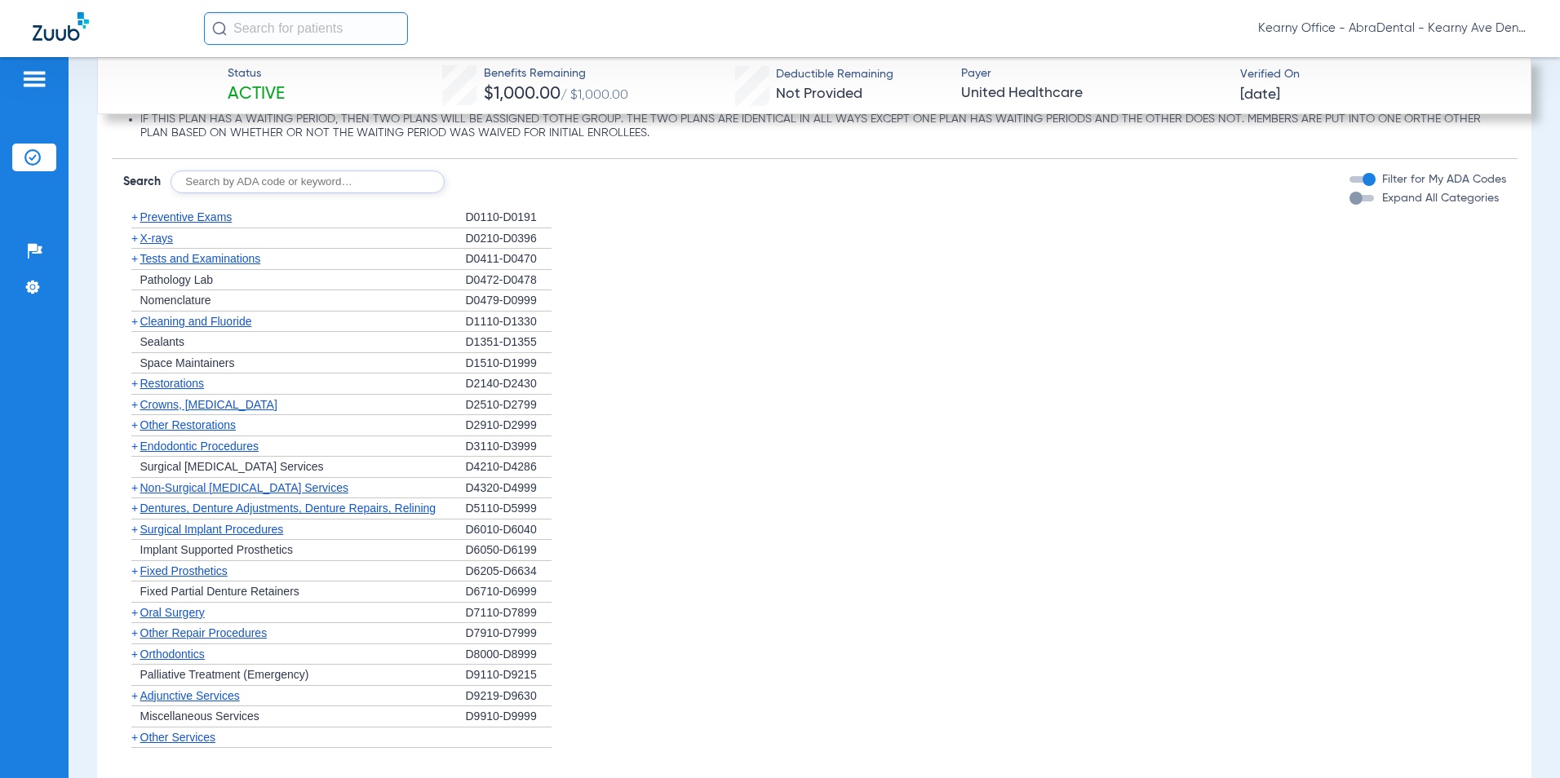
scroll to position [1877, 0]
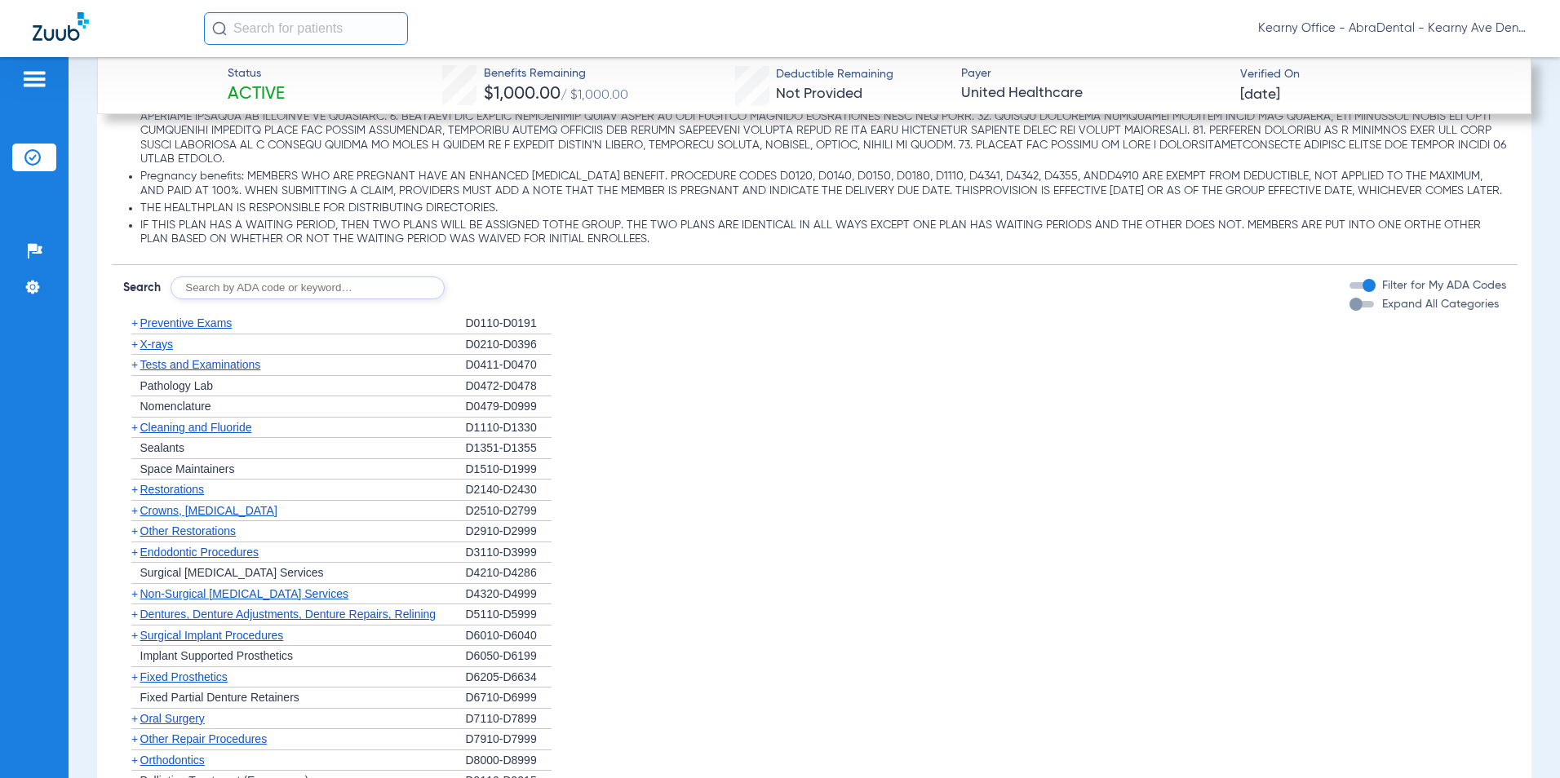
click at [175, 330] on span "Preventive Exams" at bounding box center [186, 323] width 92 height 13
